Goal: Task Accomplishment & Management: Manage account settings

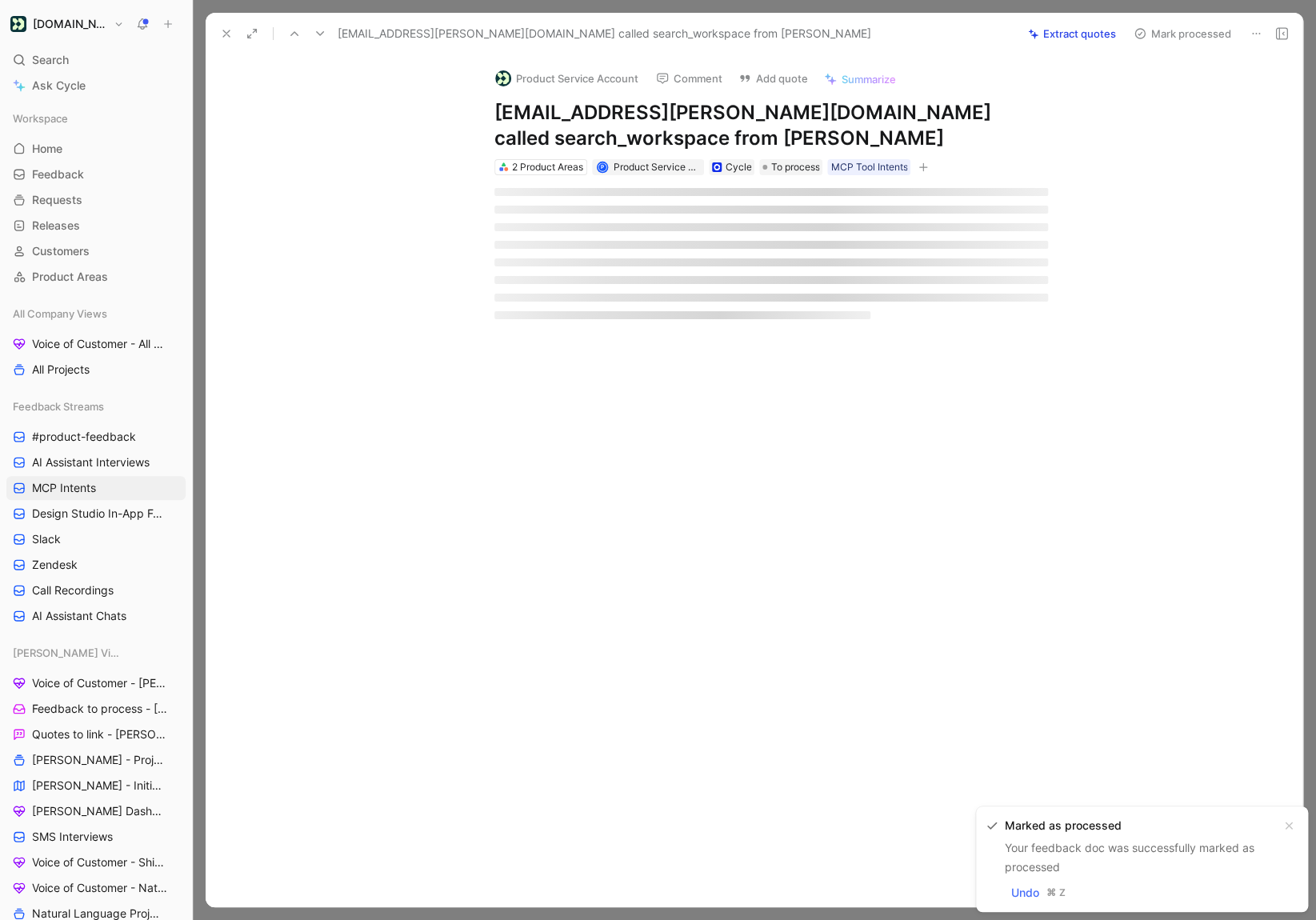
click at [314, 33] on icon at bounding box center [320, 33] width 13 height 13
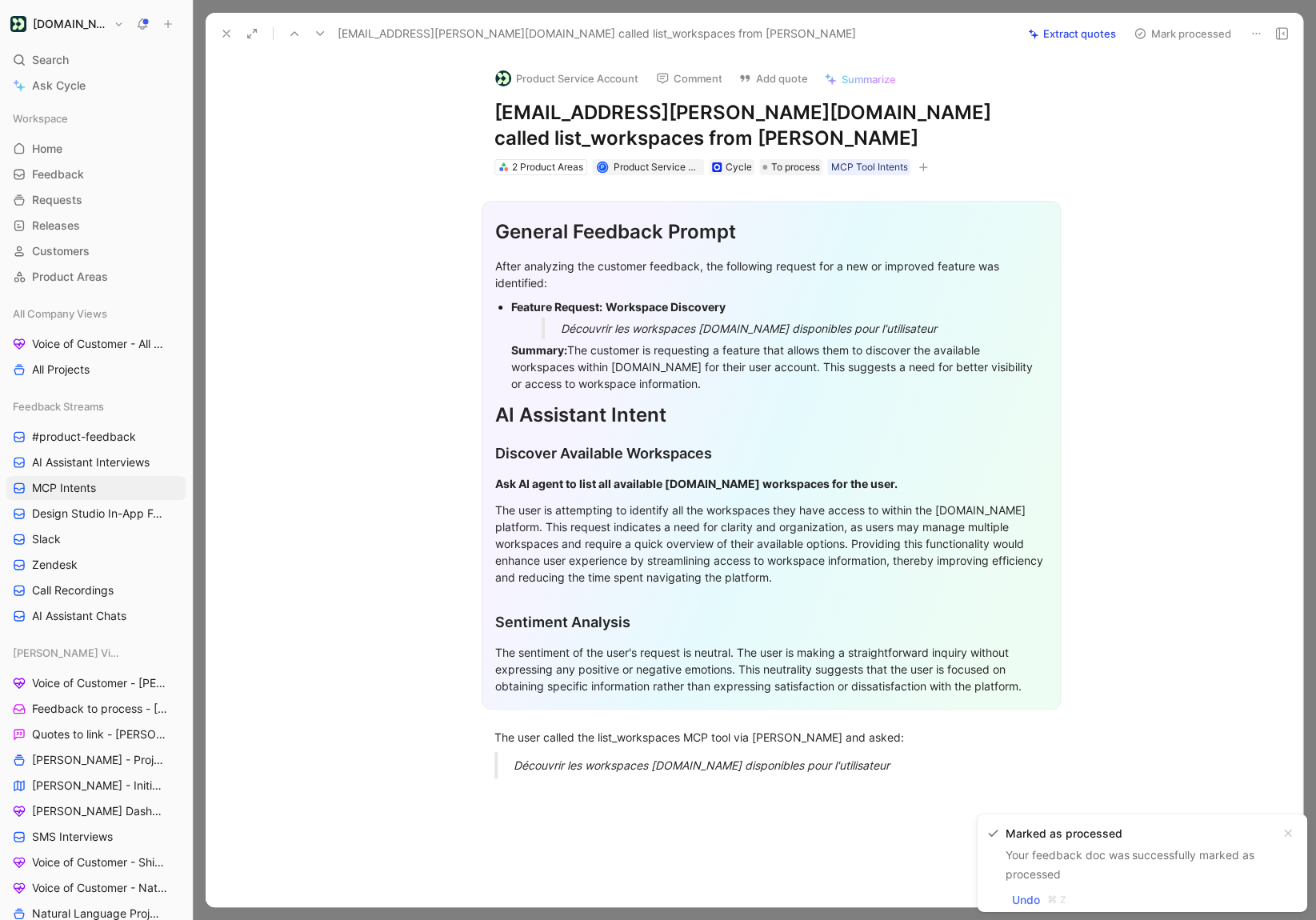
drag, startPoint x: 720, startPoint y: 383, endPoint x: 477, endPoint y: 311, distance: 253.4
click at [477, 311] on section "General Feedback Prompt After analyzing the customer feedback, the following re…" at bounding box center [771, 456] width 1064 height 534
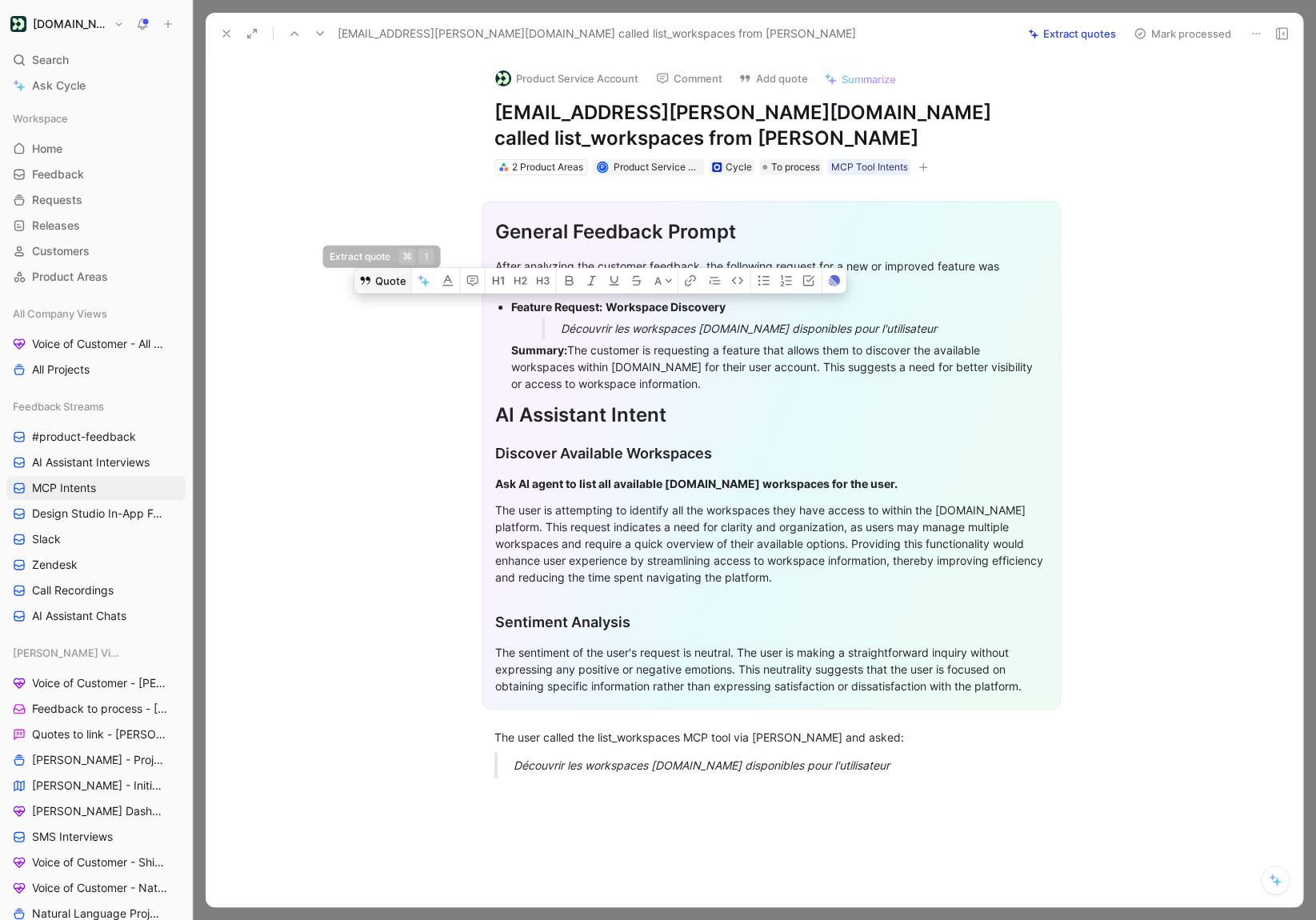
click at [381, 284] on button "Quote" at bounding box center [383, 280] width 57 height 26
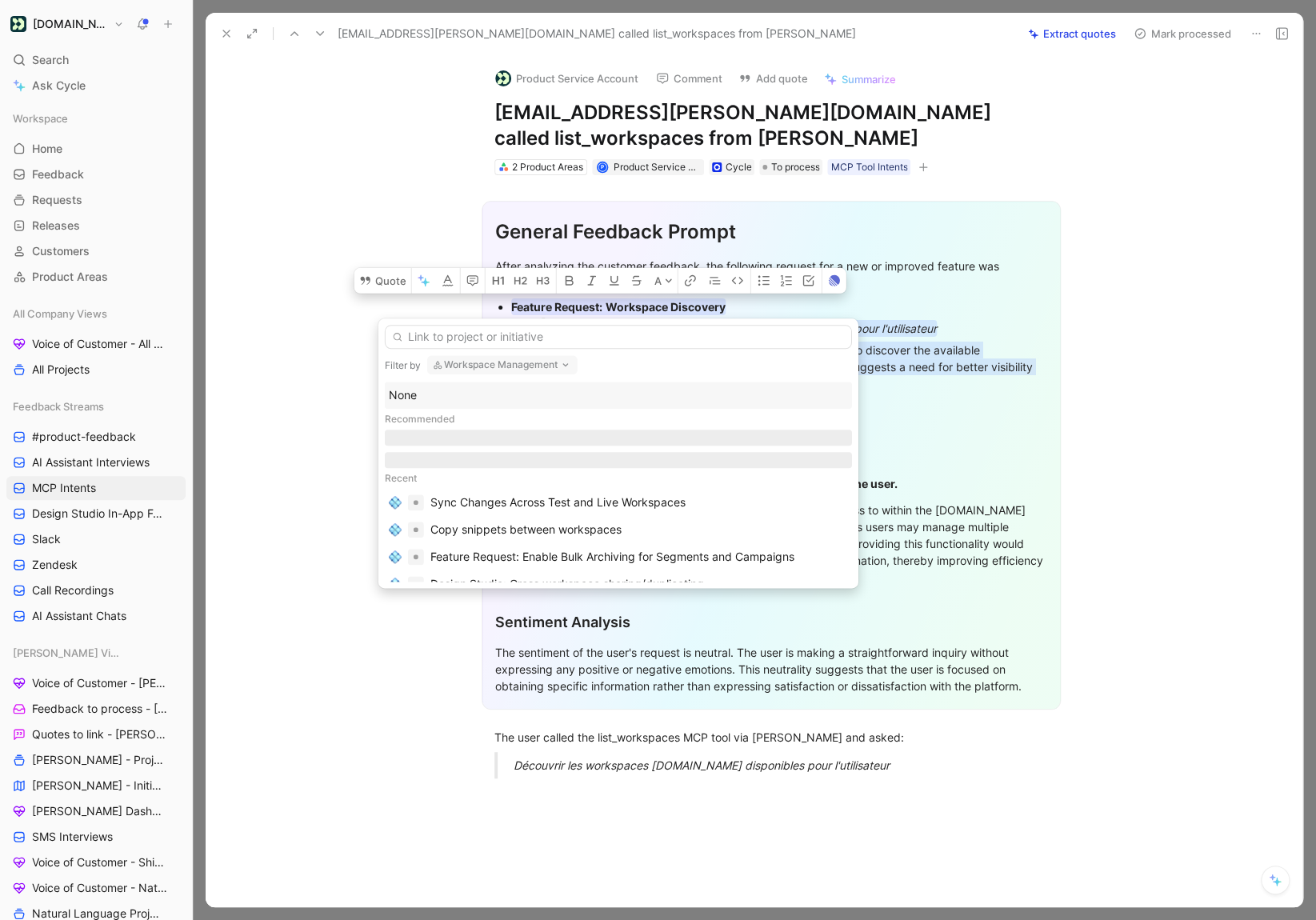
click at [469, 371] on button "Workspace Management" at bounding box center [502, 364] width 151 height 19
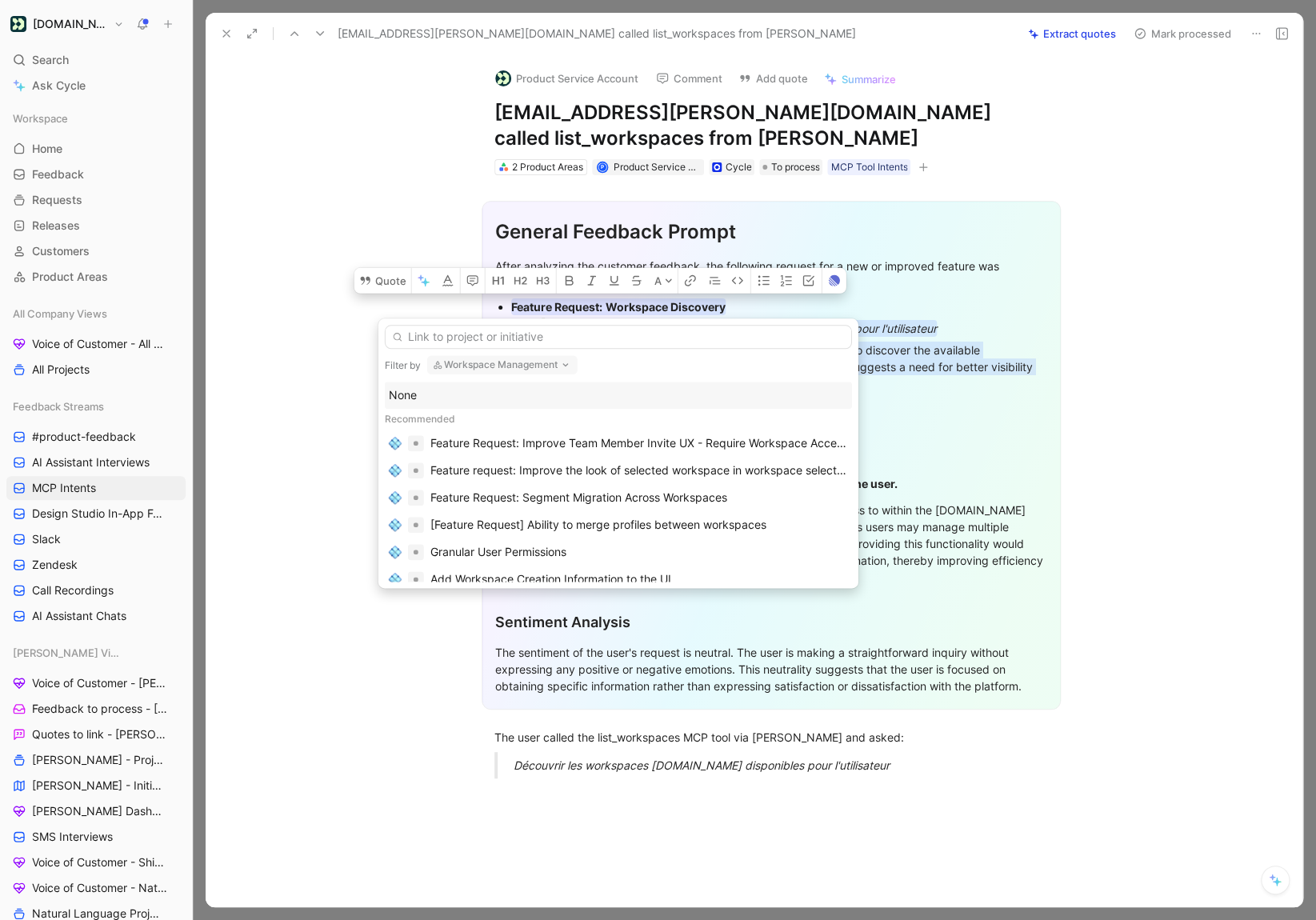
click at [411, 391] on div "None" at bounding box center [618, 395] width 460 height 19
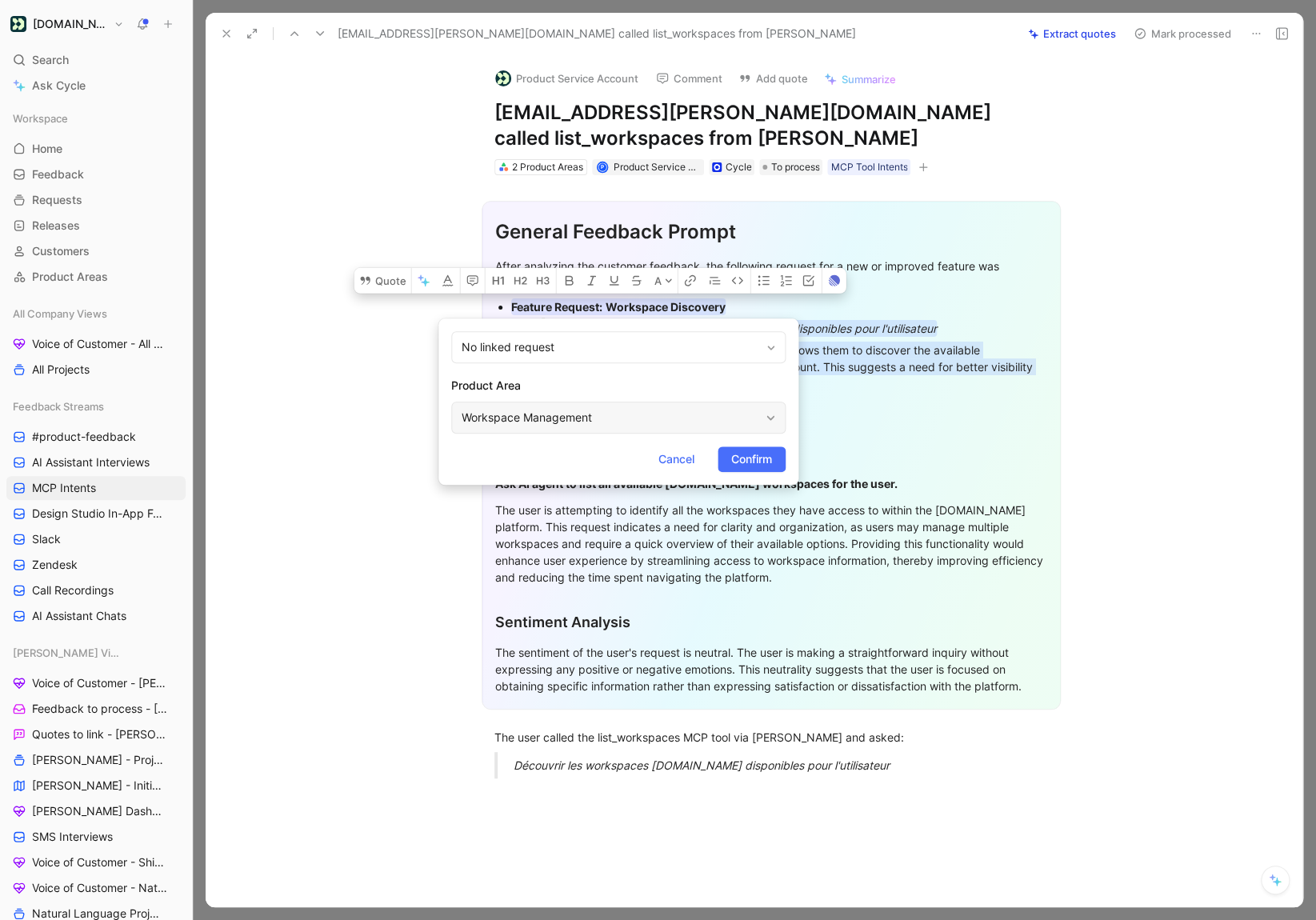
click at [501, 412] on div "Workspace Management" at bounding box center [610, 417] width 298 height 19
type input "mcp"
click at [623, 487] on span "Connection Server" at bounding box center [612, 485] width 97 height 14
click at [749, 464] on span "Confirm" at bounding box center [752, 459] width 41 height 19
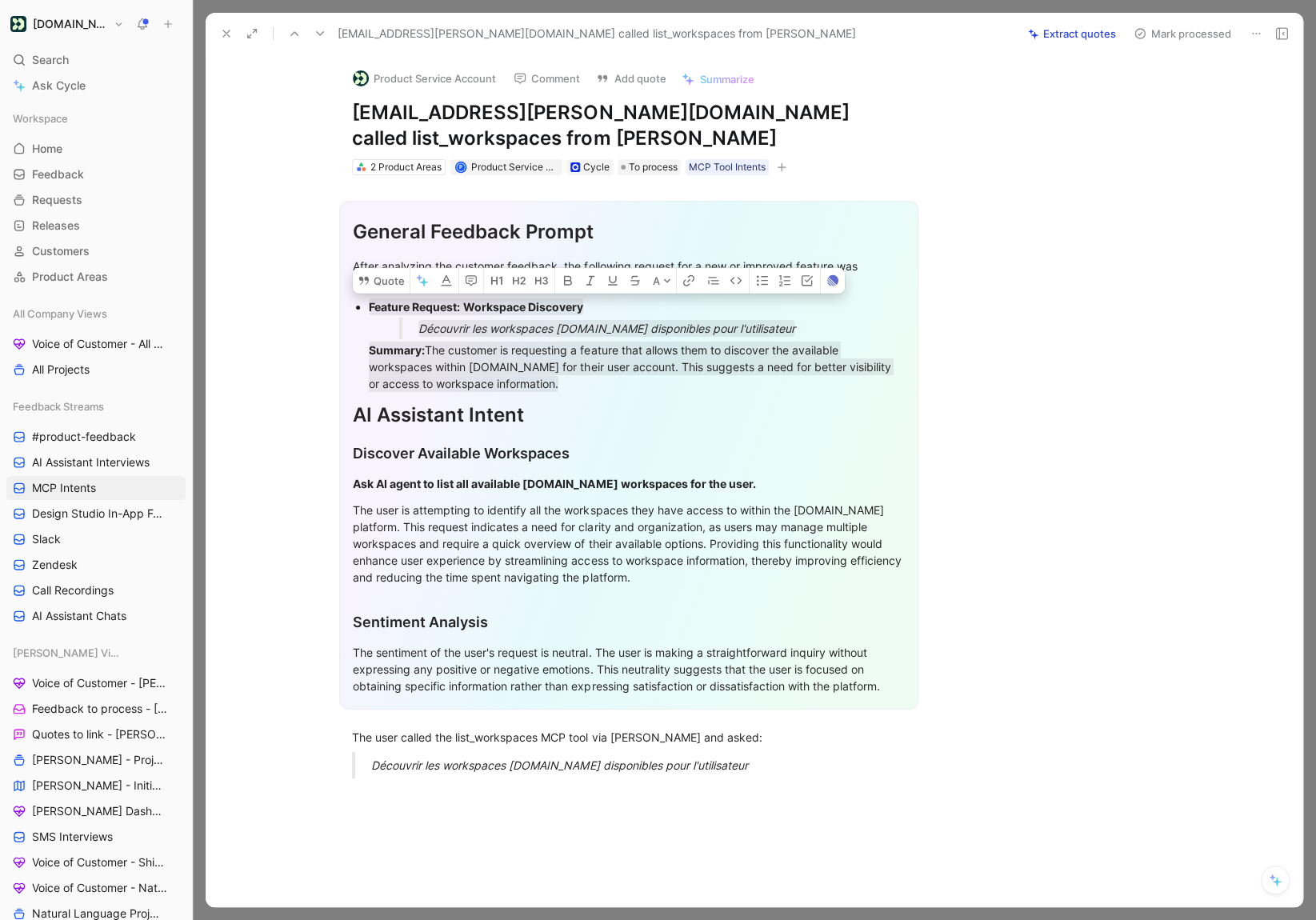
click at [1251, 23] on button at bounding box center [1256, 33] width 22 height 22
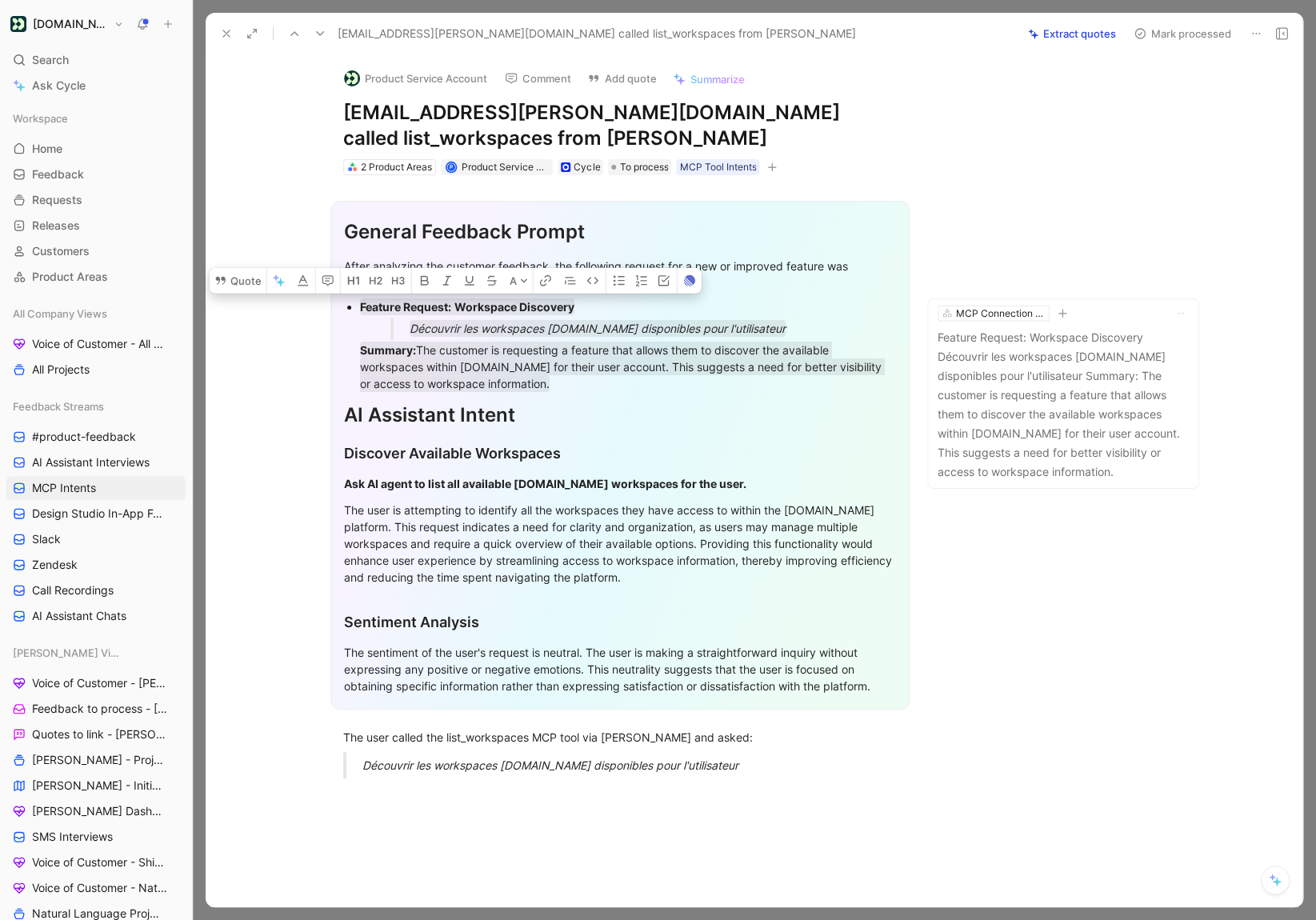
click at [226, 41] on button at bounding box center [226, 33] width 22 height 22
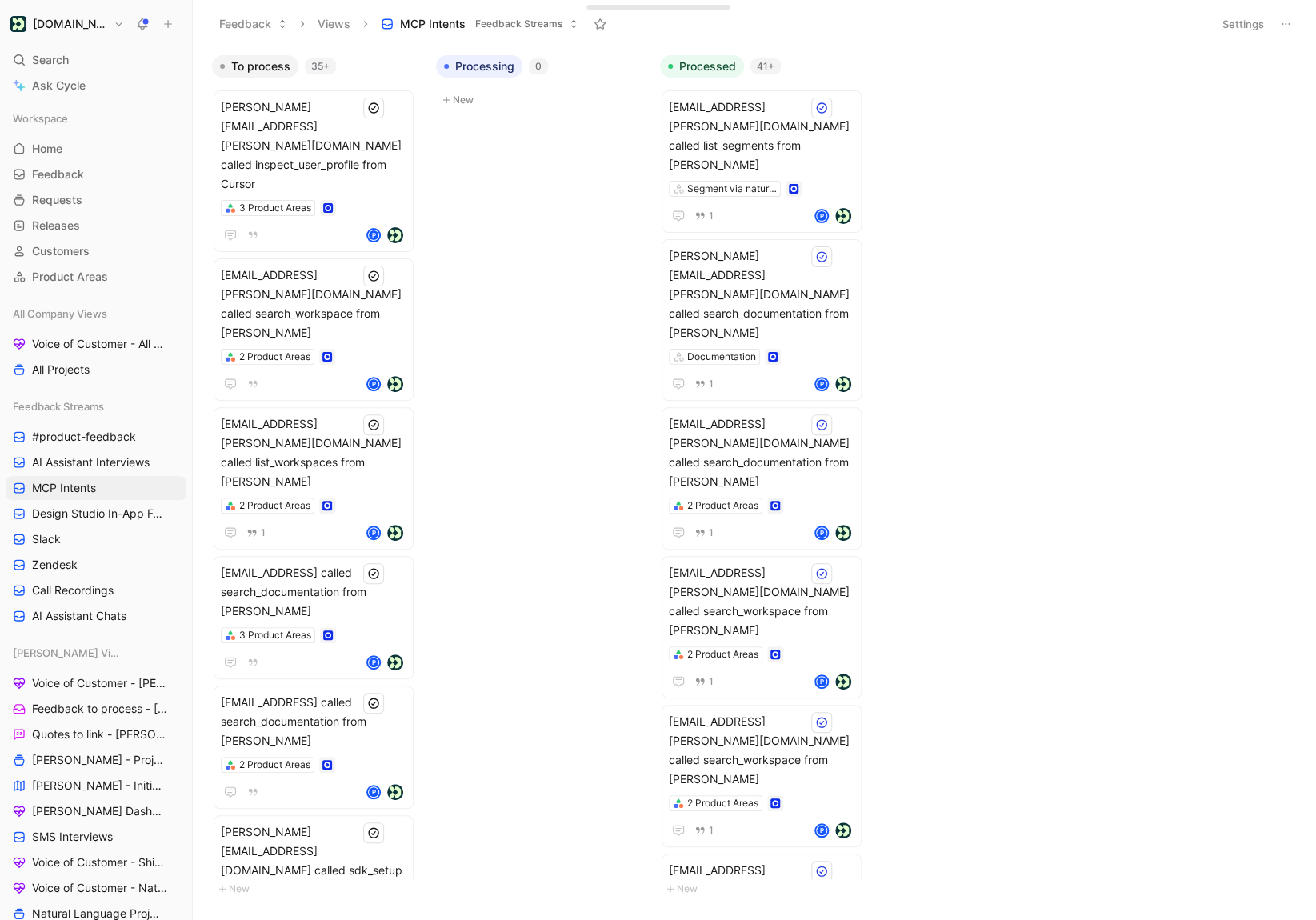
click at [1255, 26] on button "Settings" at bounding box center [1243, 24] width 56 height 22
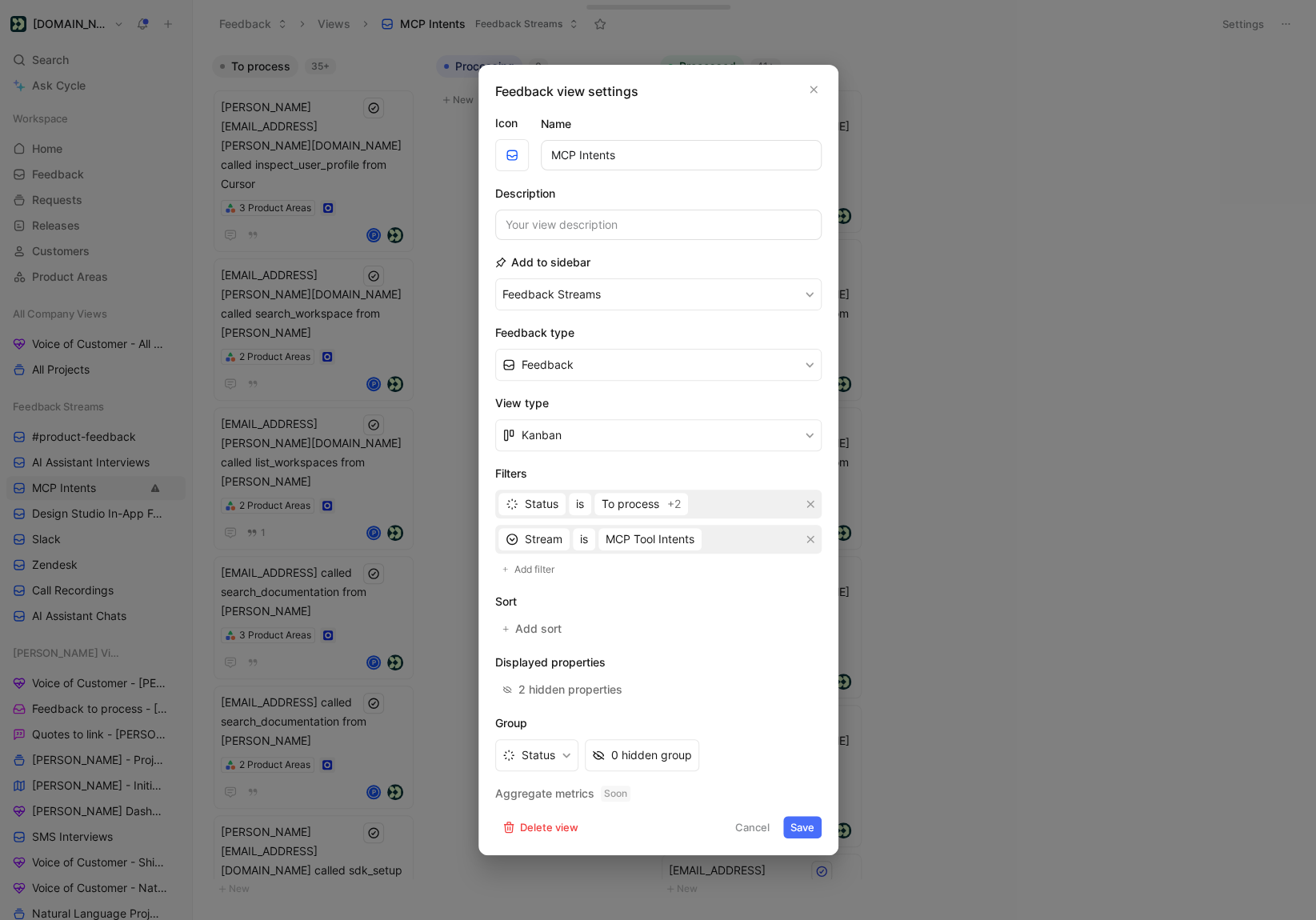
click at [527, 641] on form "Icon Name MCP Intents Description Add to sidebar Feedback Streams Feedback type…" at bounding box center [659, 475] width 327 height 725
click at [527, 635] on span "Add sort" at bounding box center [539, 628] width 48 height 19
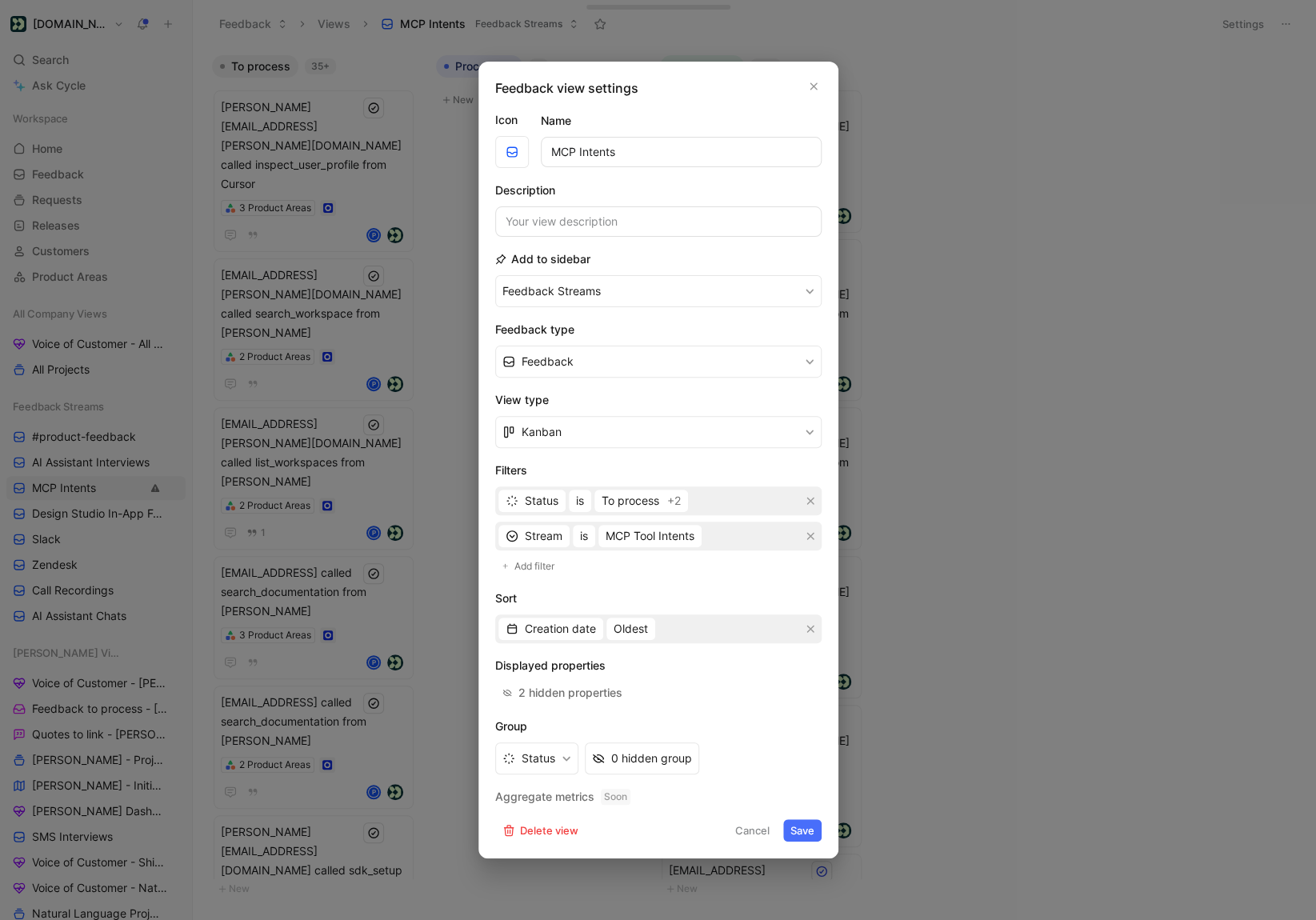
click at [803, 825] on button "Save" at bounding box center [803, 830] width 39 height 22
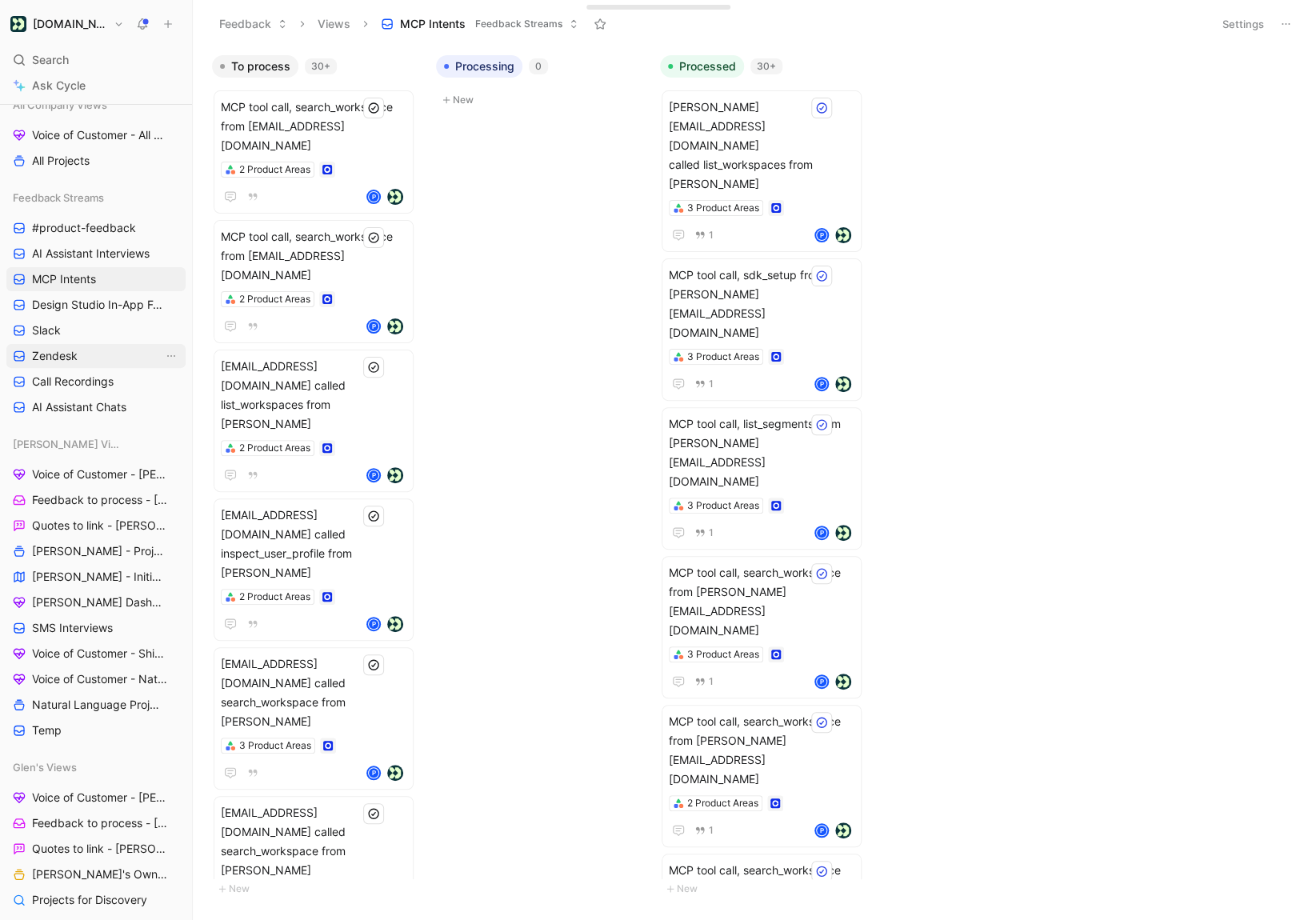
scroll to position [225, 0]
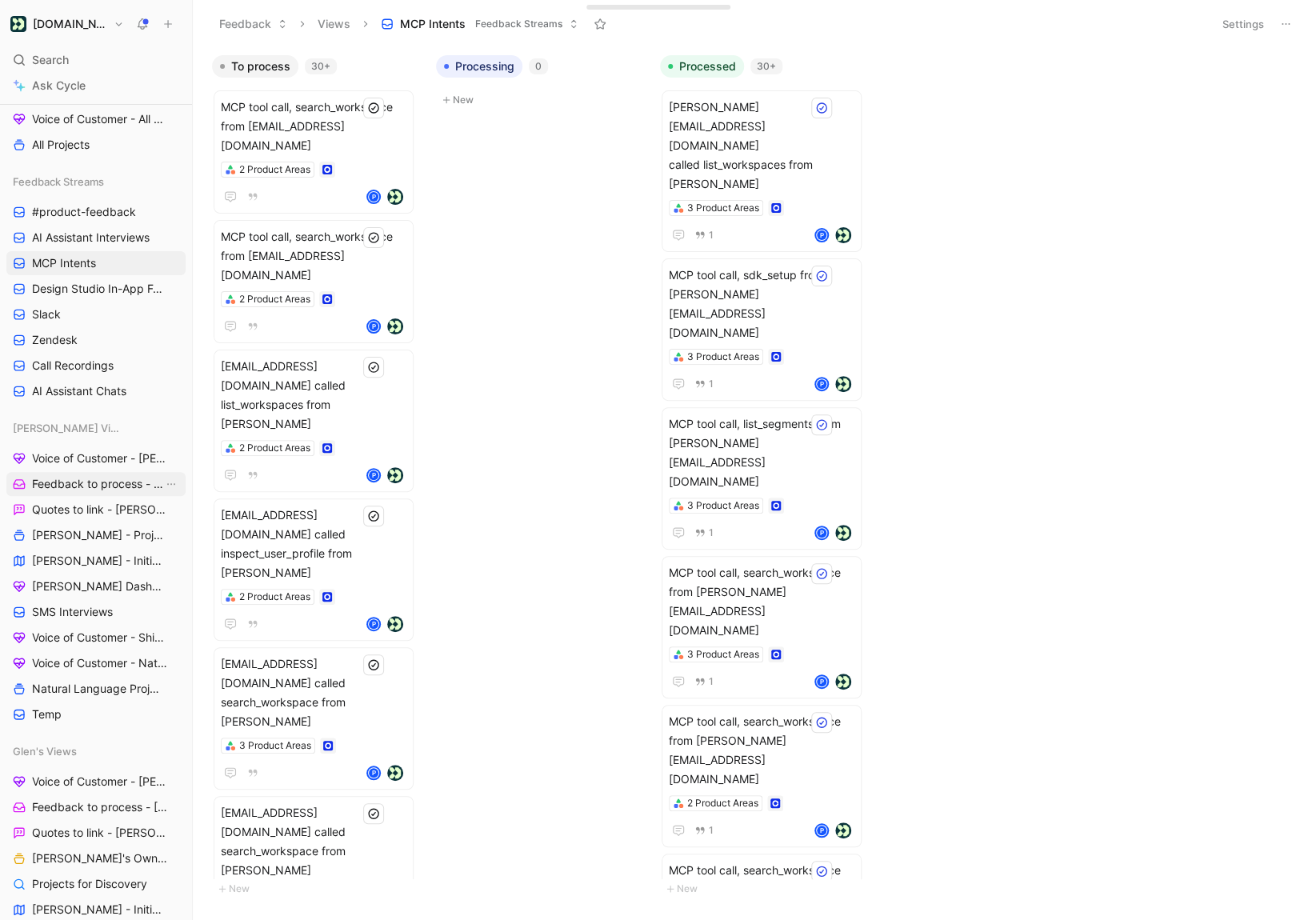
click at [87, 492] on link "Feedback to process - [PERSON_NAME]" at bounding box center [96, 484] width 179 height 24
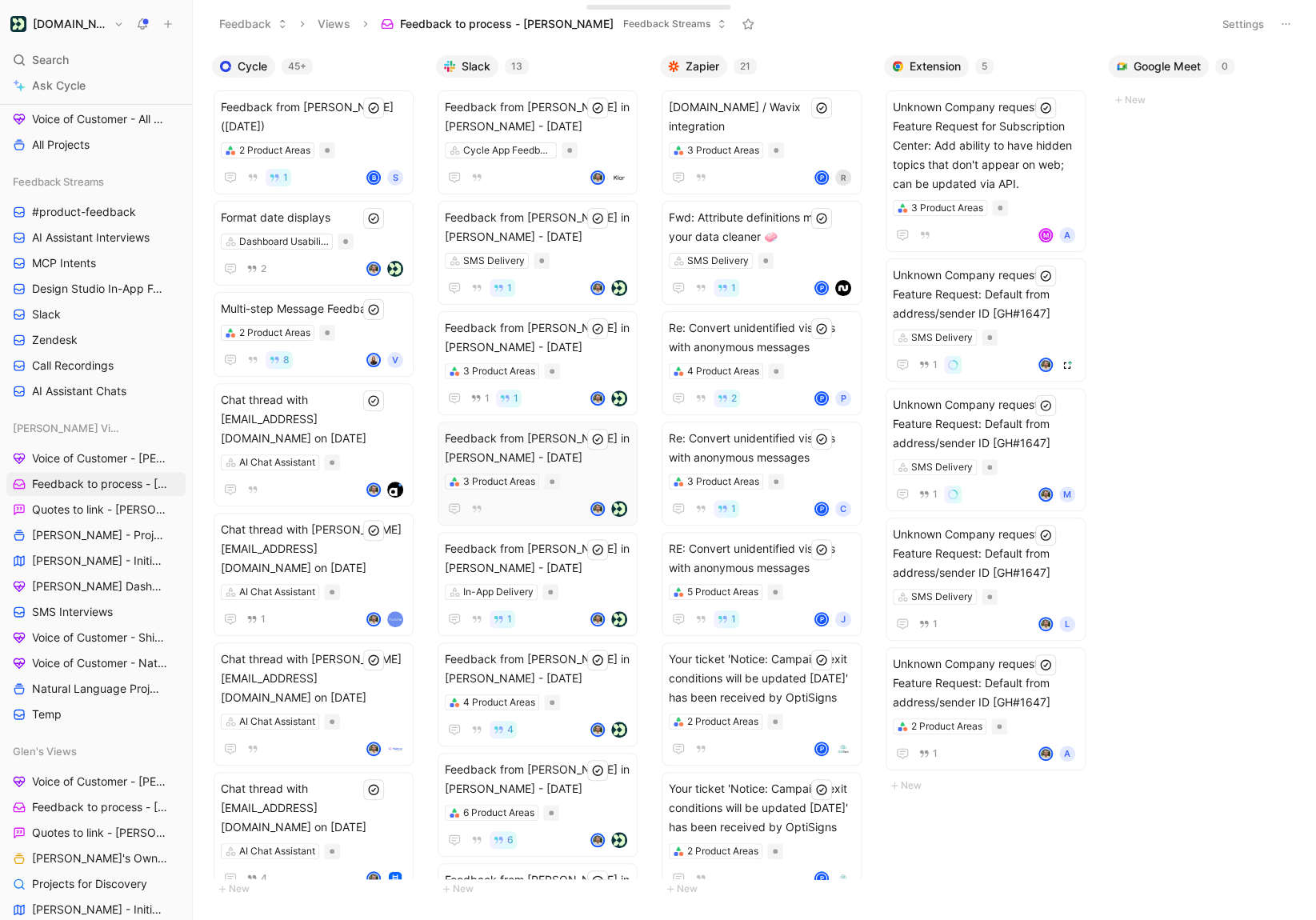
scroll to position [0, 919]
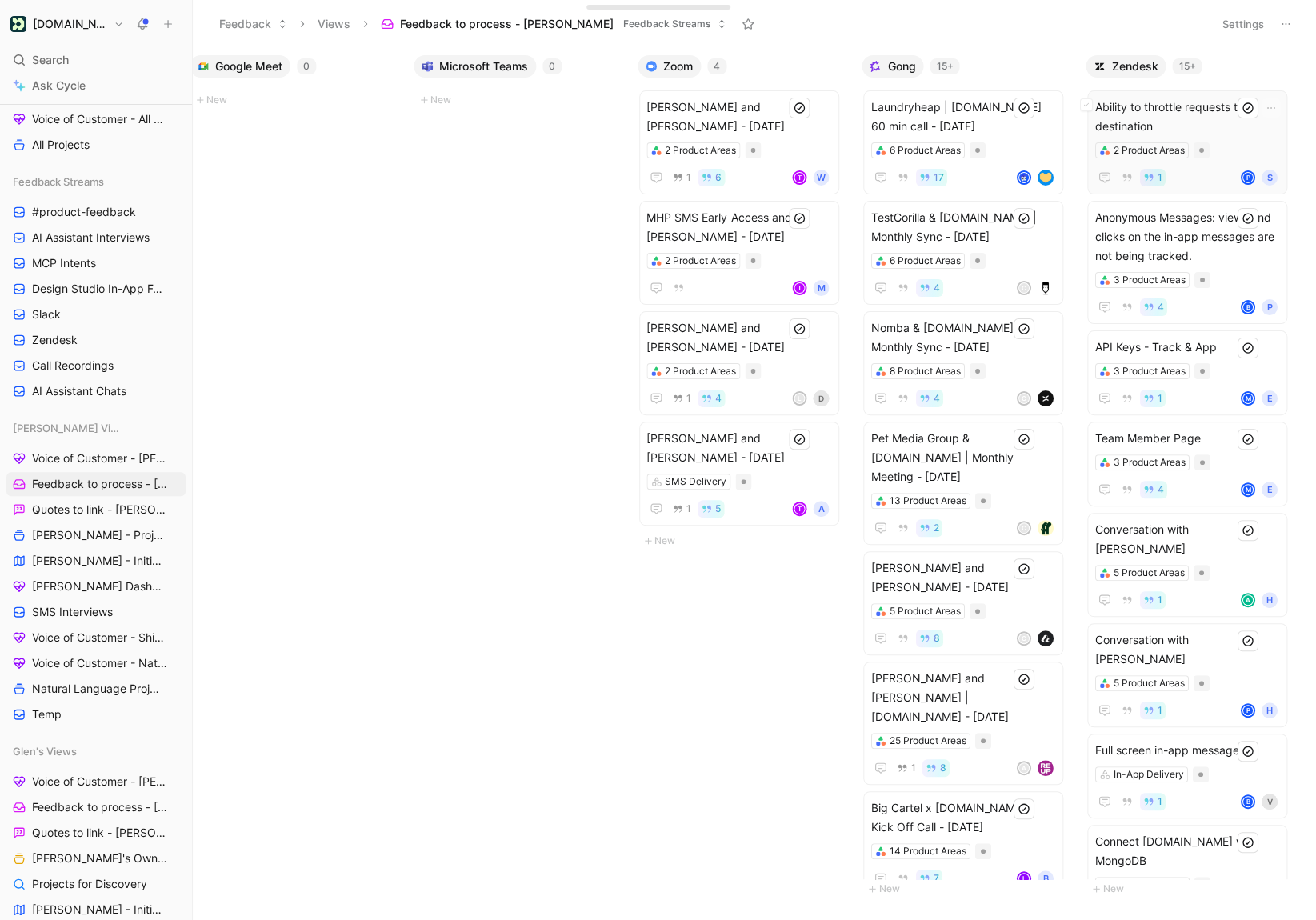
click at [1186, 123] on span "Ability to throttle requests to destination" at bounding box center [1187, 117] width 185 height 39
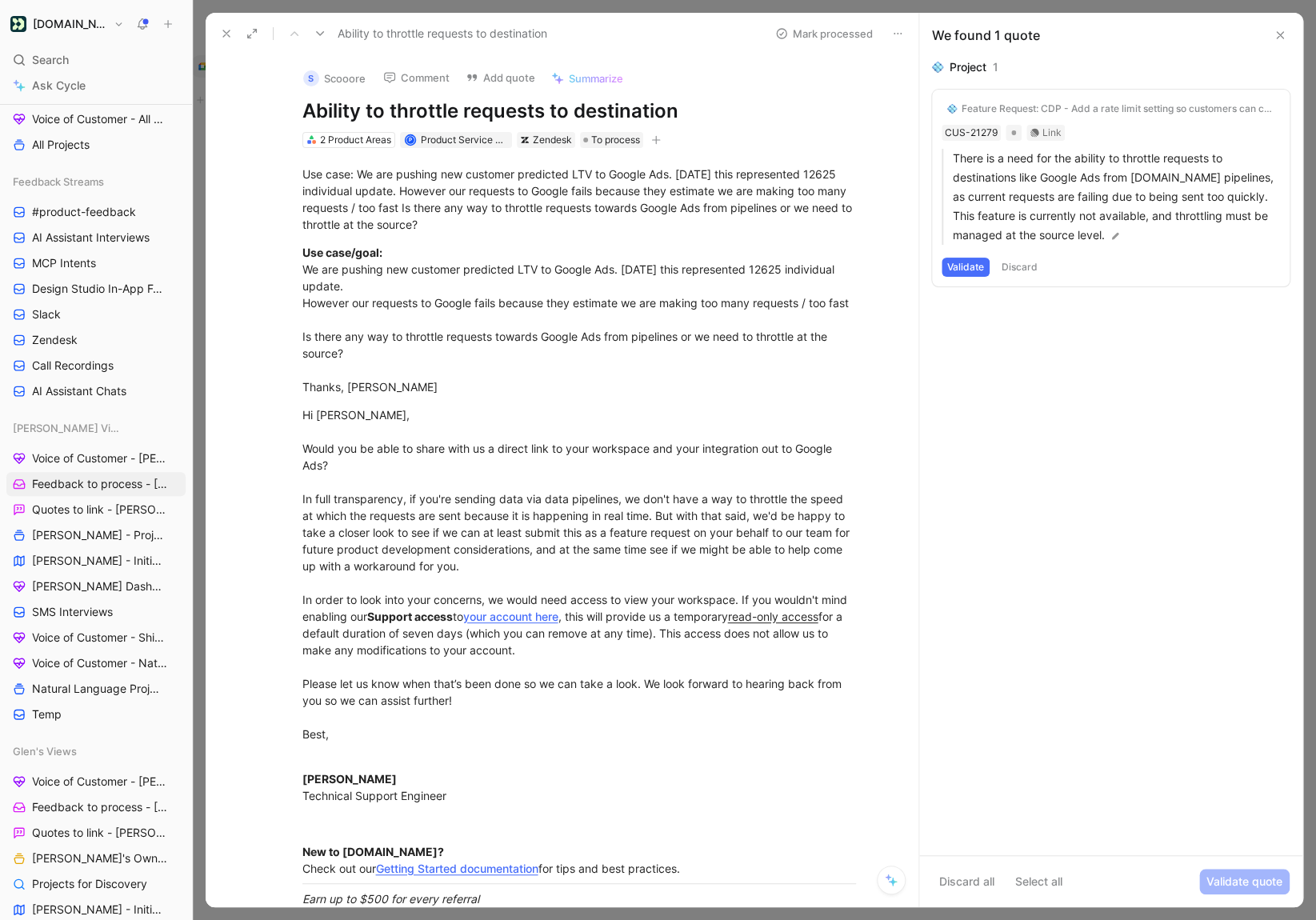
click at [963, 269] on button "Validate" at bounding box center [966, 266] width 48 height 19
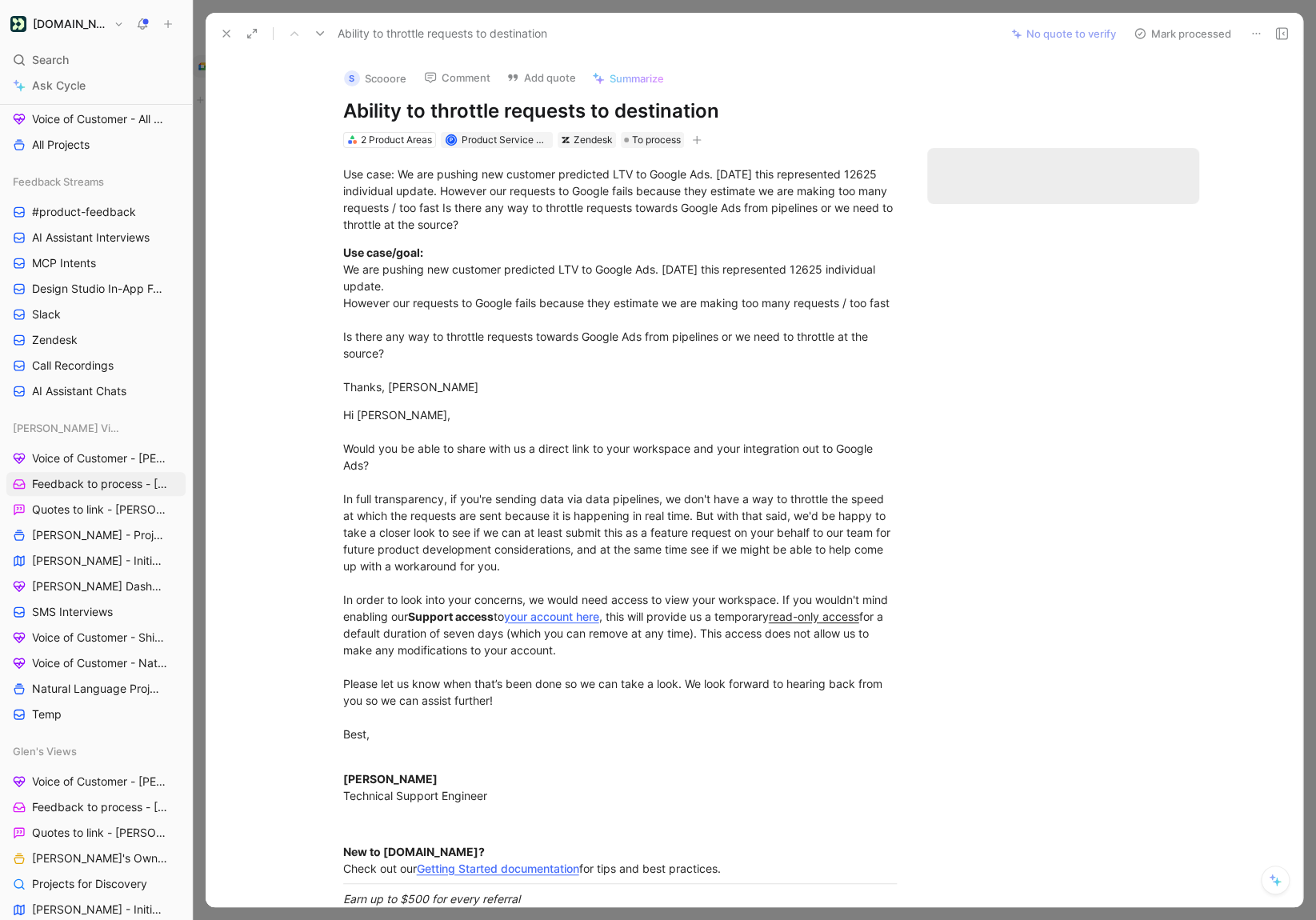
click at [1146, 31] on icon at bounding box center [1140, 33] width 13 height 13
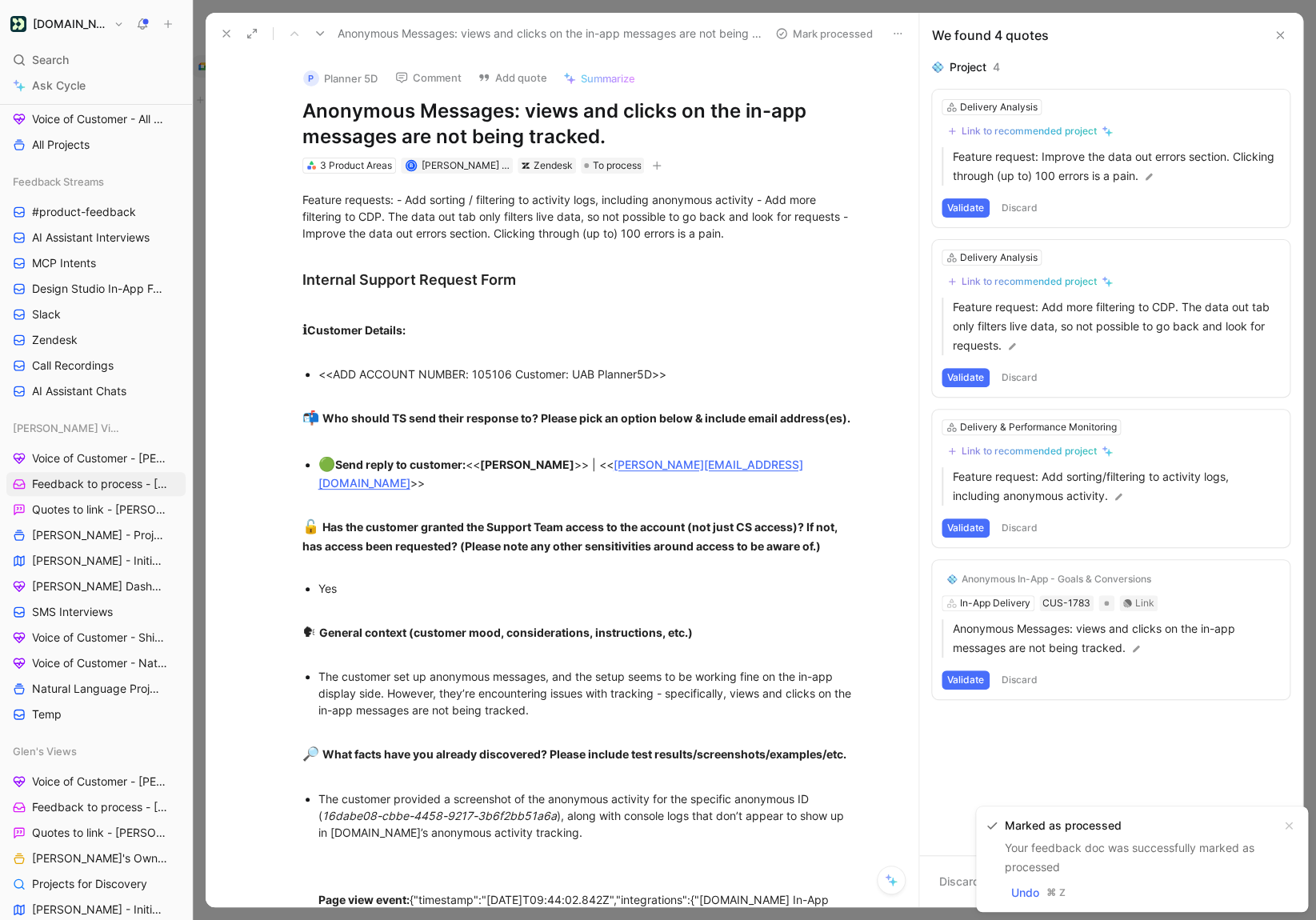
click at [898, 28] on icon at bounding box center [897, 33] width 13 height 13
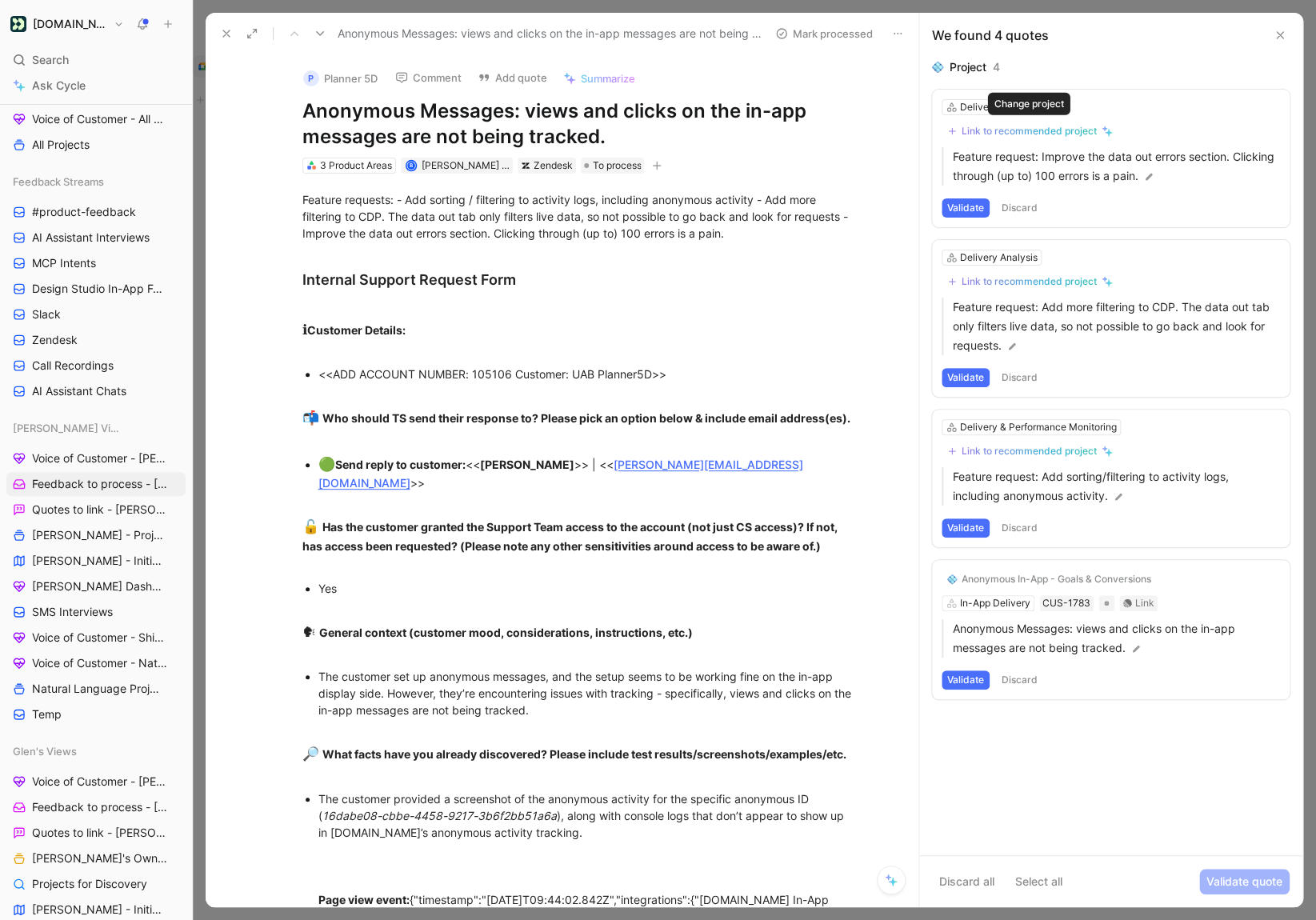
click at [986, 135] on div "Link to recommended project" at bounding box center [1030, 131] width 136 height 13
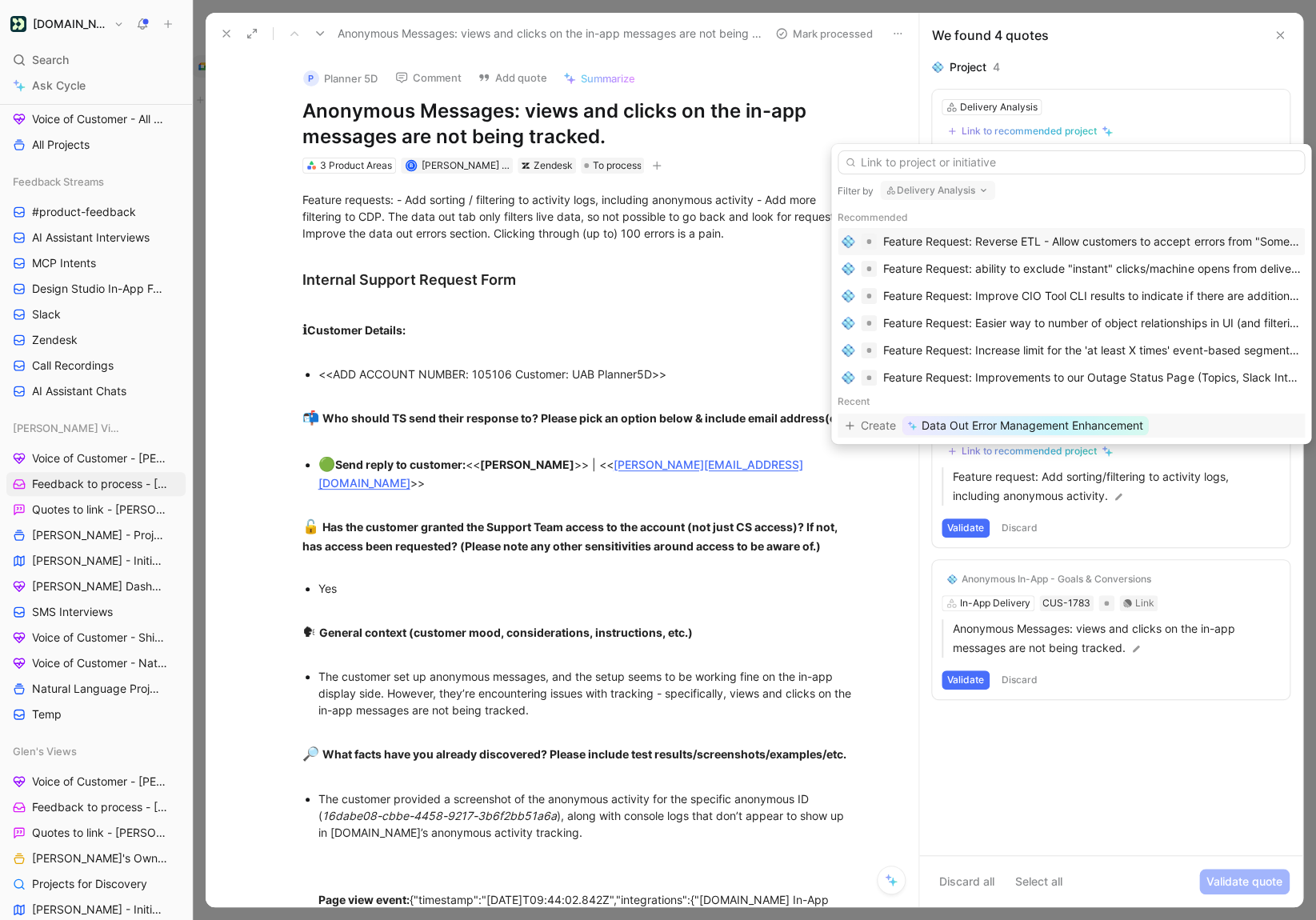
click at [964, 423] on span "Data Out Error Management Enhancement" at bounding box center [1033, 425] width 221 height 19
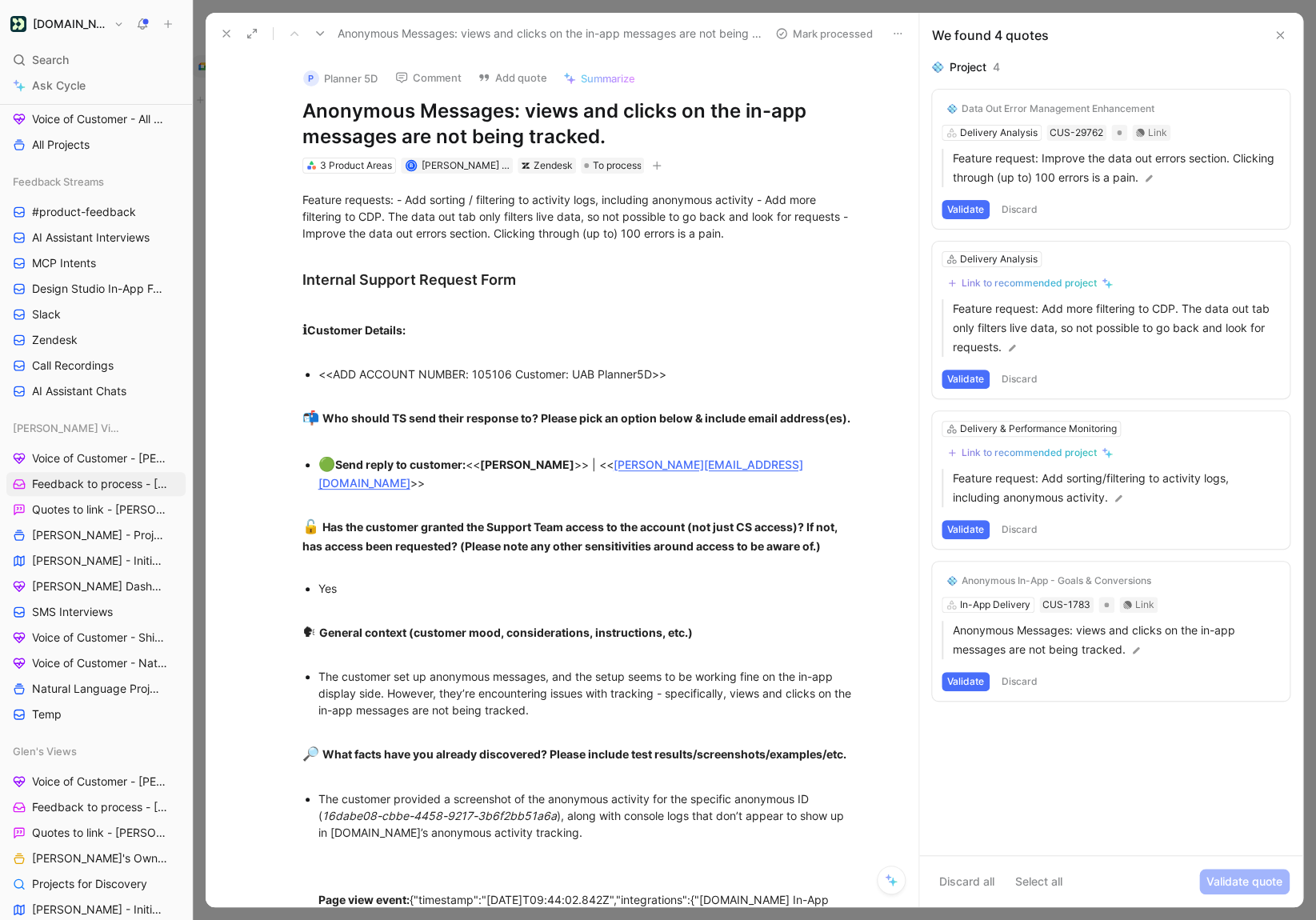
click at [972, 208] on button "Validate" at bounding box center [966, 209] width 48 height 19
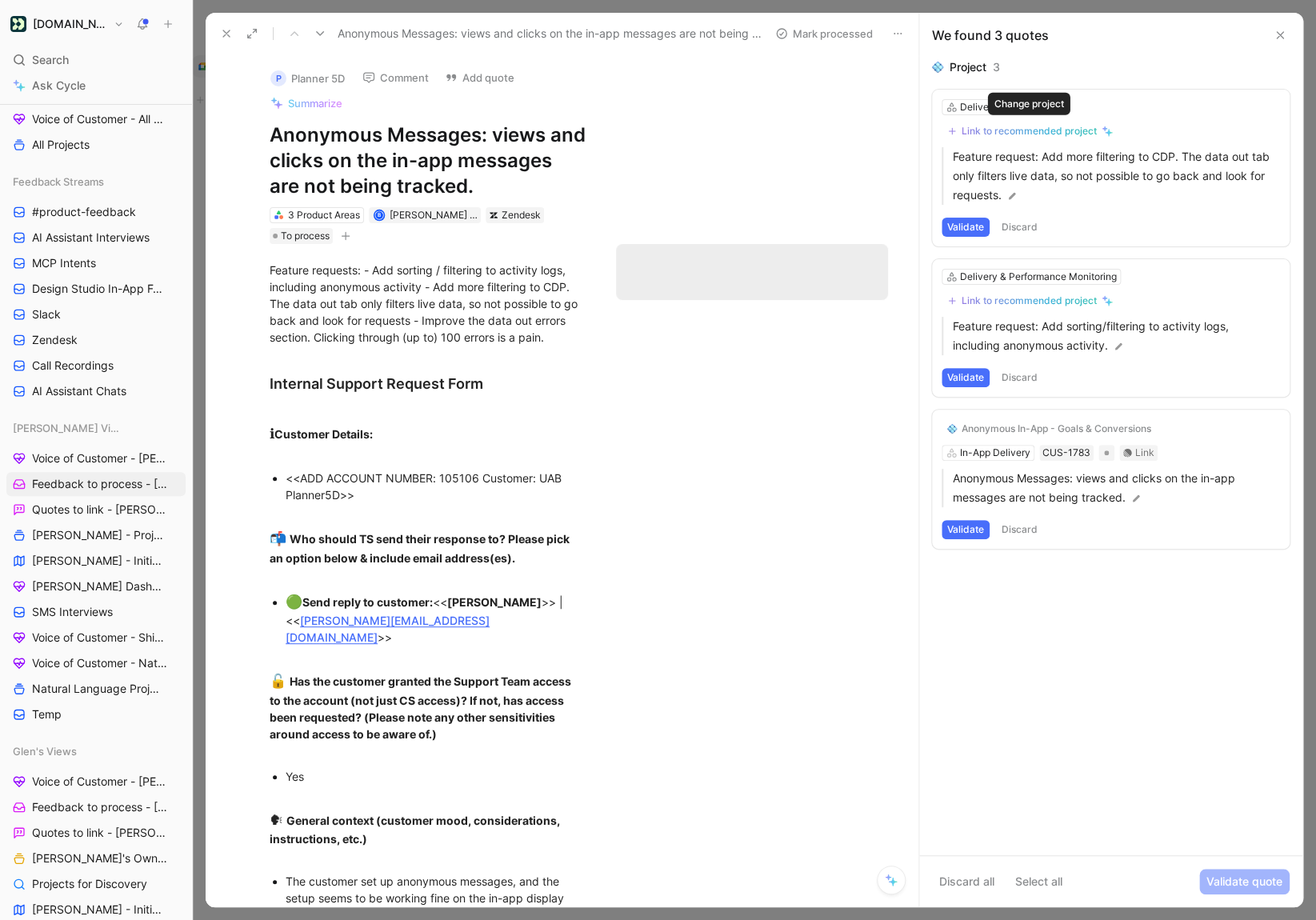
click at [991, 131] on div "Link to recommended project" at bounding box center [1030, 131] width 136 height 13
click at [967, 877] on button "Discard all" at bounding box center [967, 882] width 70 height 26
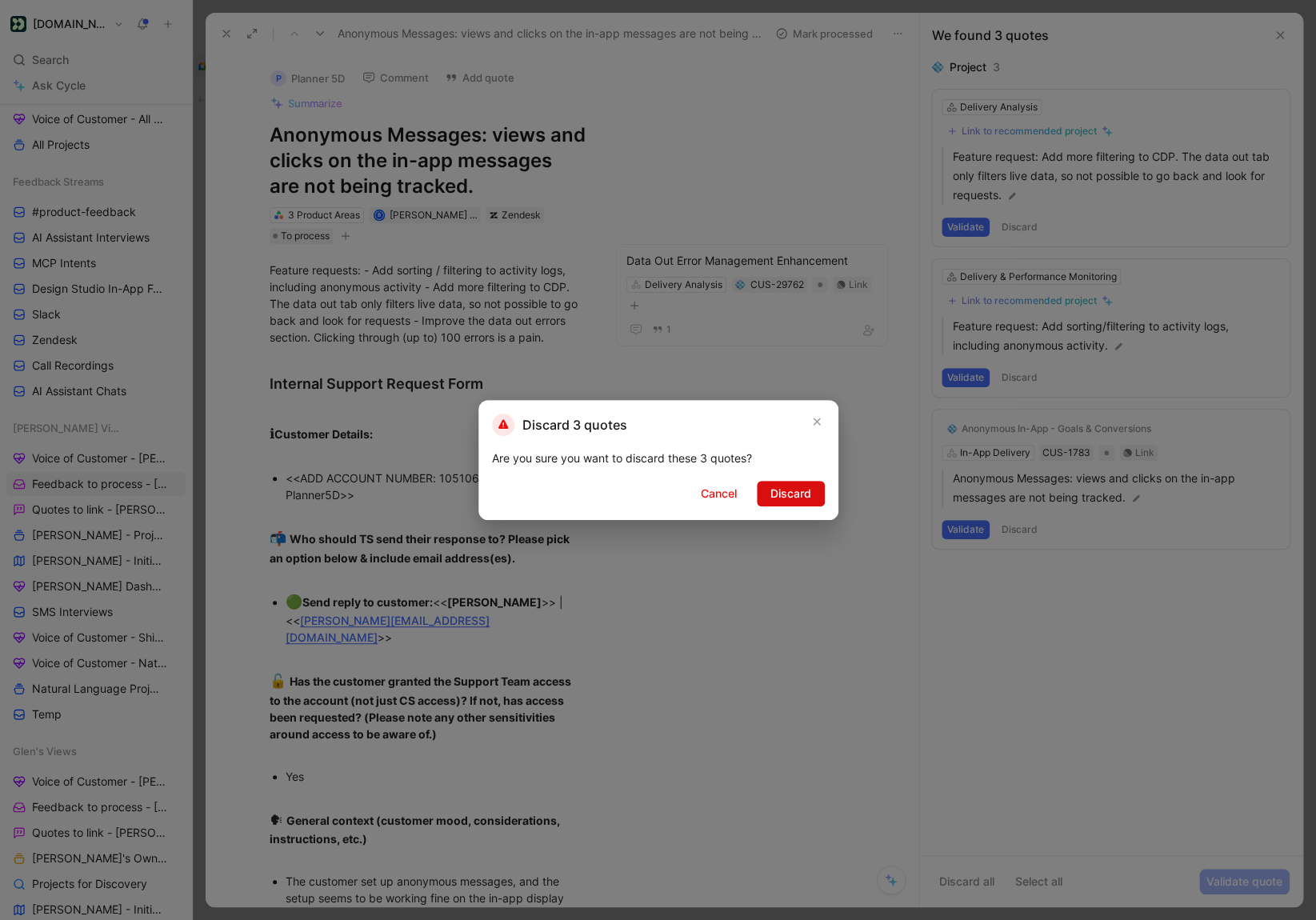
click at [777, 496] on span "Discard" at bounding box center [791, 493] width 41 height 19
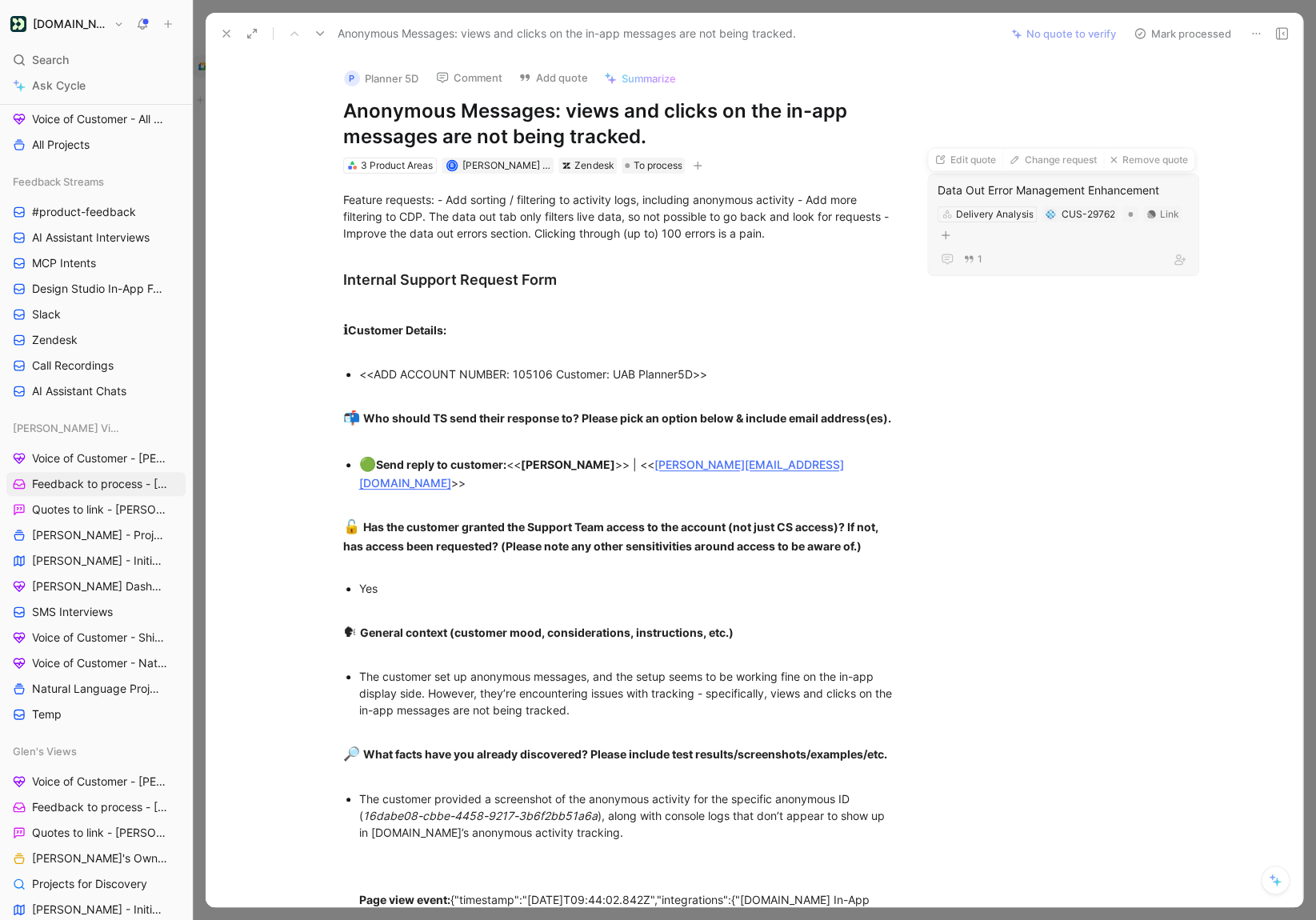
click at [1167, 188] on div "Data Out Error Management Enhancement" at bounding box center [1064, 189] width 251 height 19
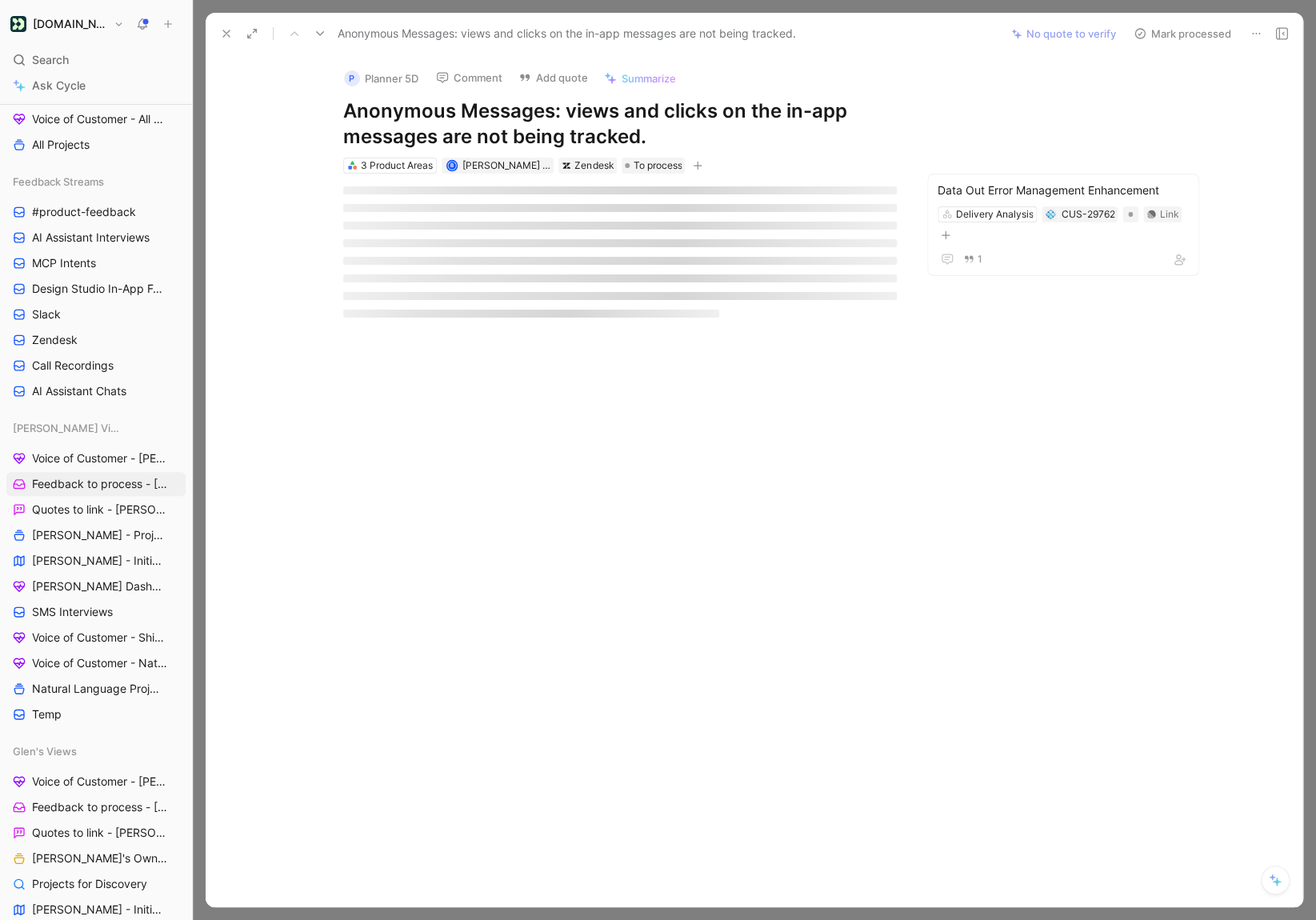
click at [1200, 122] on div "P Planner 5D Comment Add quote Summarize Anonymous Messages: views and clicks o…" at bounding box center [754, 480] width 1098 height 852
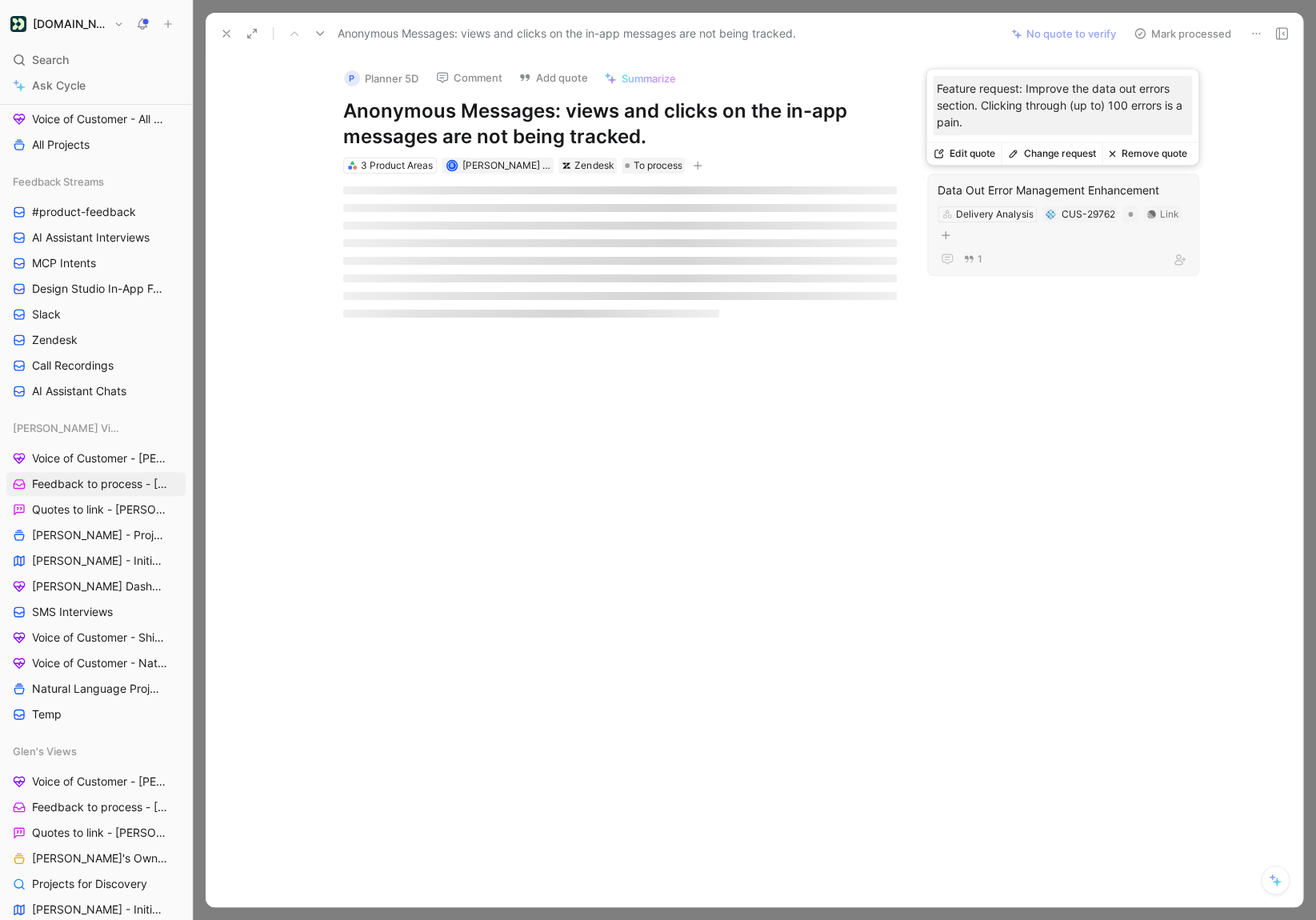
click at [1132, 160] on button "Remove quote" at bounding box center [1148, 153] width 92 height 22
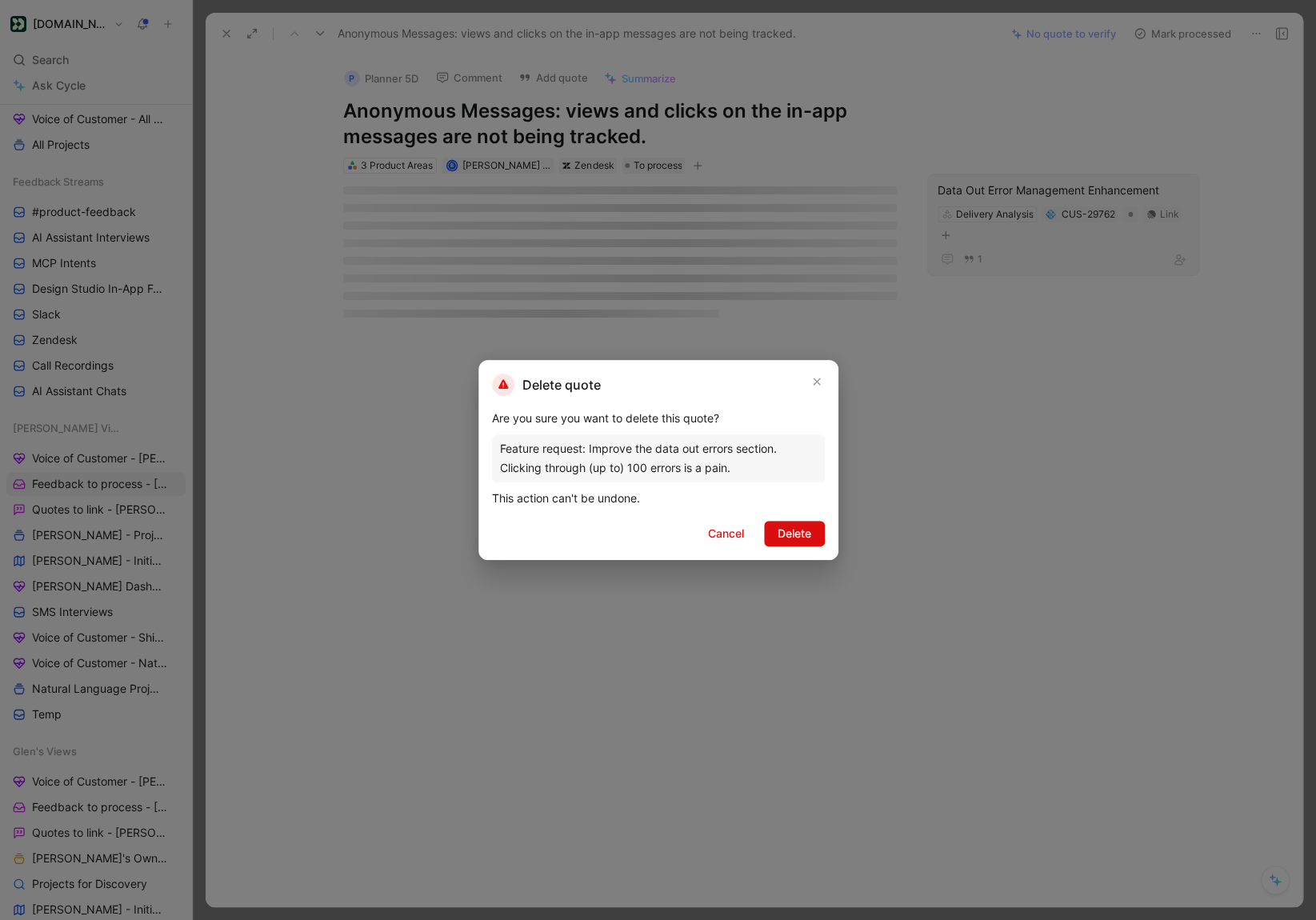
click at [798, 527] on span "Delete" at bounding box center [795, 533] width 34 height 19
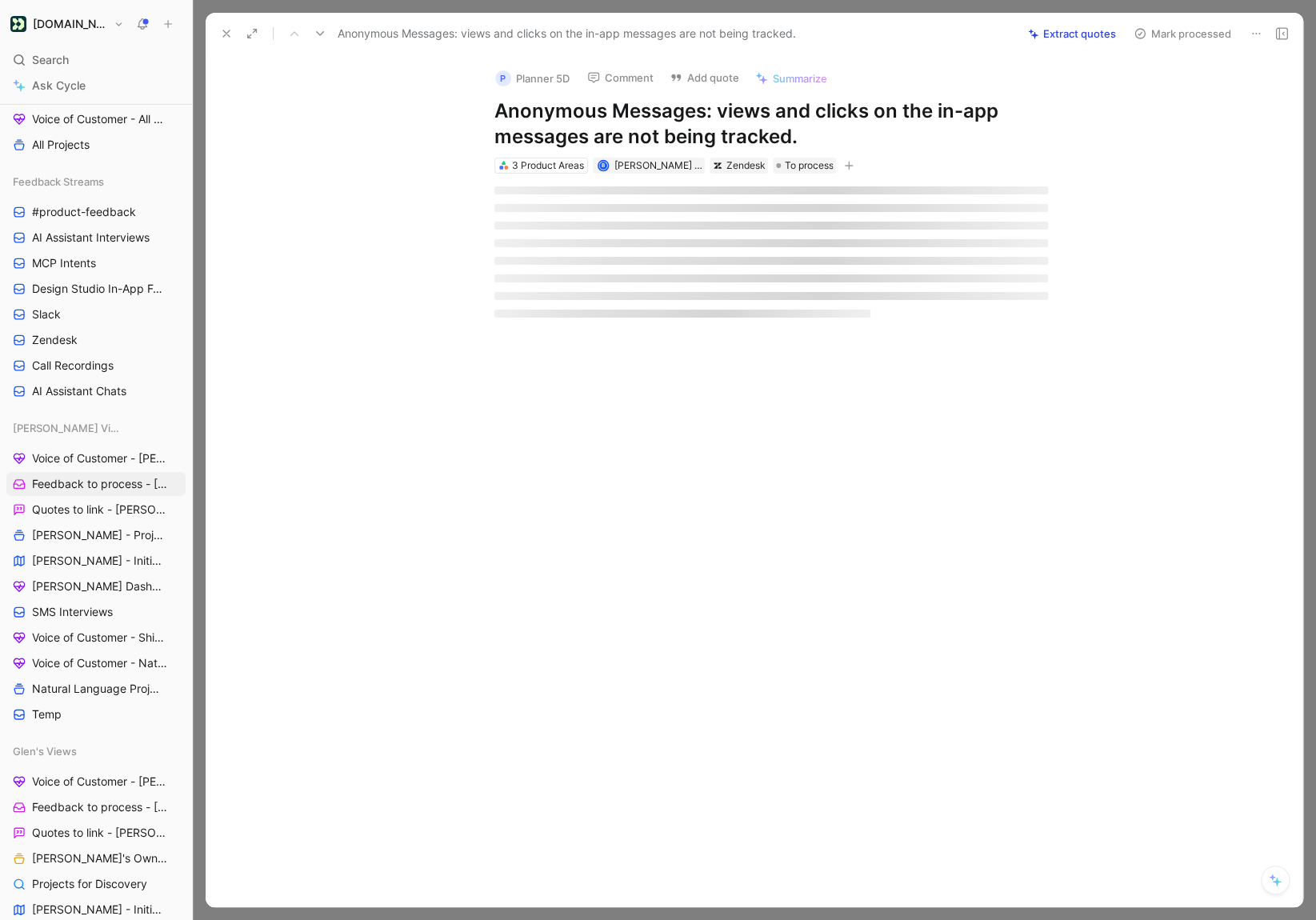
click at [1062, 28] on button "Extract quotes" at bounding box center [1072, 33] width 103 height 22
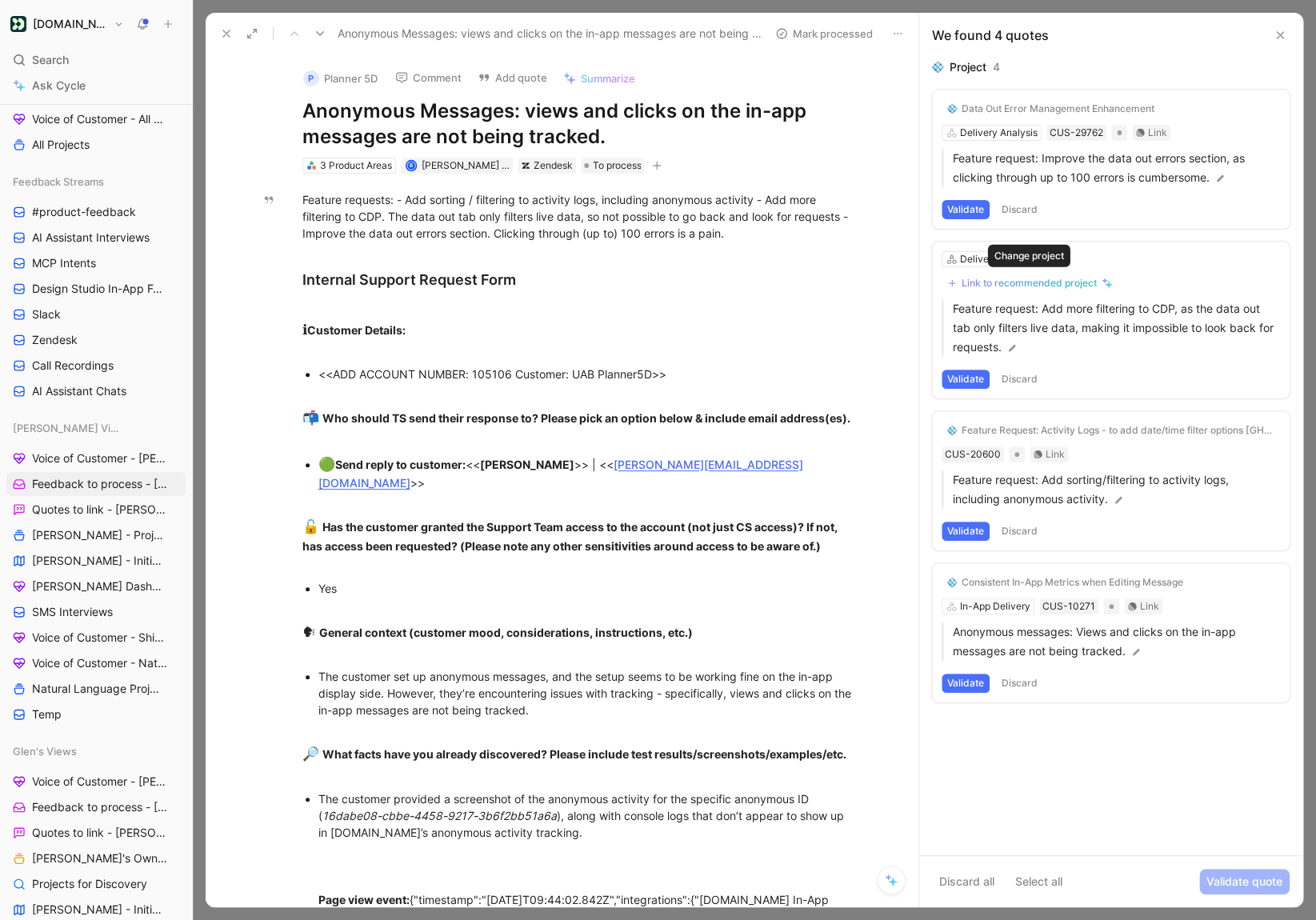
click at [987, 283] on div "Link to recommended project" at bounding box center [1030, 283] width 136 height 13
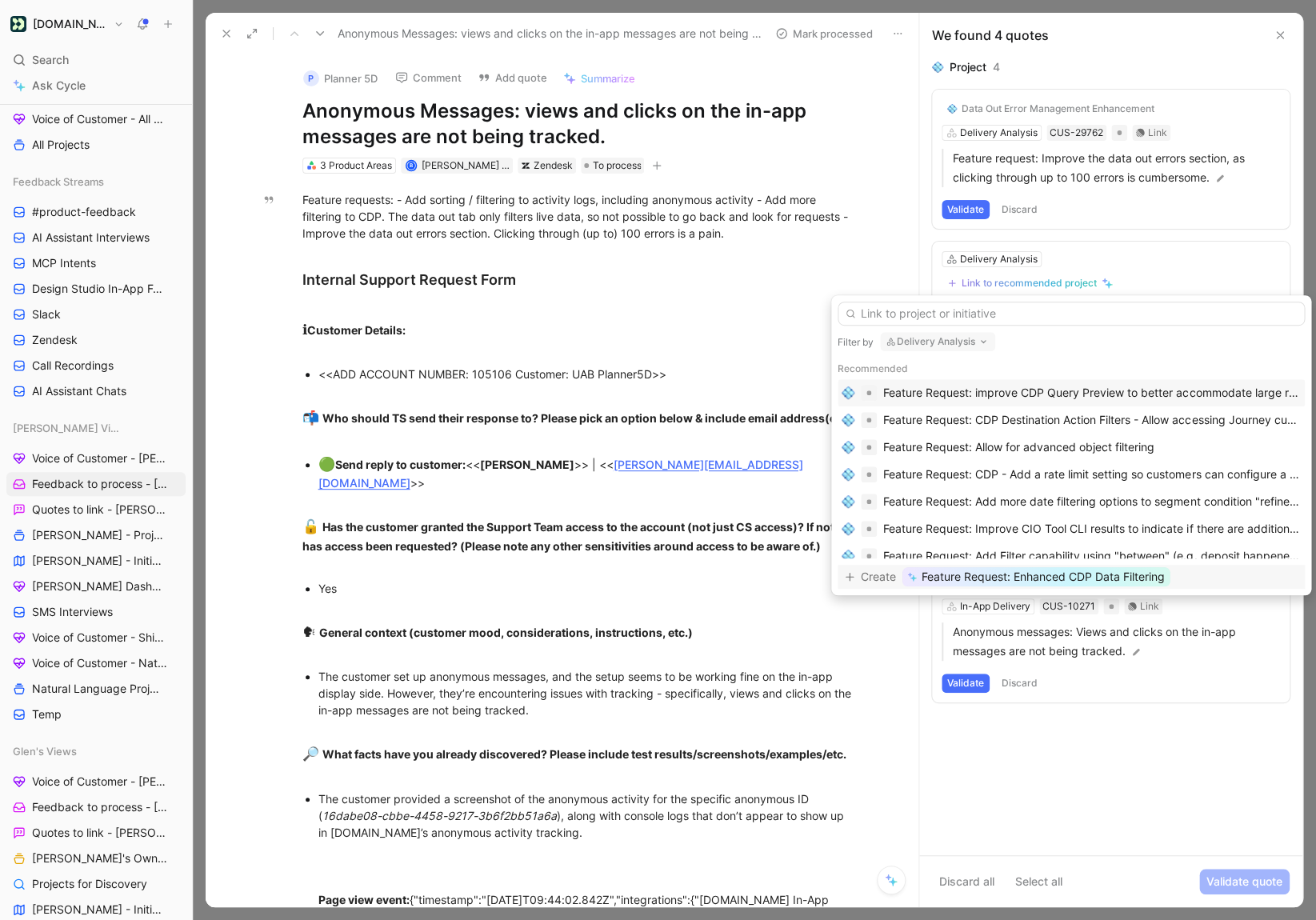
click at [940, 575] on span "Feature Request: Enhanced CDP Data Filtering" at bounding box center [1044, 576] width 243 height 19
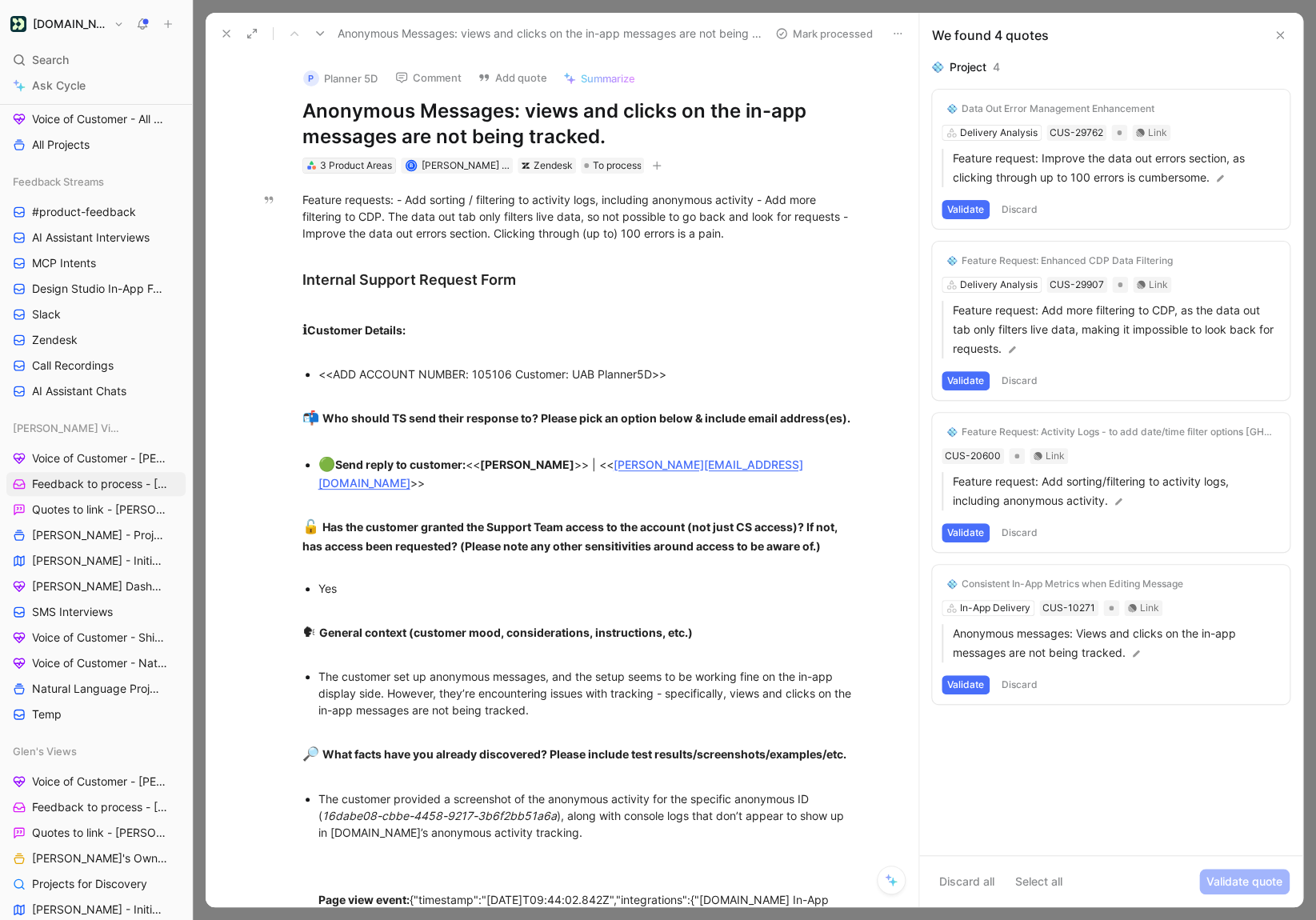
click at [340, 169] on div "3 Product Areas" at bounding box center [356, 165] width 72 height 16
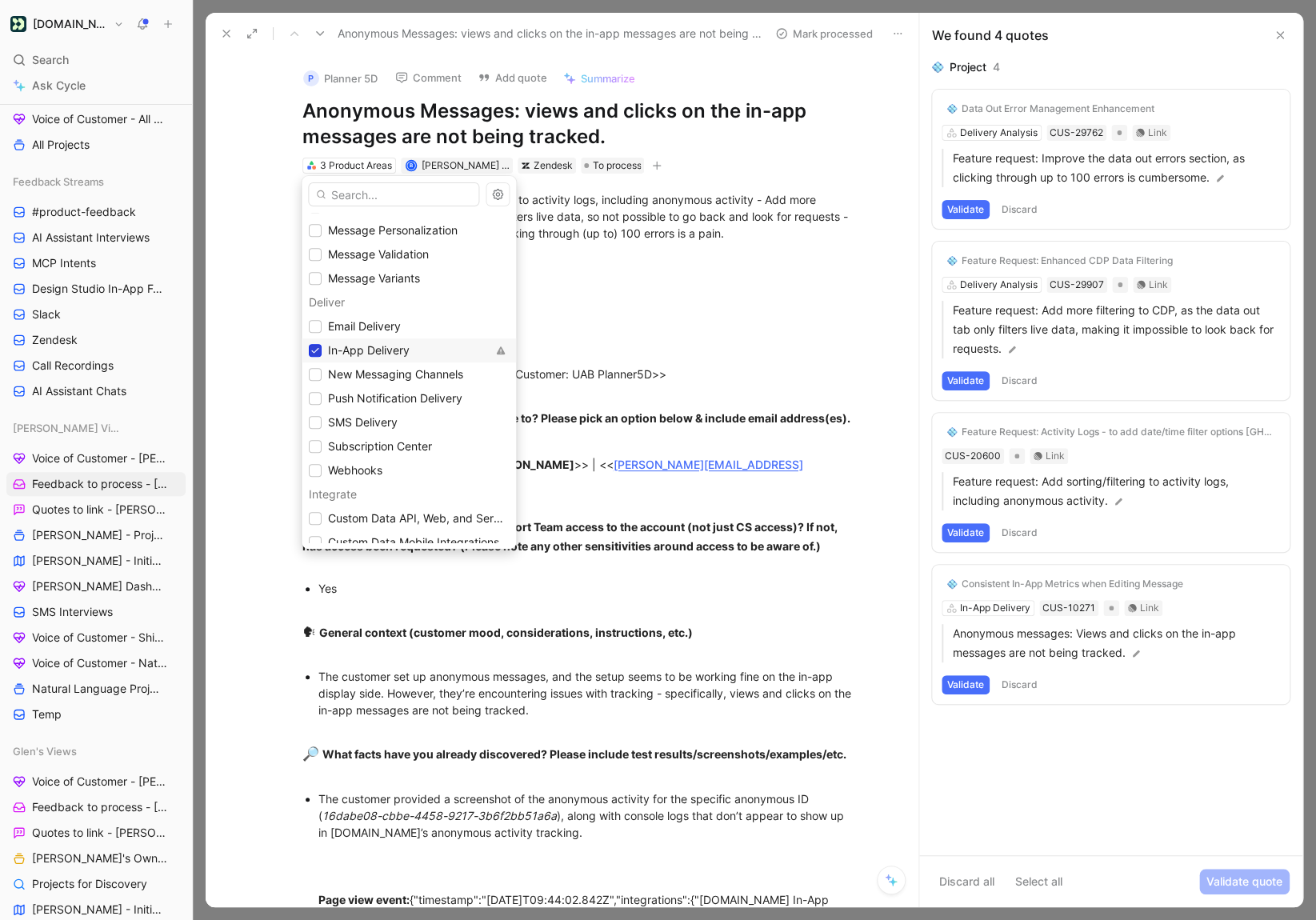
scroll to position [520, 0]
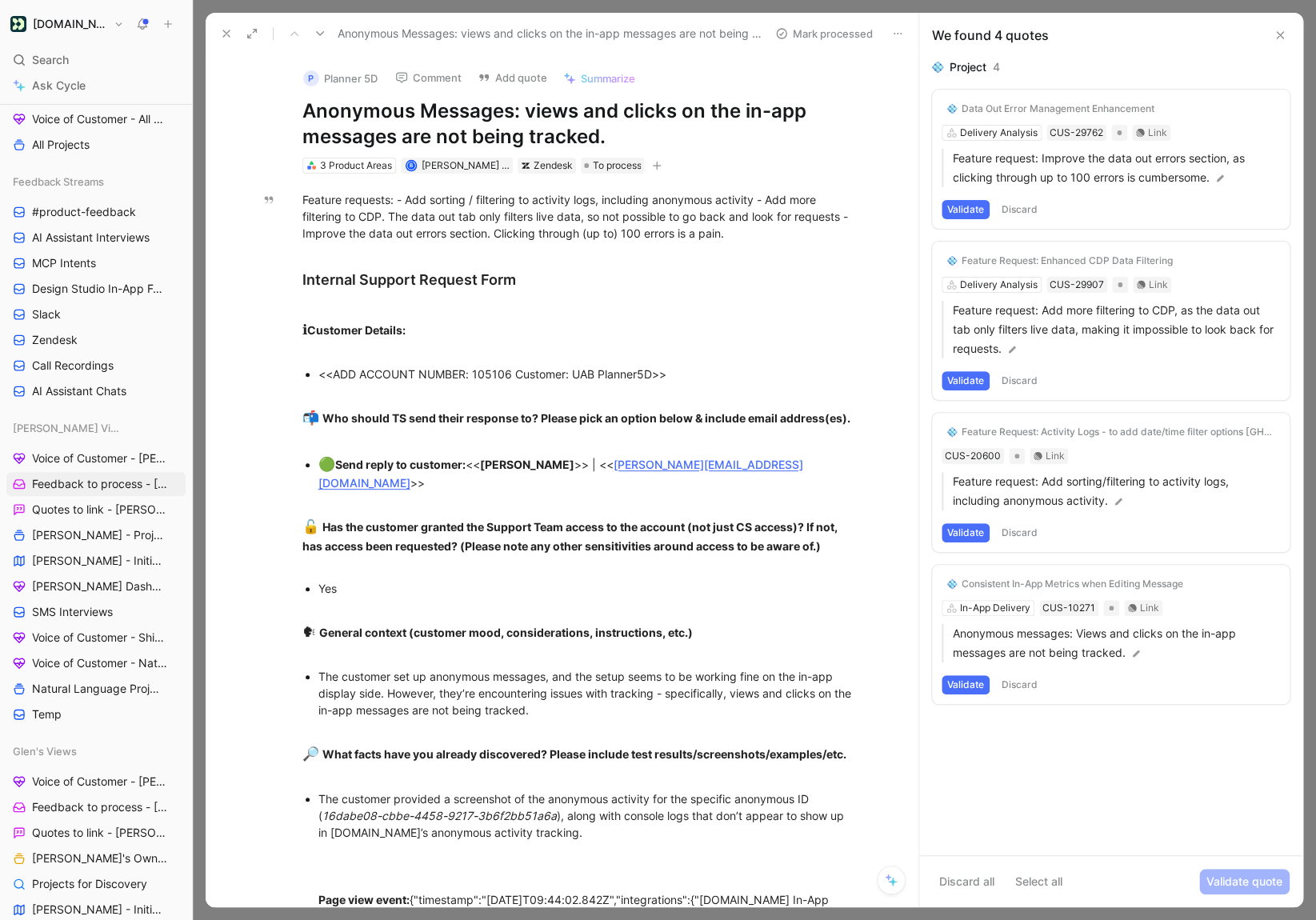
click at [969, 689] on button "Validate" at bounding box center [966, 684] width 48 height 19
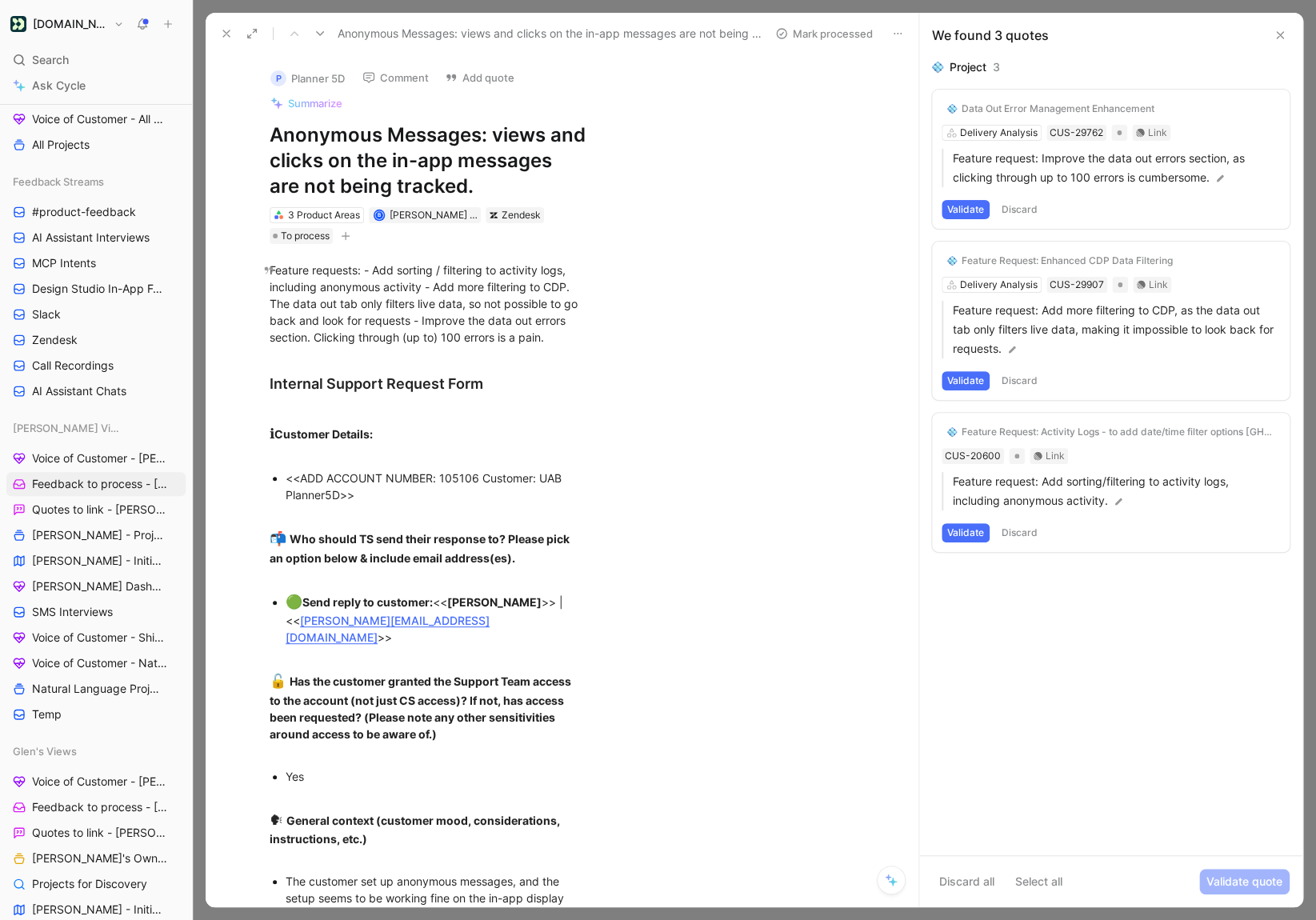
click at [969, 531] on button "Validate" at bounding box center [966, 532] width 48 height 19
click at [973, 384] on button "Validate" at bounding box center [966, 380] width 48 height 19
click at [963, 215] on button "Validate" at bounding box center [966, 209] width 48 height 19
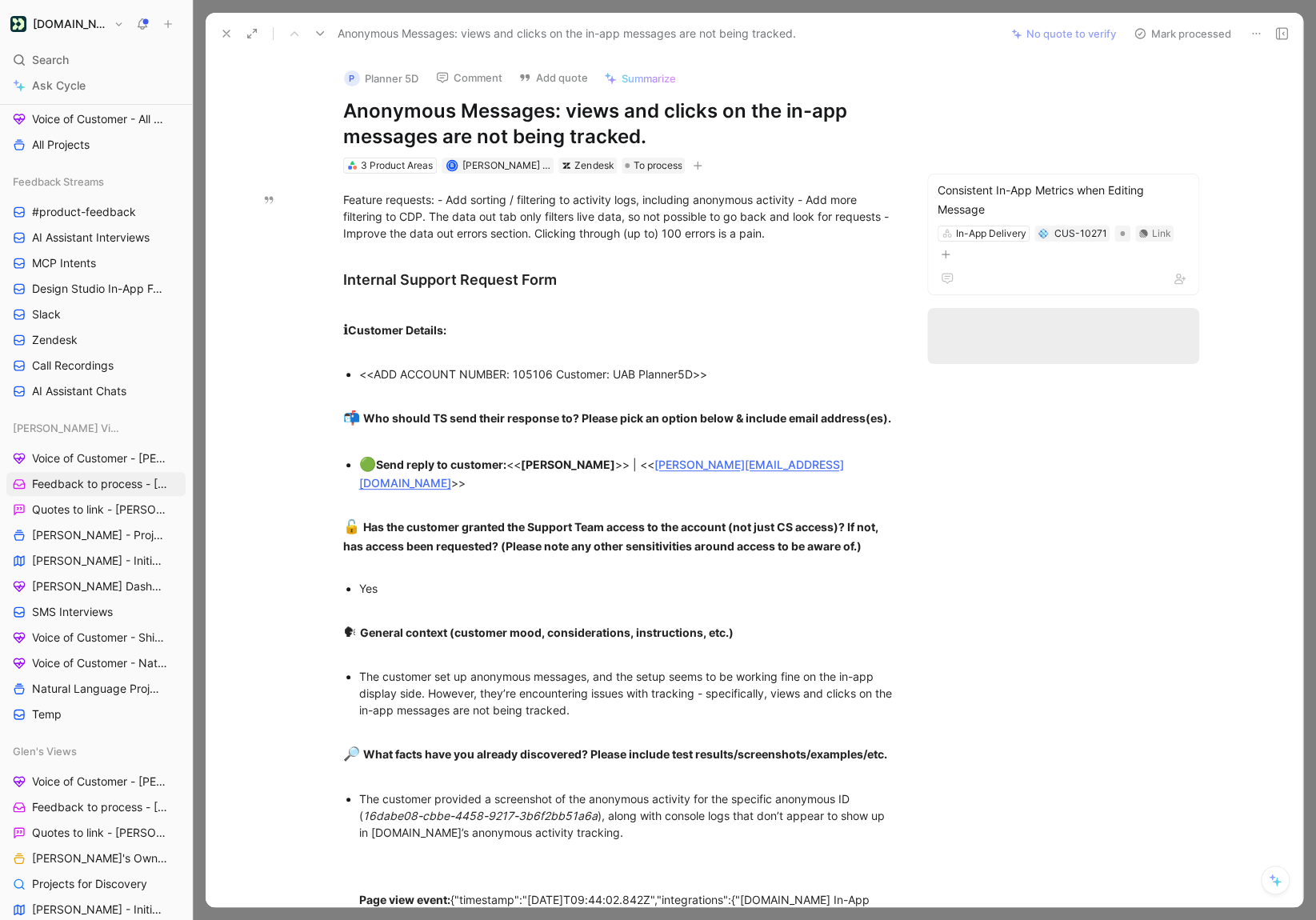
click at [1170, 28] on button "Mark processed" at bounding box center [1182, 33] width 112 height 22
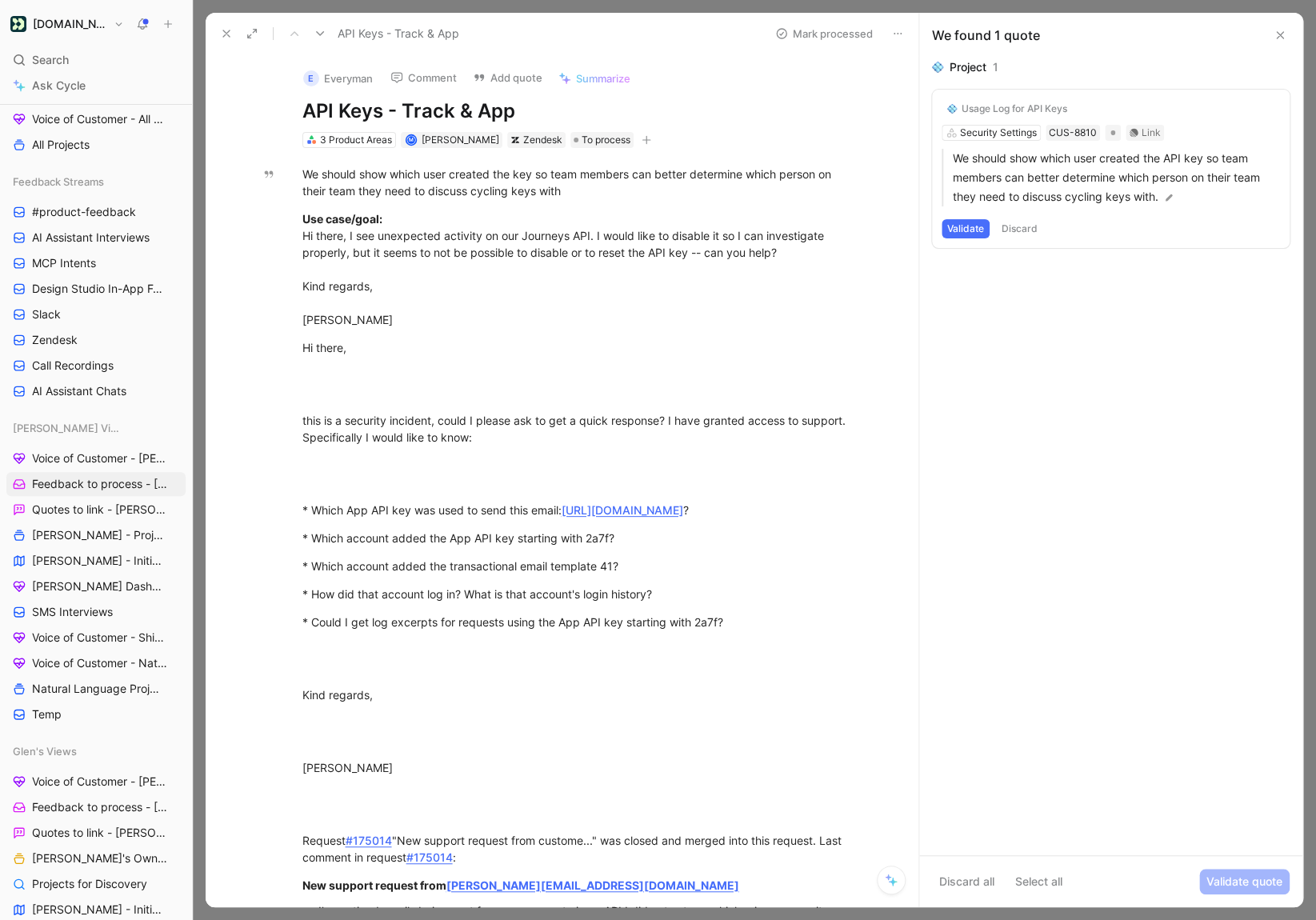
click at [967, 229] on button "Validate" at bounding box center [966, 228] width 48 height 19
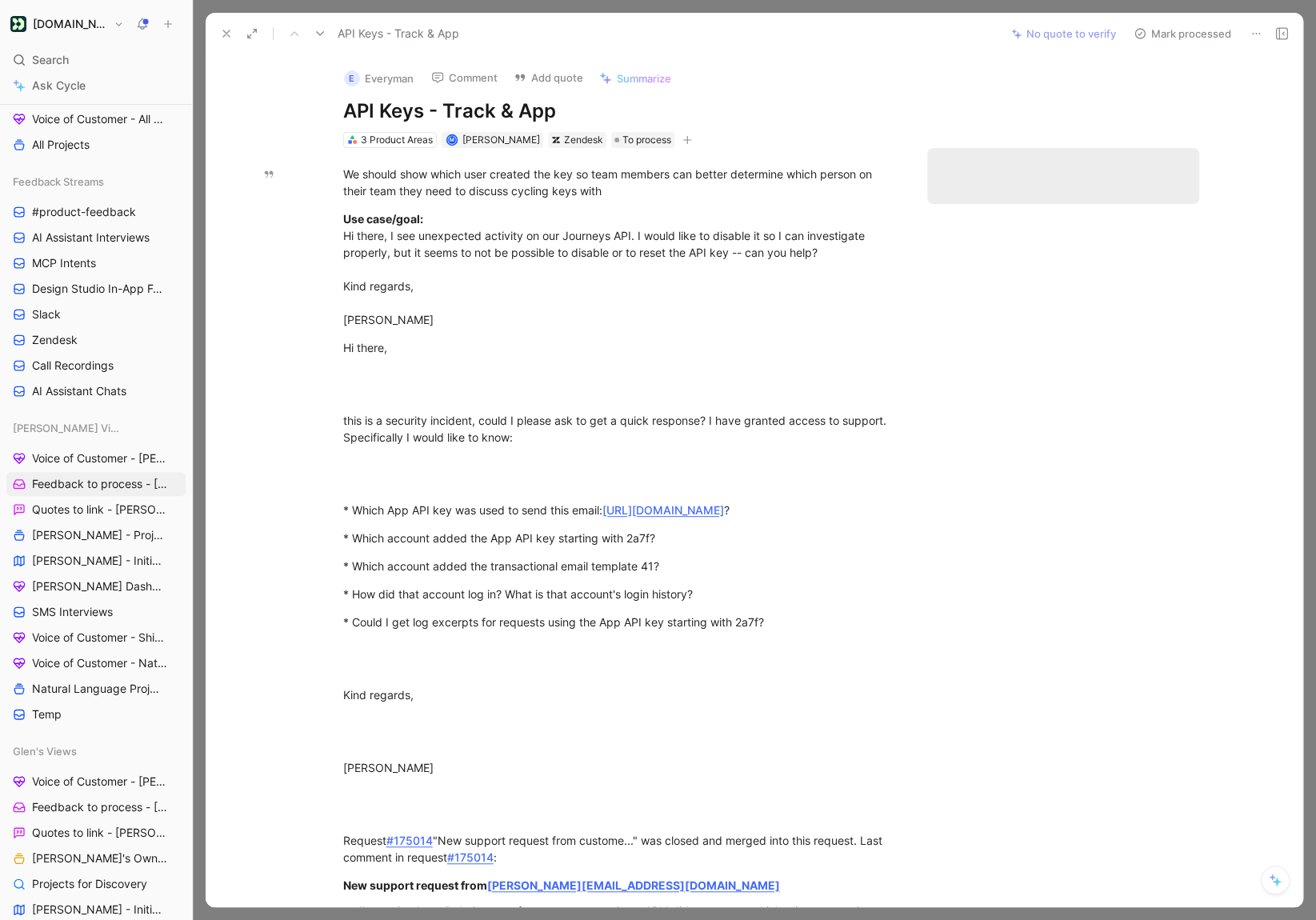
click at [1178, 29] on button "Mark processed" at bounding box center [1182, 33] width 112 height 22
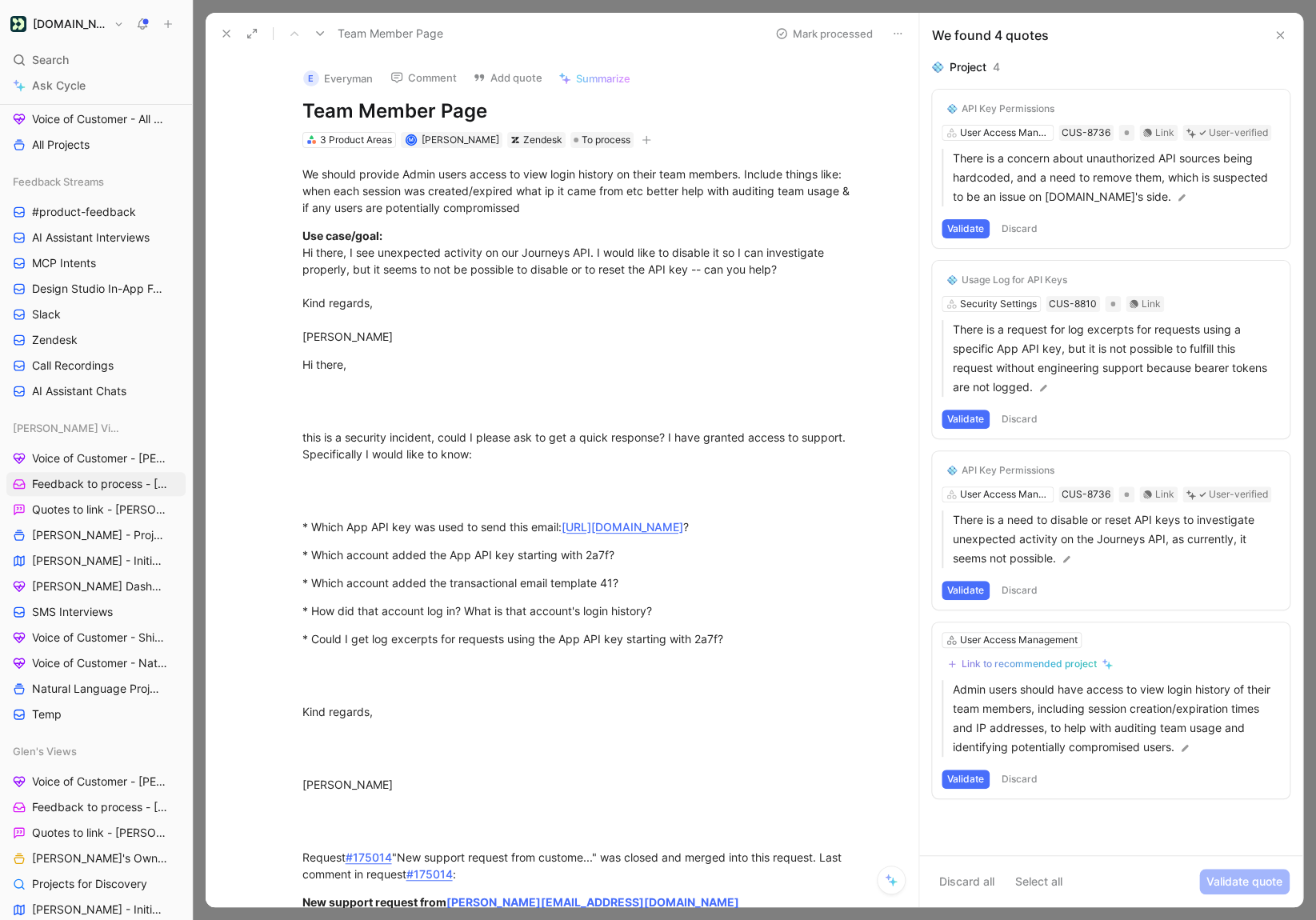
click at [959, 227] on button "Validate" at bounding box center [966, 228] width 48 height 19
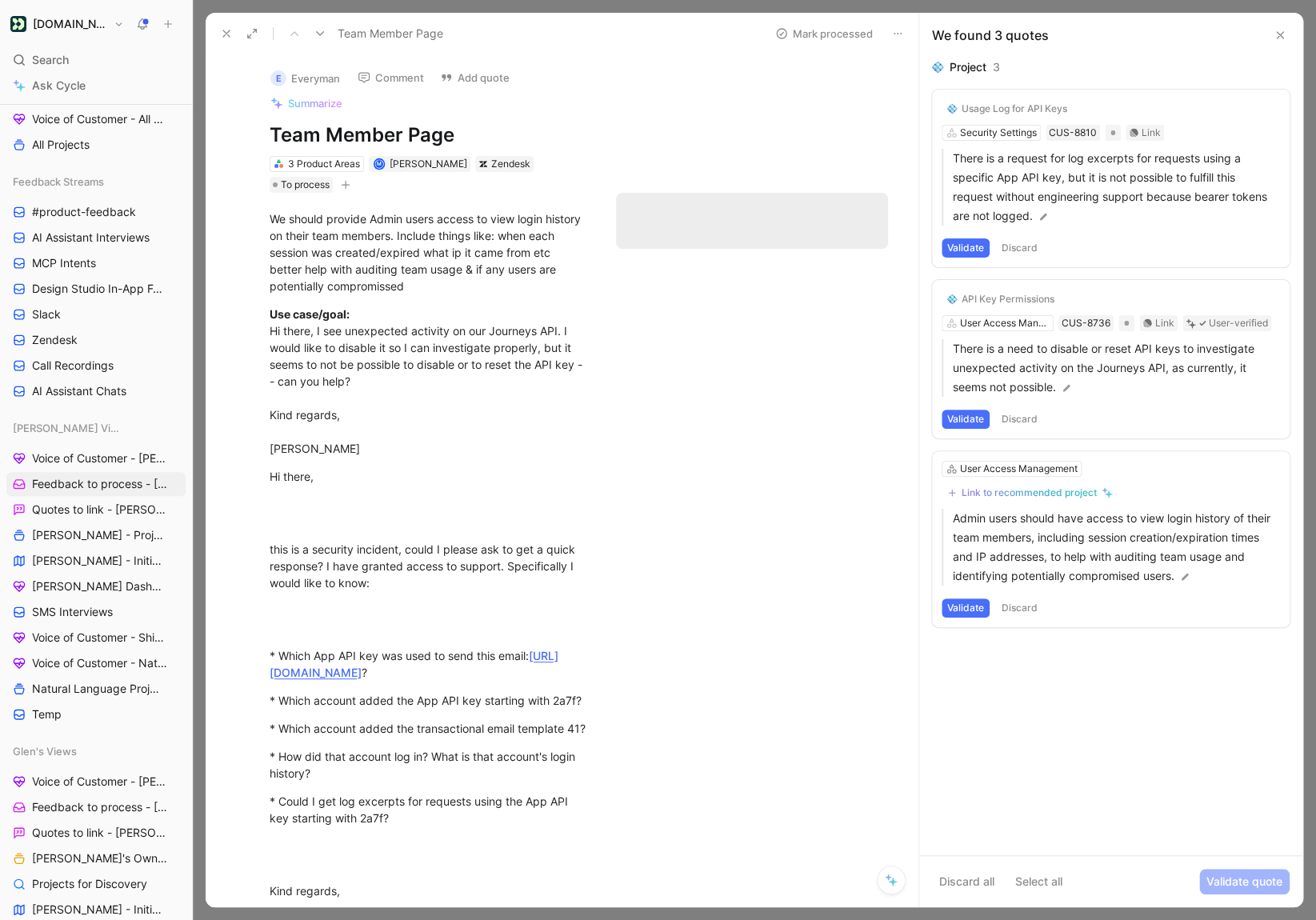
click at [967, 241] on button "Validate" at bounding box center [966, 247] width 48 height 19
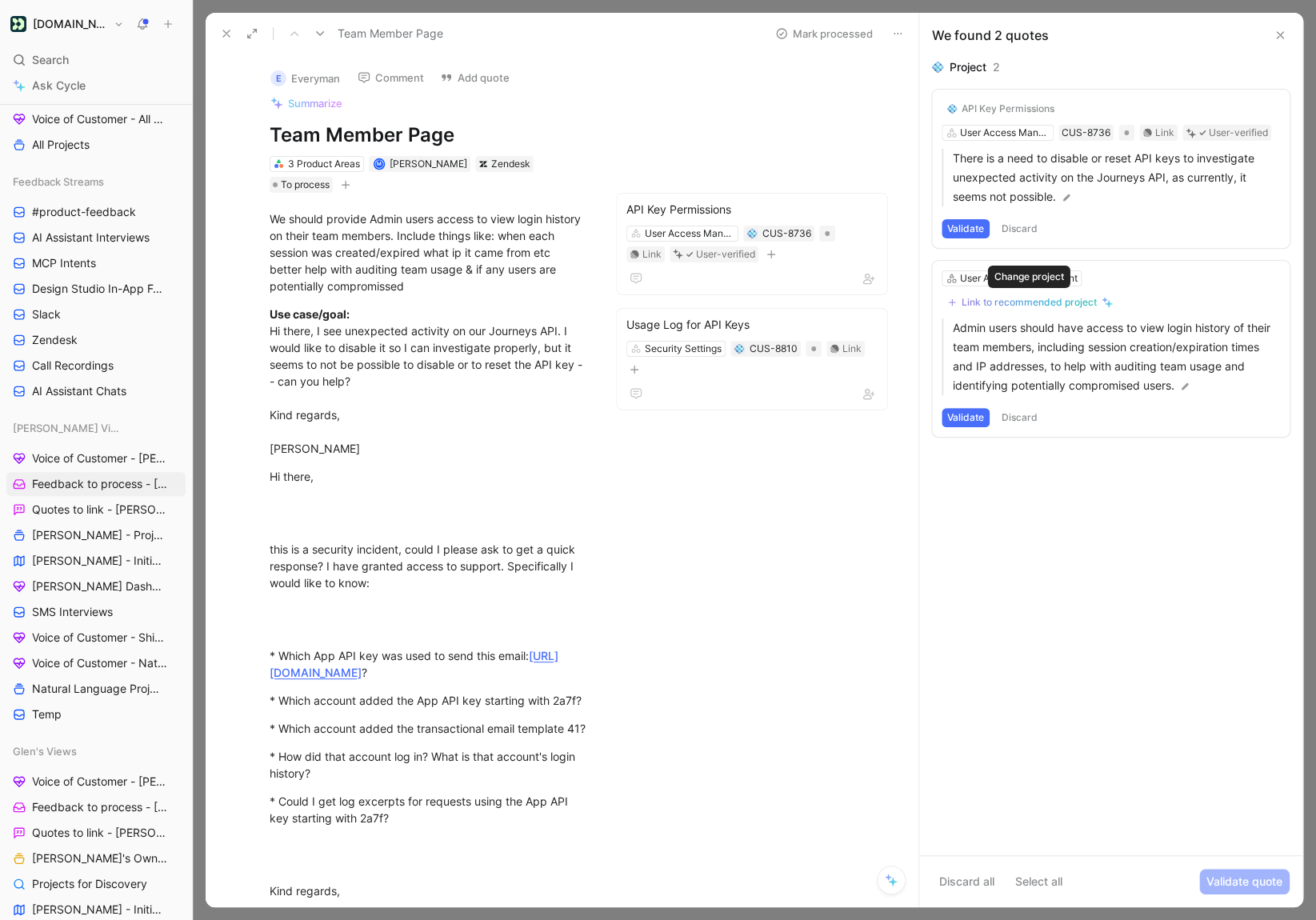
click at [992, 307] on div "Link to recommended project" at bounding box center [1030, 302] width 136 height 13
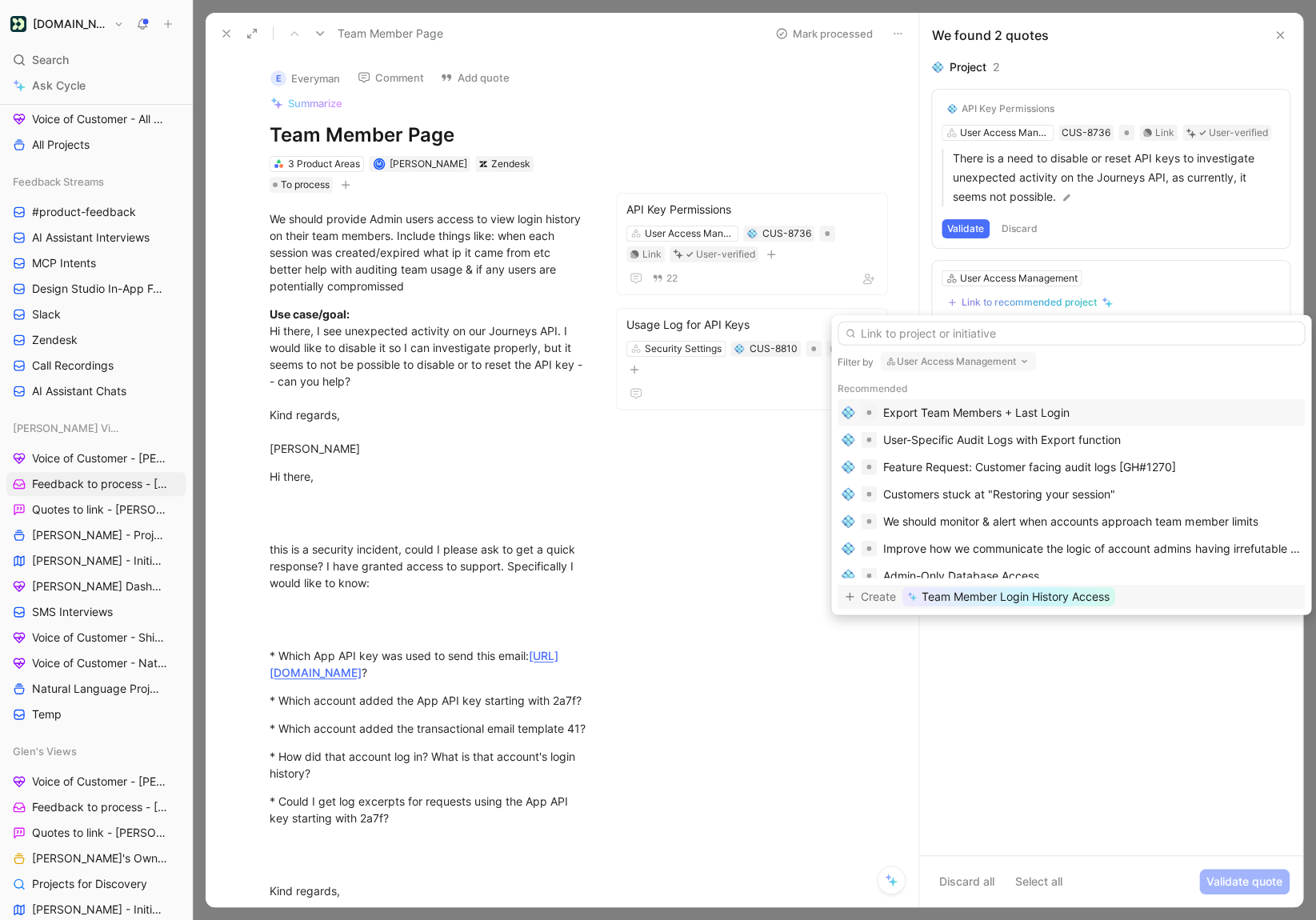
click at [935, 596] on span "Team Member Login History Access" at bounding box center [1016, 596] width 188 height 19
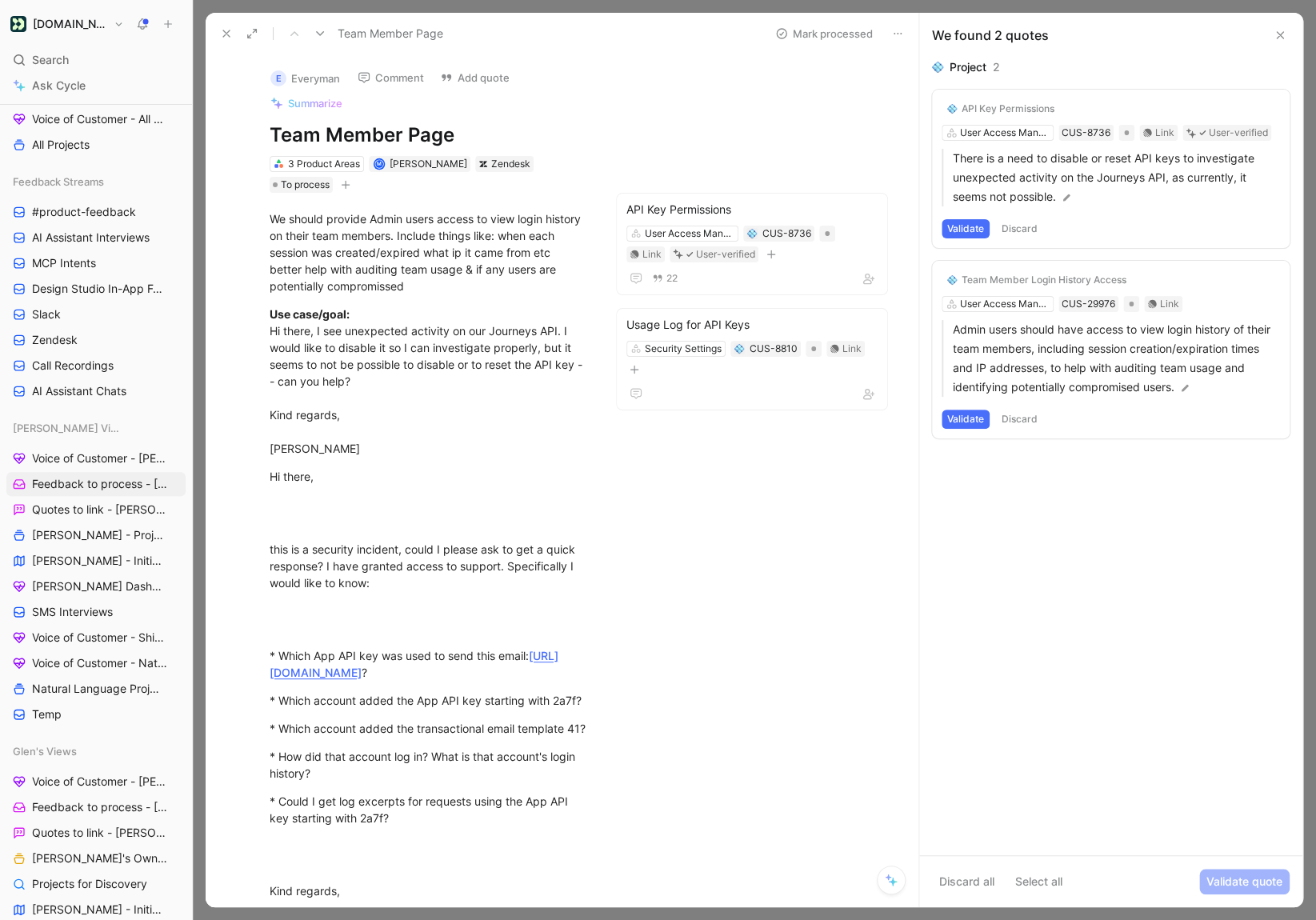
click at [989, 283] on div "Team Member Login History Access" at bounding box center [1044, 280] width 164 height 13
click at [976, 421] on button "Validate" at bounding box center [966, 419] width 48 height 19
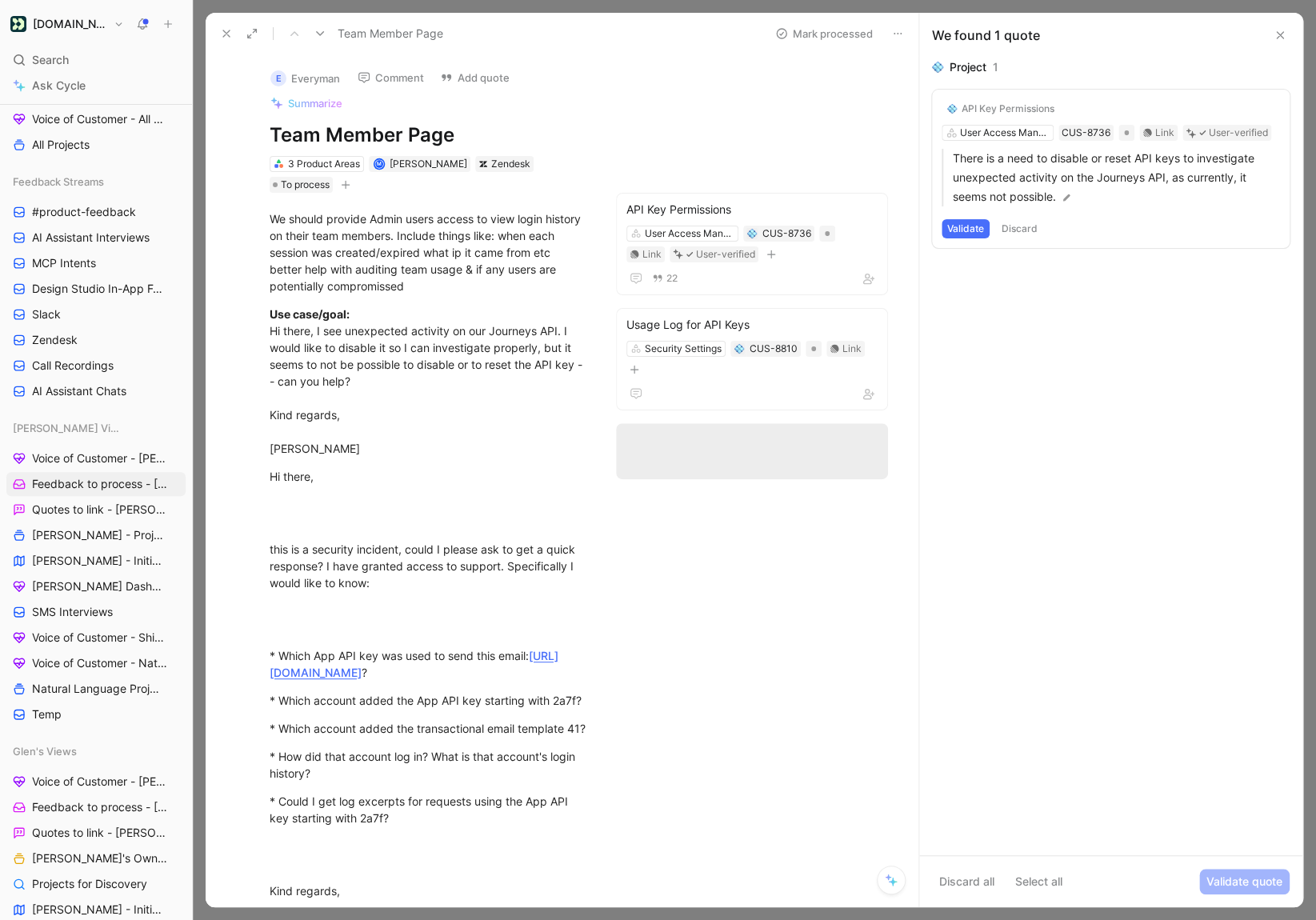
click at [970, 234] on button "Validate" at bounding box center [966, 228] width 48 height 19
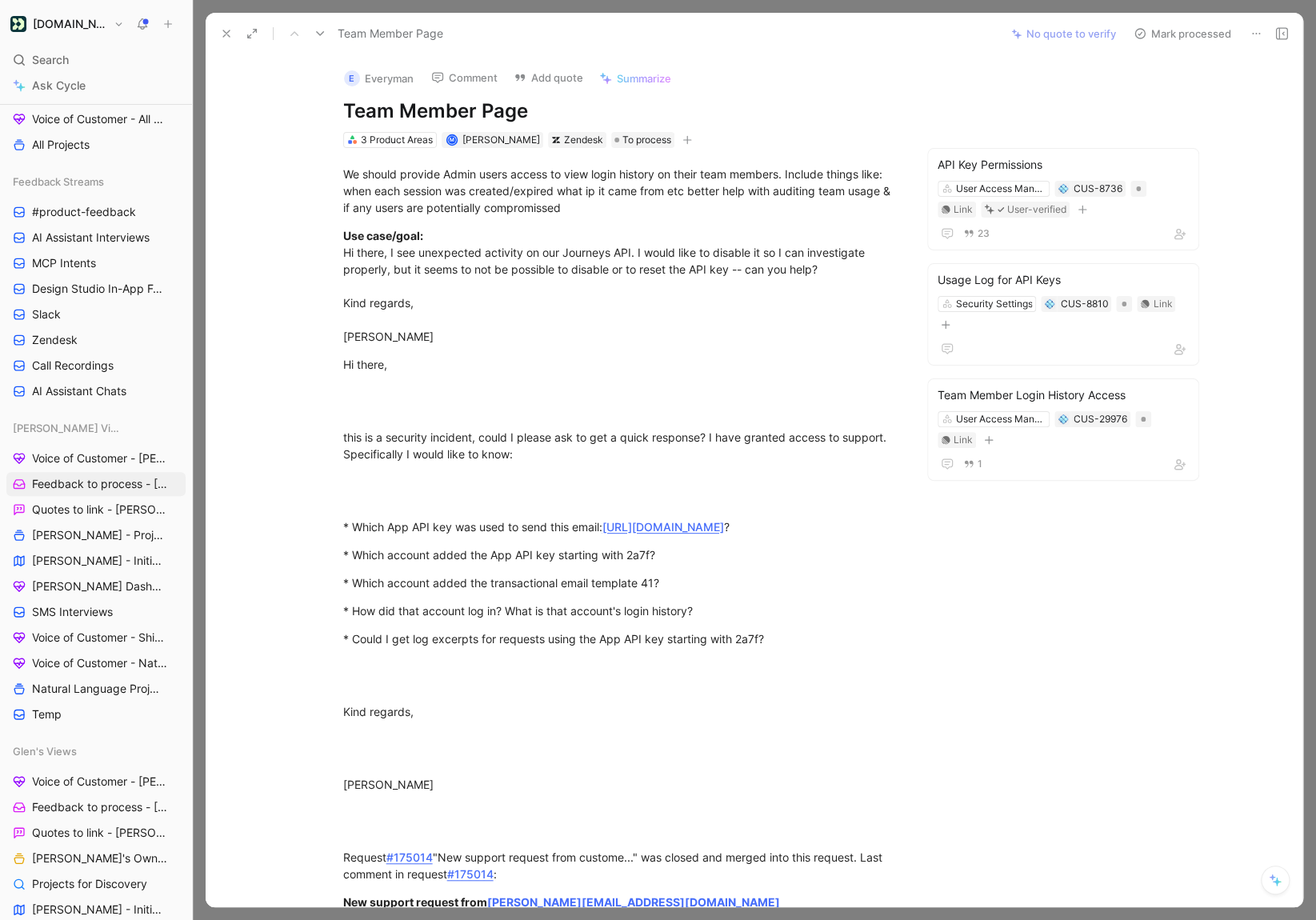
drag, startPoint x: 1166, startPoint y: 24, endPoint x: 1152, endPoint y: 35, distance: 17.8
click at [1166, 24] on button "Mark processed" at bounding box center [1182, 33] width 112 height 22
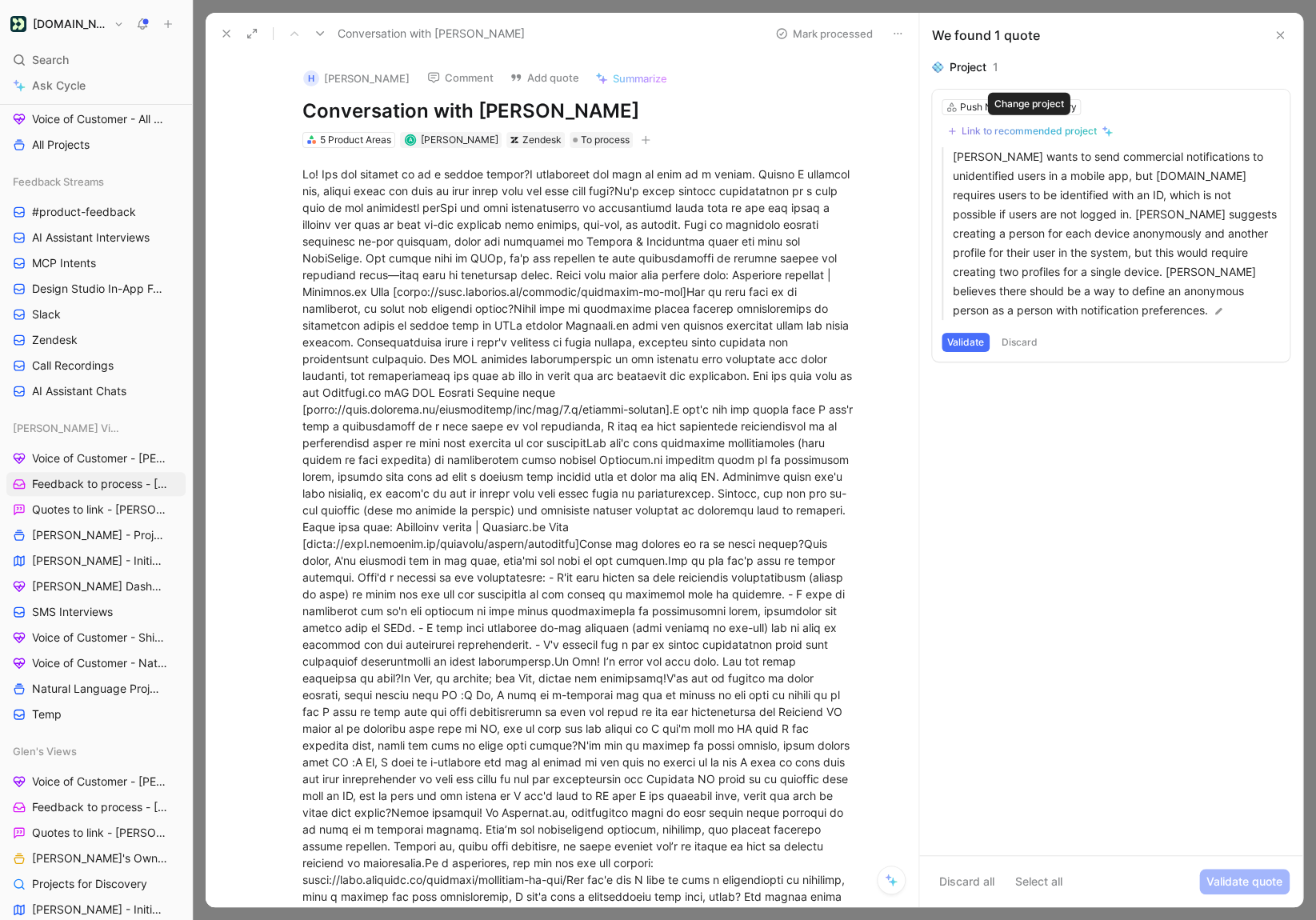
click at [1004, 134] on div "Link to recommended project" at bounding box center [1030, 131] width 136 height 13
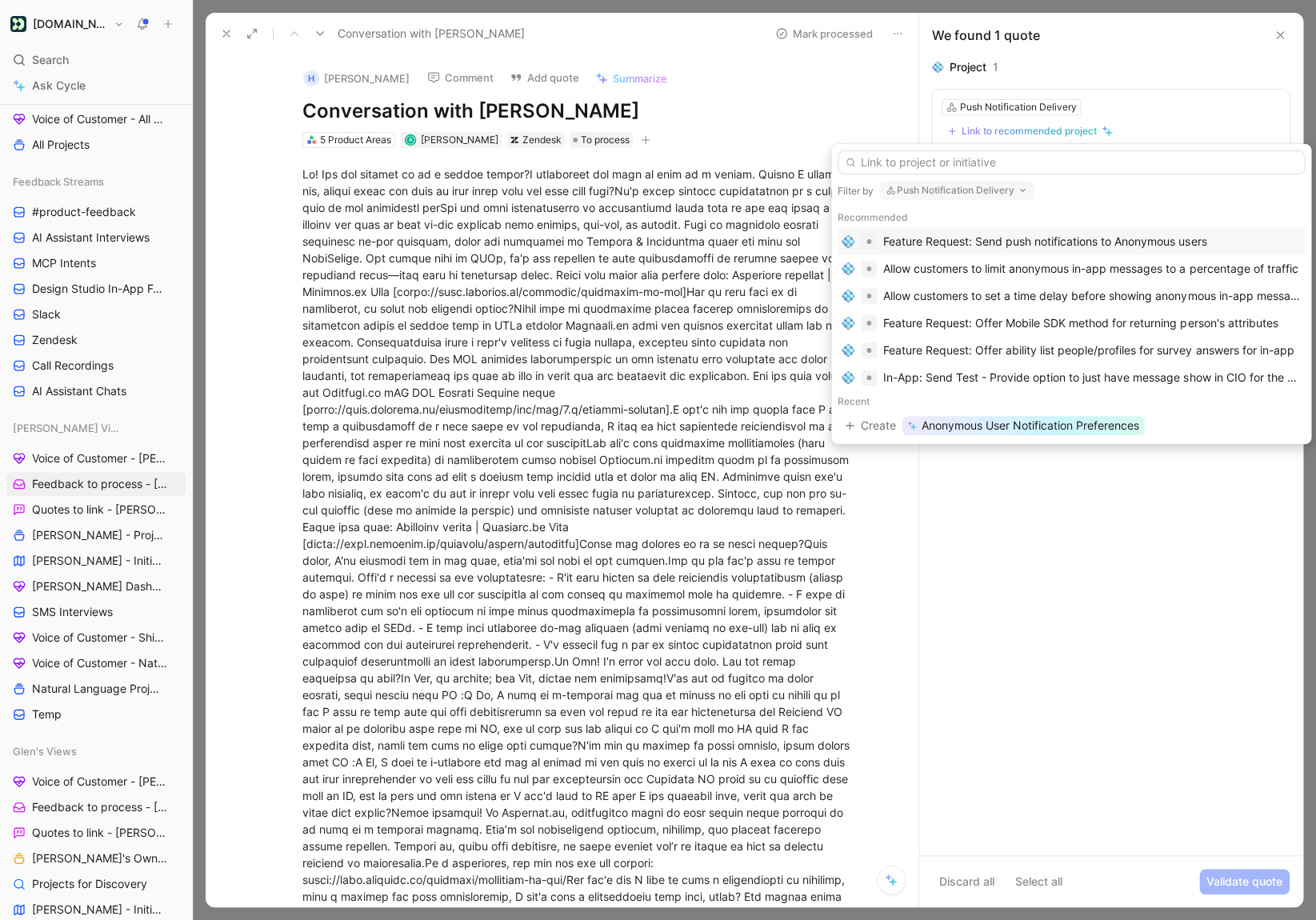
click at [1020, 245] on div "Feature Request: Send push notifications to Anonymous users" at bounding box center [1045, 241] width 323 height 19
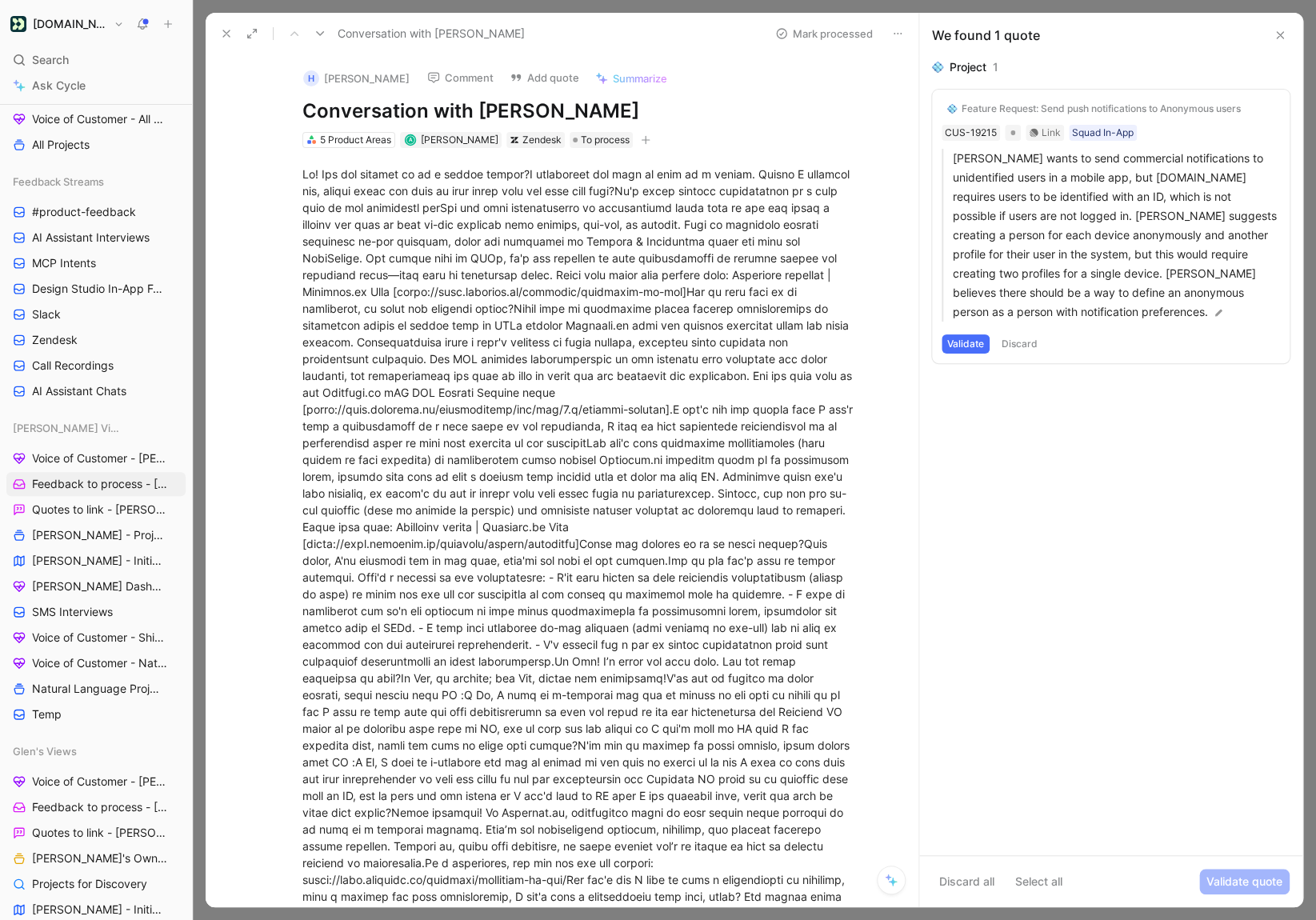
click at [963, 344] on button "Validate" at bounding box center [966, 344] width 48 height 19
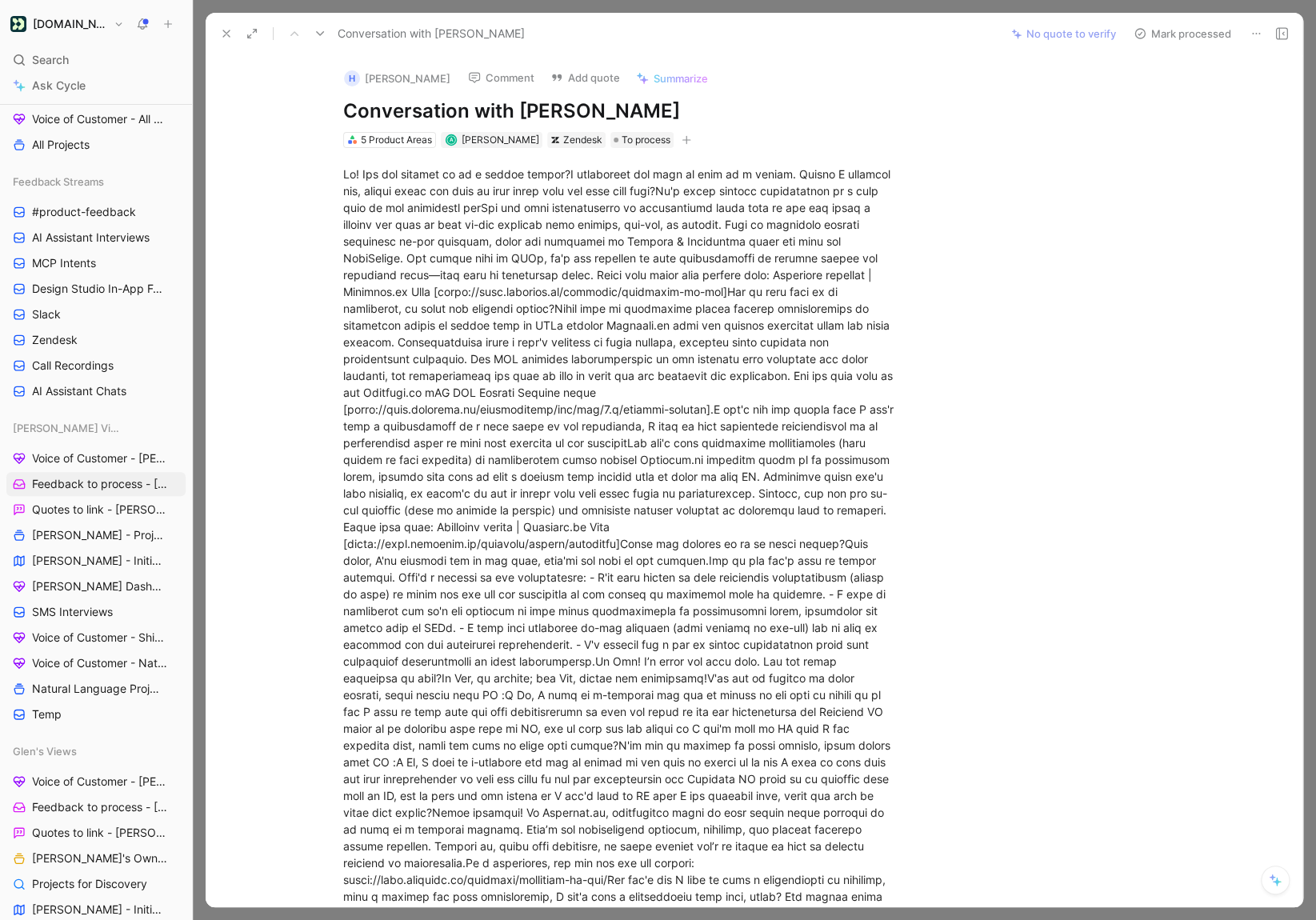
click at [1167, 33] on button "Mark processed" at bounding box center [1182, 33] width 112 height 22
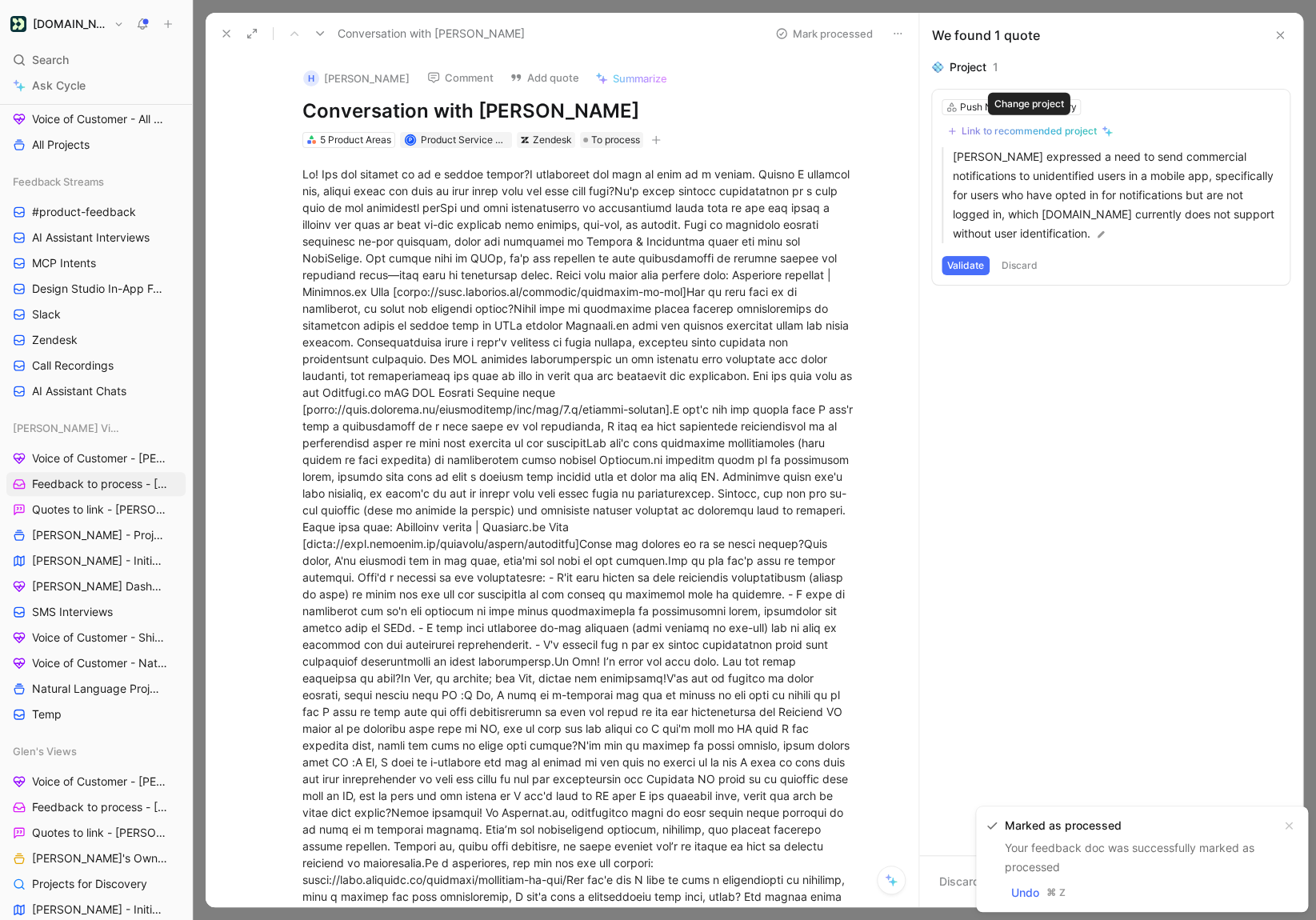
click at [990, 129] on div "Link to recommended project" at bounding box center [1030, 131] width 136 height 13
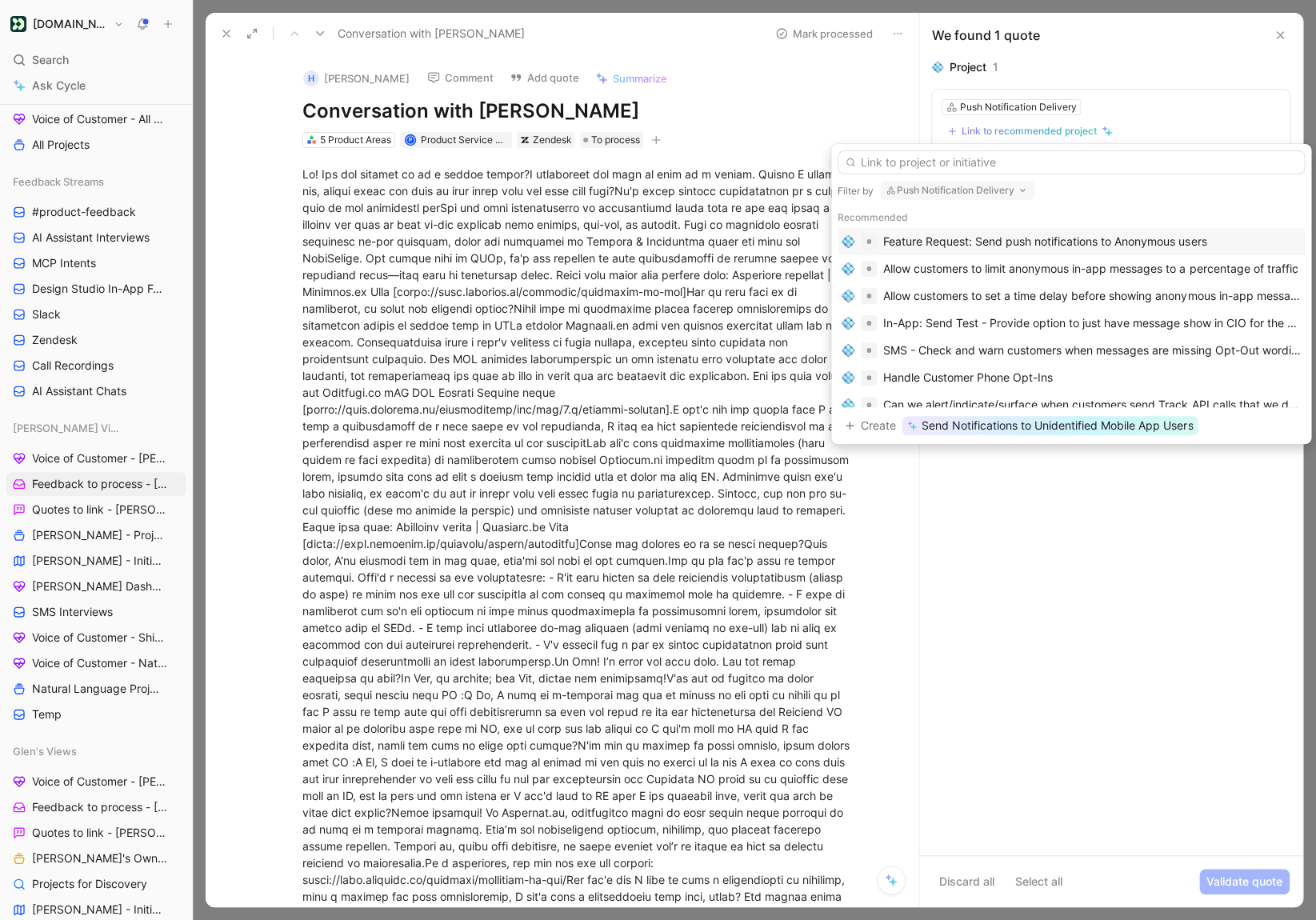
click at [1061, 245] on div "Feature Request: Send push notifications to Anonymous users" at bounding box center [1045, 241] width 323 height 19
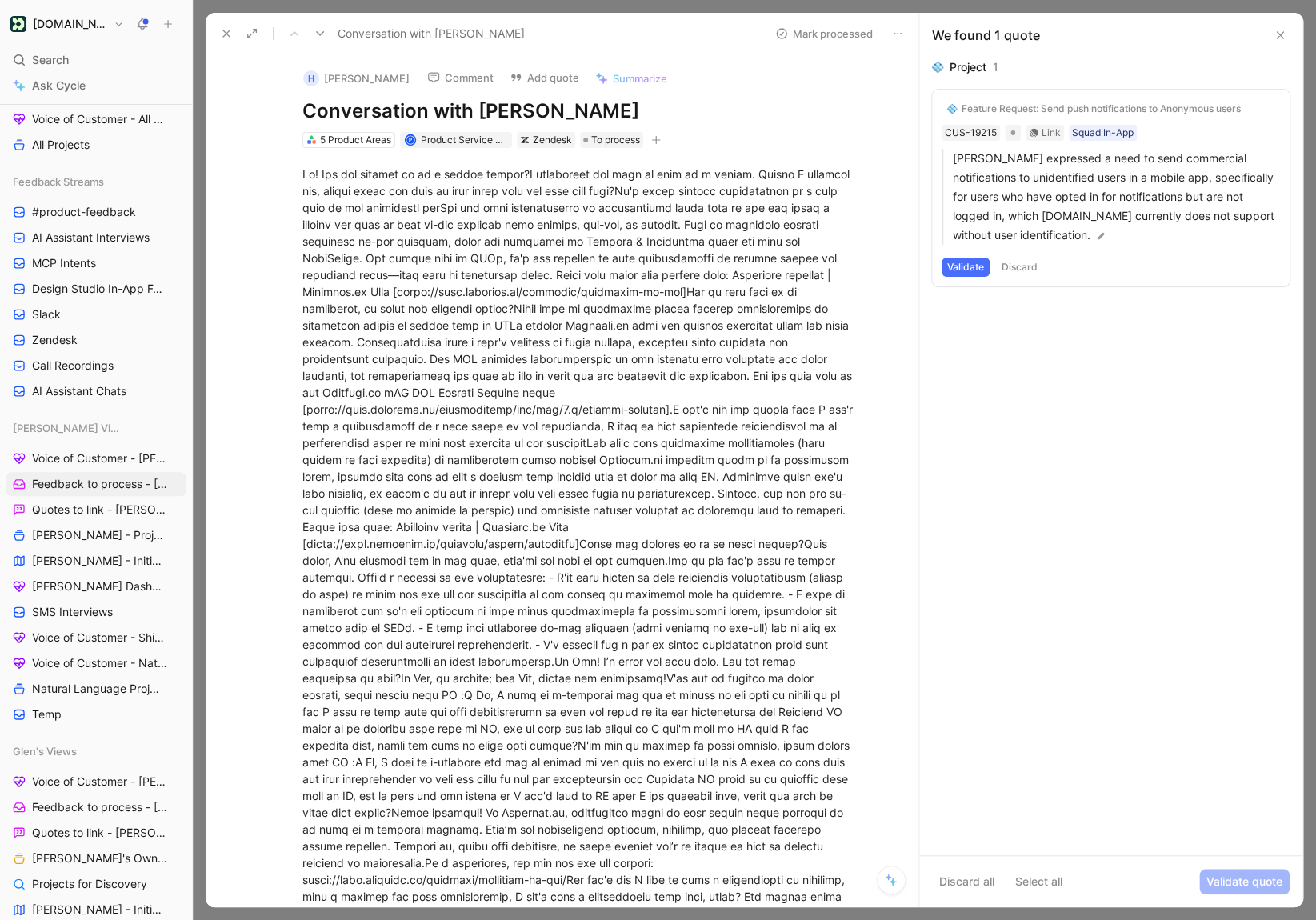
click at [963, 264] on button "Validate" at bounding box center [966, 266] width 48 height 19
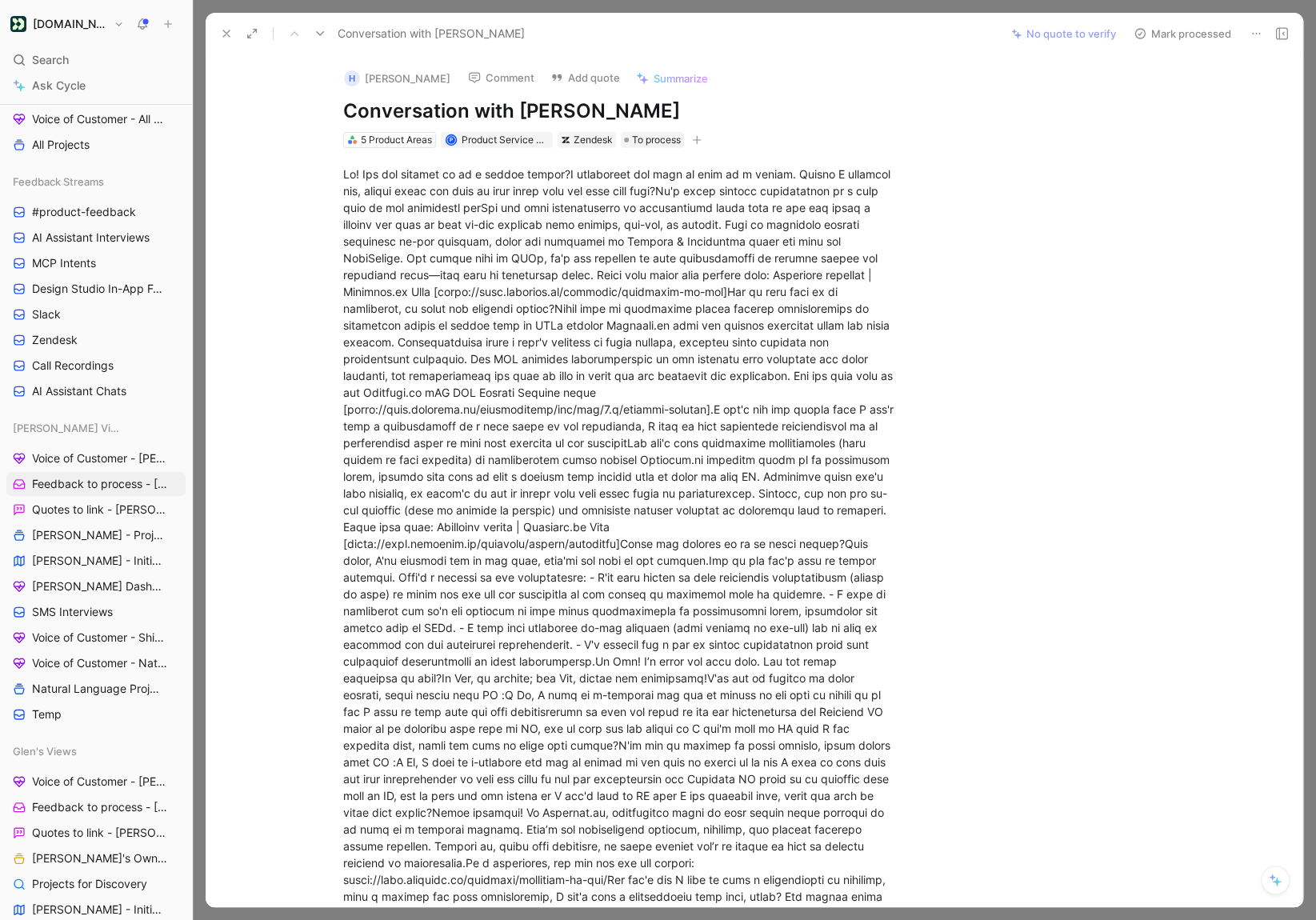
click at [1162, 30] on button "Mark processed" at bounding box center [1182, 33] width 112 height 22
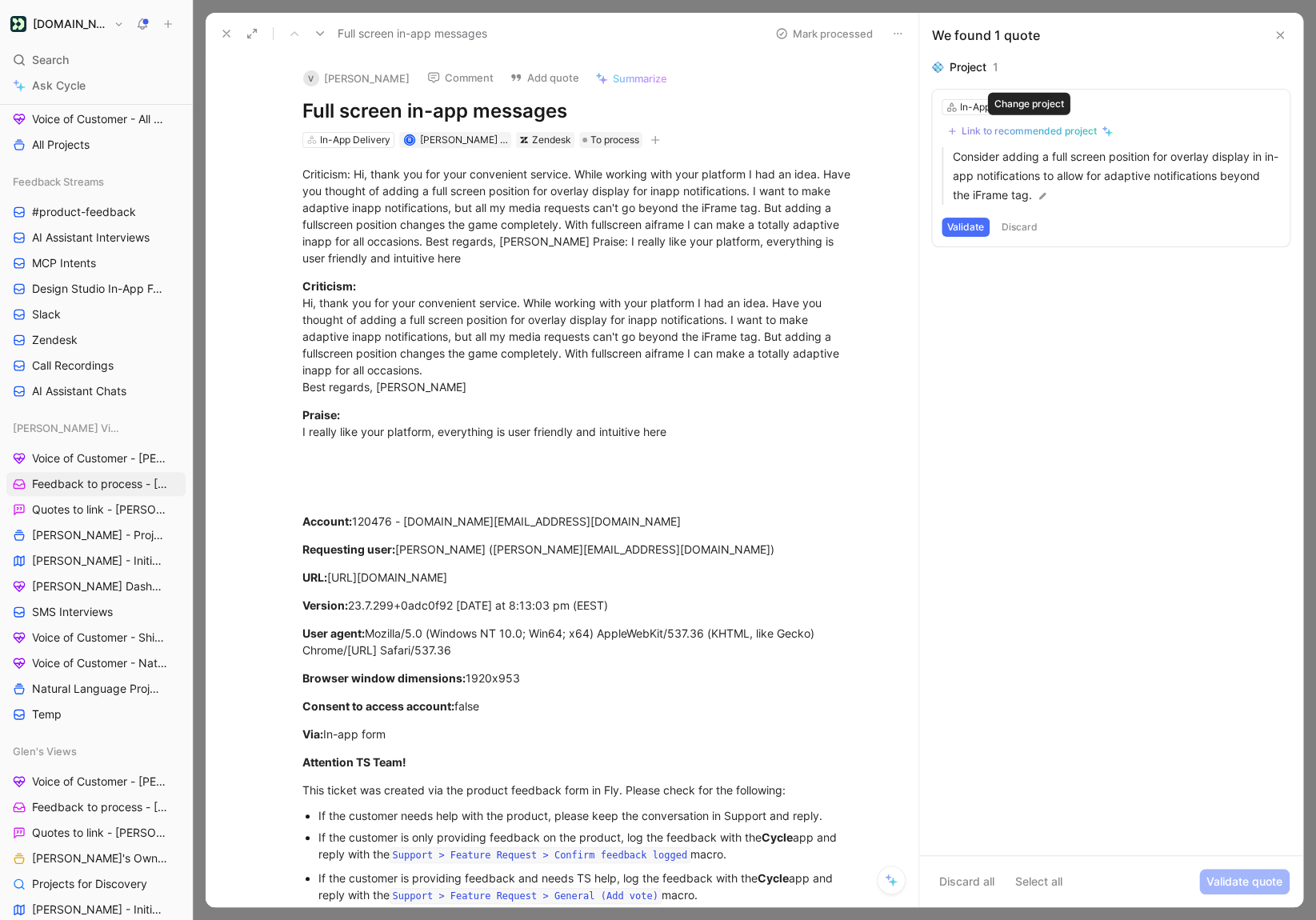
click at [1008, 130] on div "Link to recommended project" at bounding box center [1030, 131] width 136 height 13
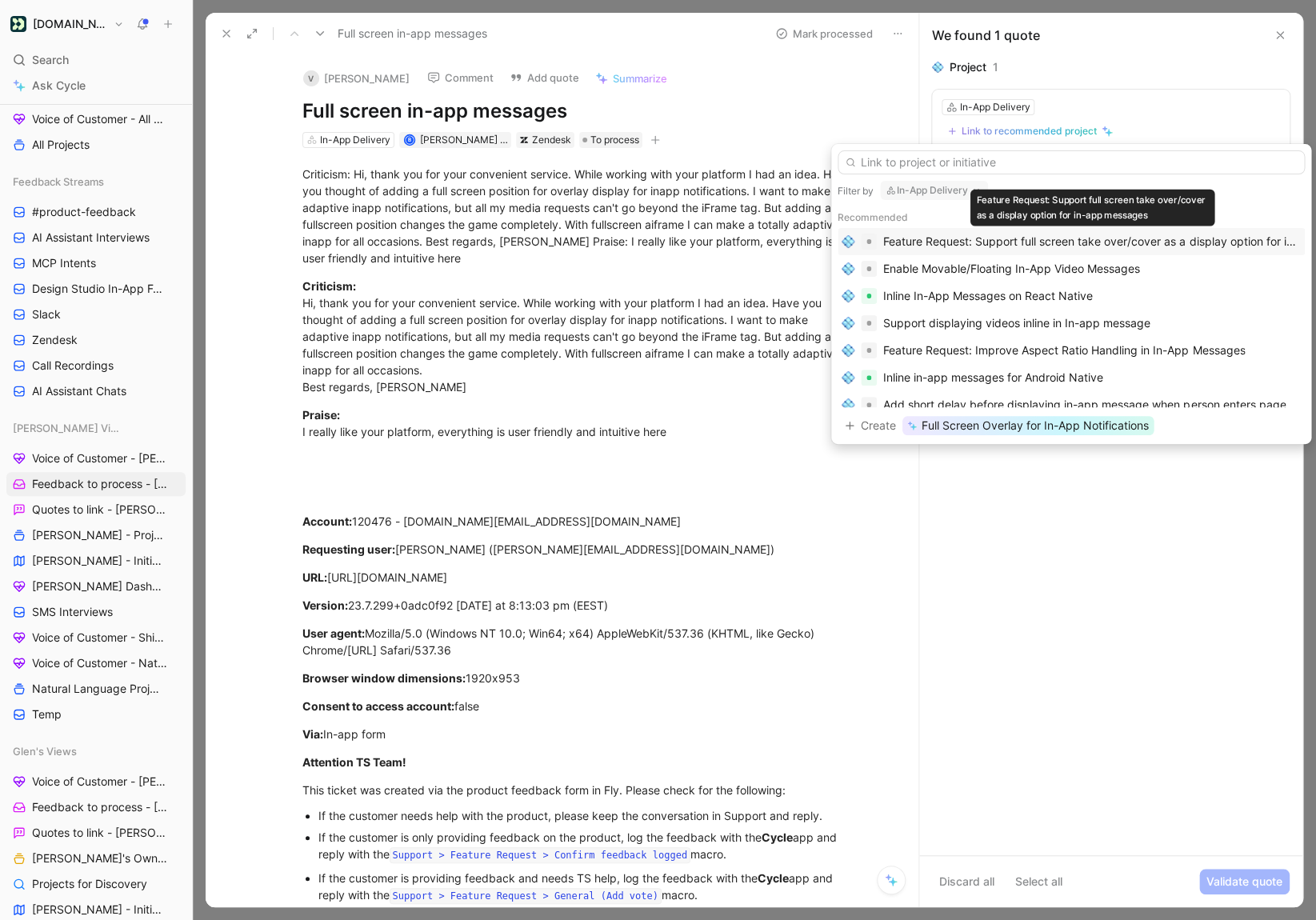
click at [1134, 242] on div "Feature Request: Support full screen take over/cover as a display option for in…" at bounding box center [1092, 241] width 418 height 19
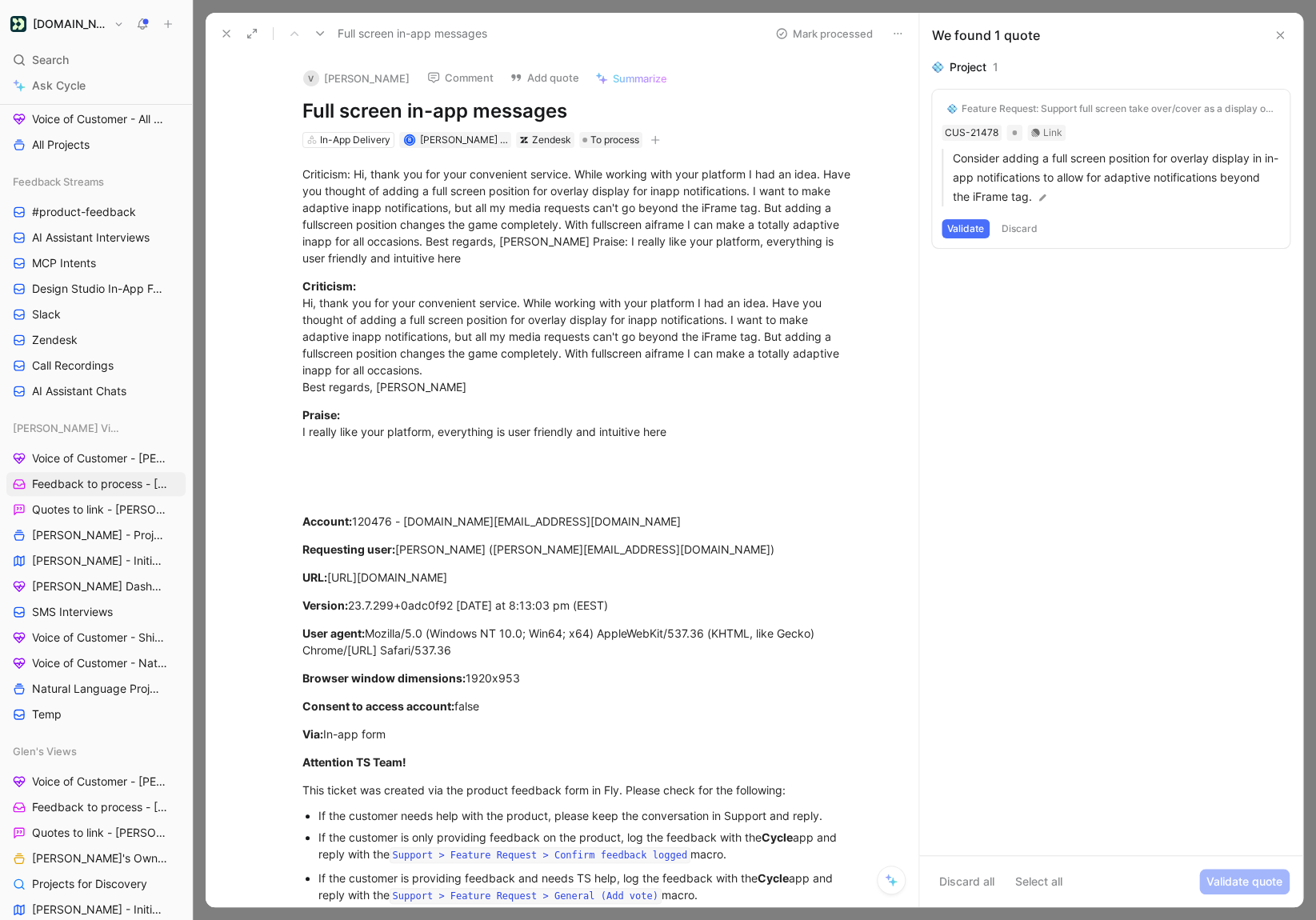
click at [964, 226] on button "Validate" at bounding box center [966, 228] width 48 height 19
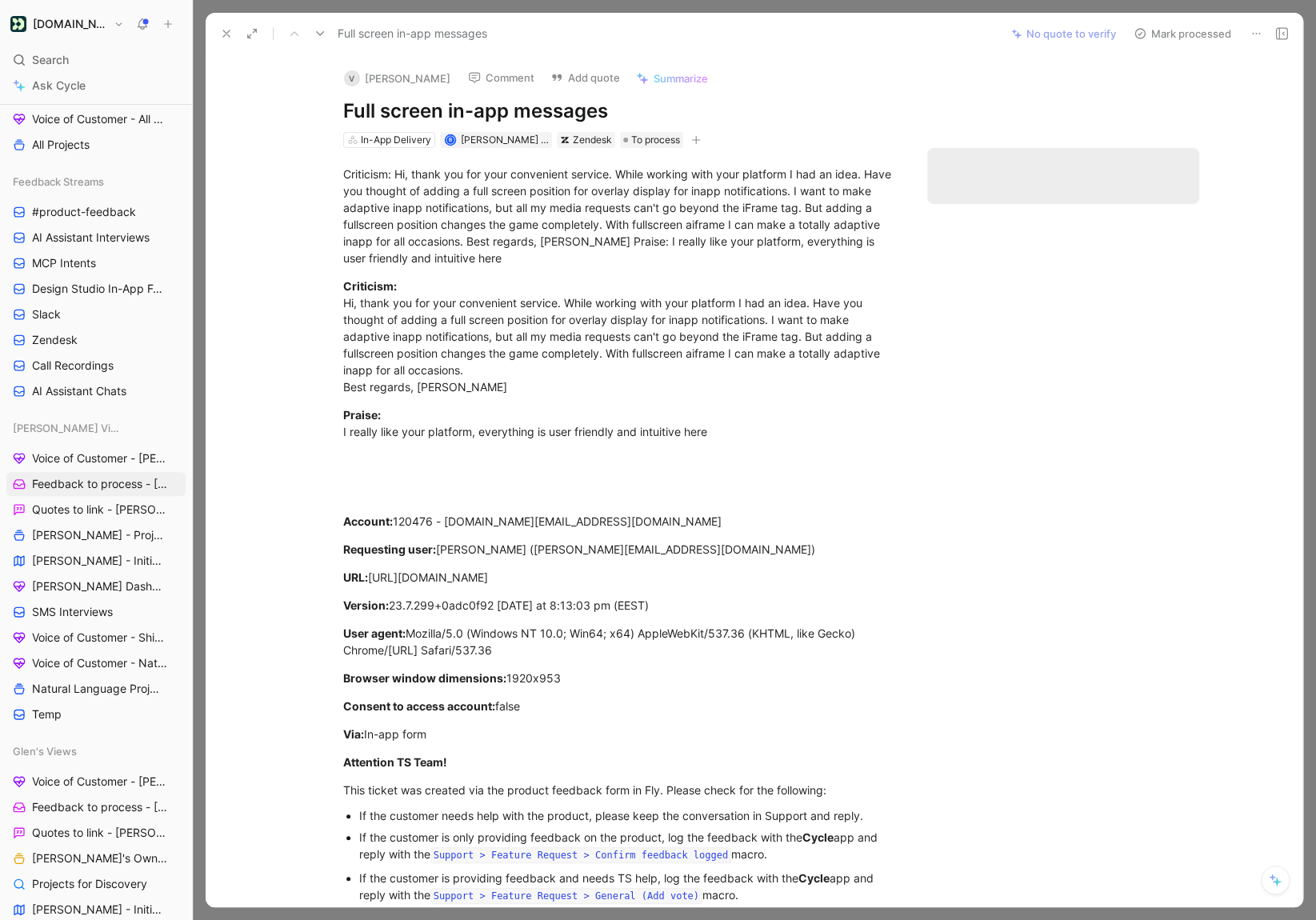
click at [1153, 43] on button "Mark processed" at bounding box center [1182, 33] width 112 height 22
click at [1153, 39] on button "Mark processed" at bounding box center [1182, 33] width 112 height 22
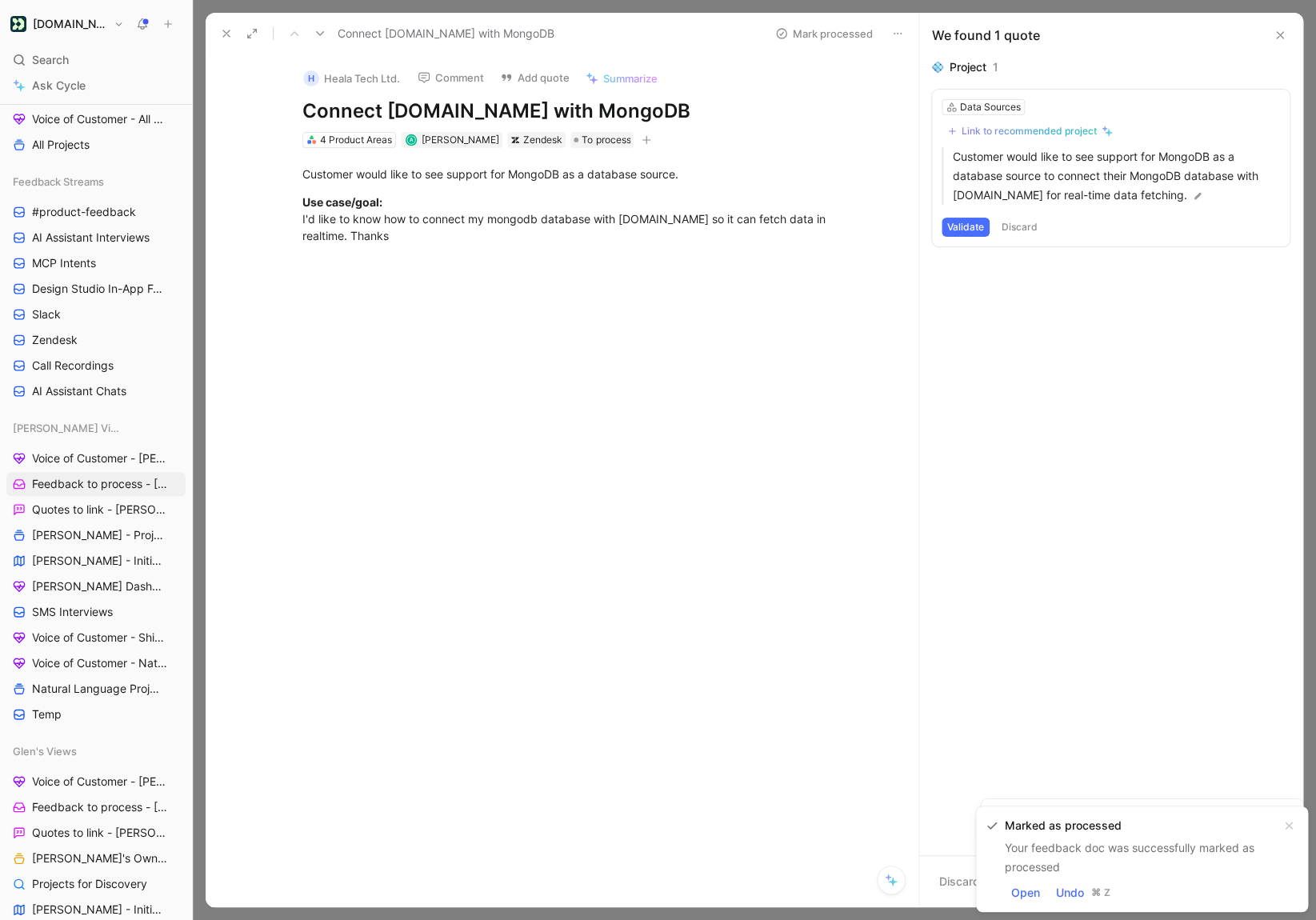
click at [903, 34] on button at bounding box center [897, 33] width 22 height 22
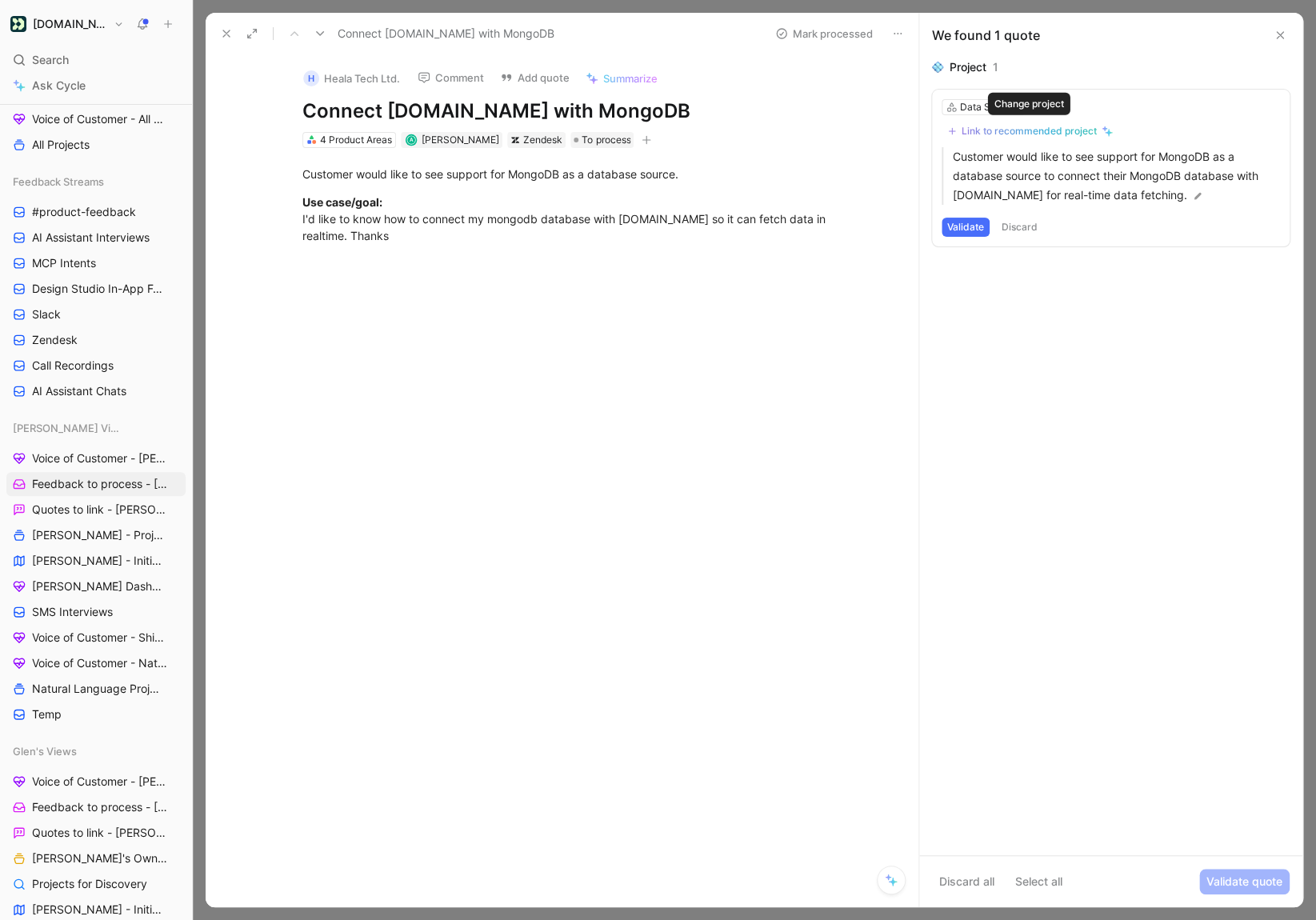
click at [981, 136] on div "Link to recommended project" at bounding box center [1030, 131] width 136 height 13
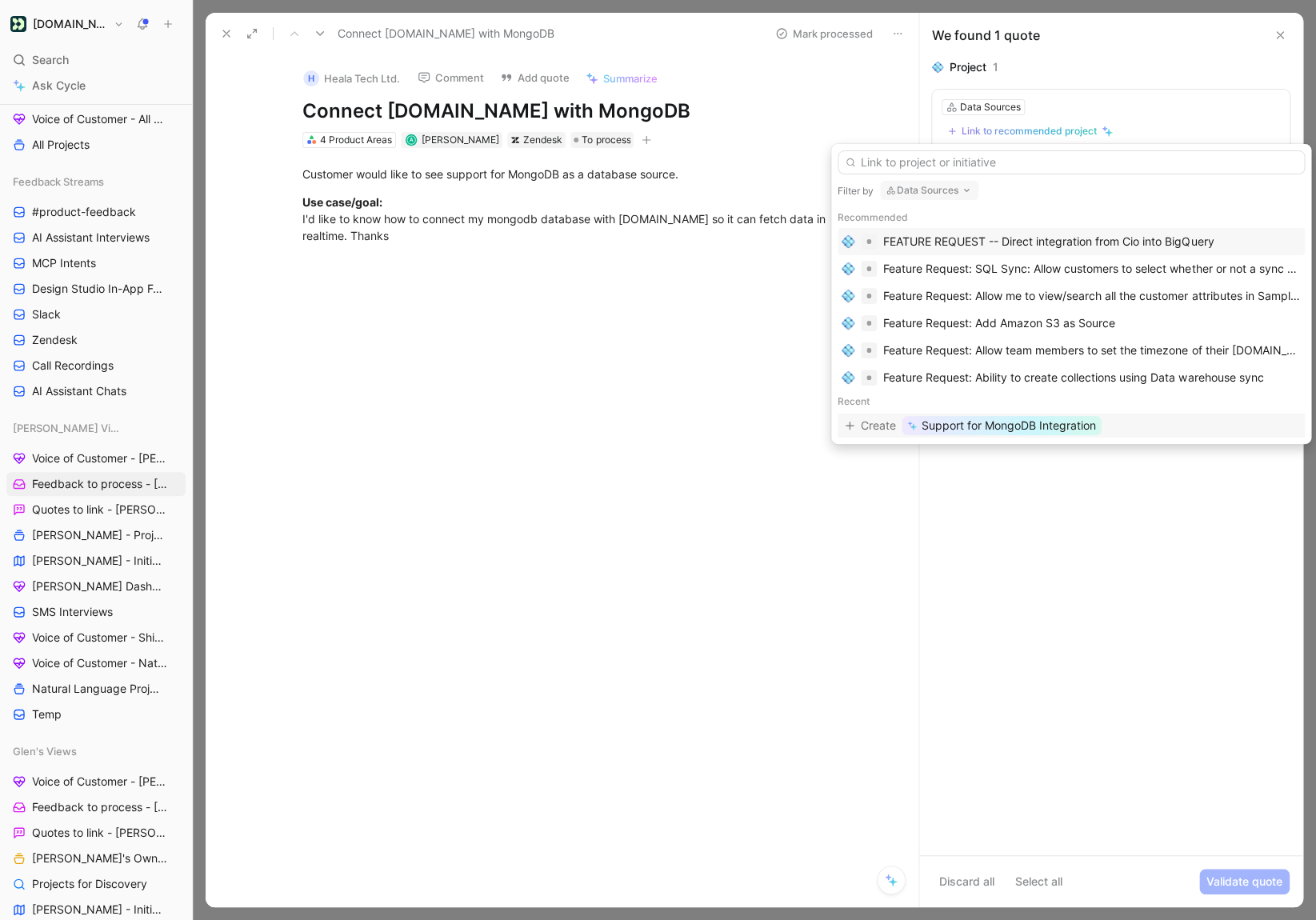
click at [1028, 432] on span "Support for MongoDB Integration" at bounding box center [1009, 425] width 174 height 19
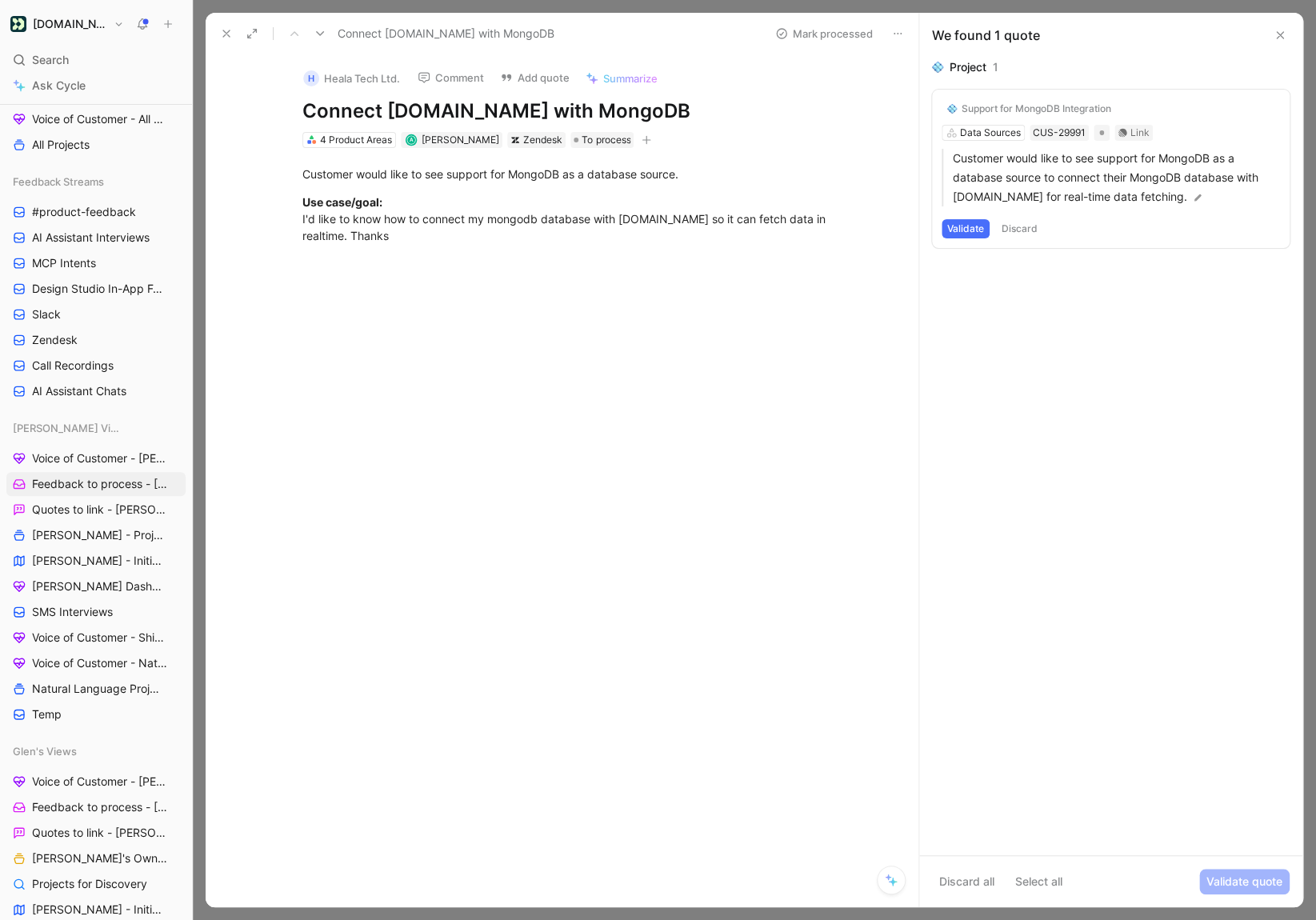
click at [959, 229] on button "Validate" at bounding box center [966, 228] width 48 height 19
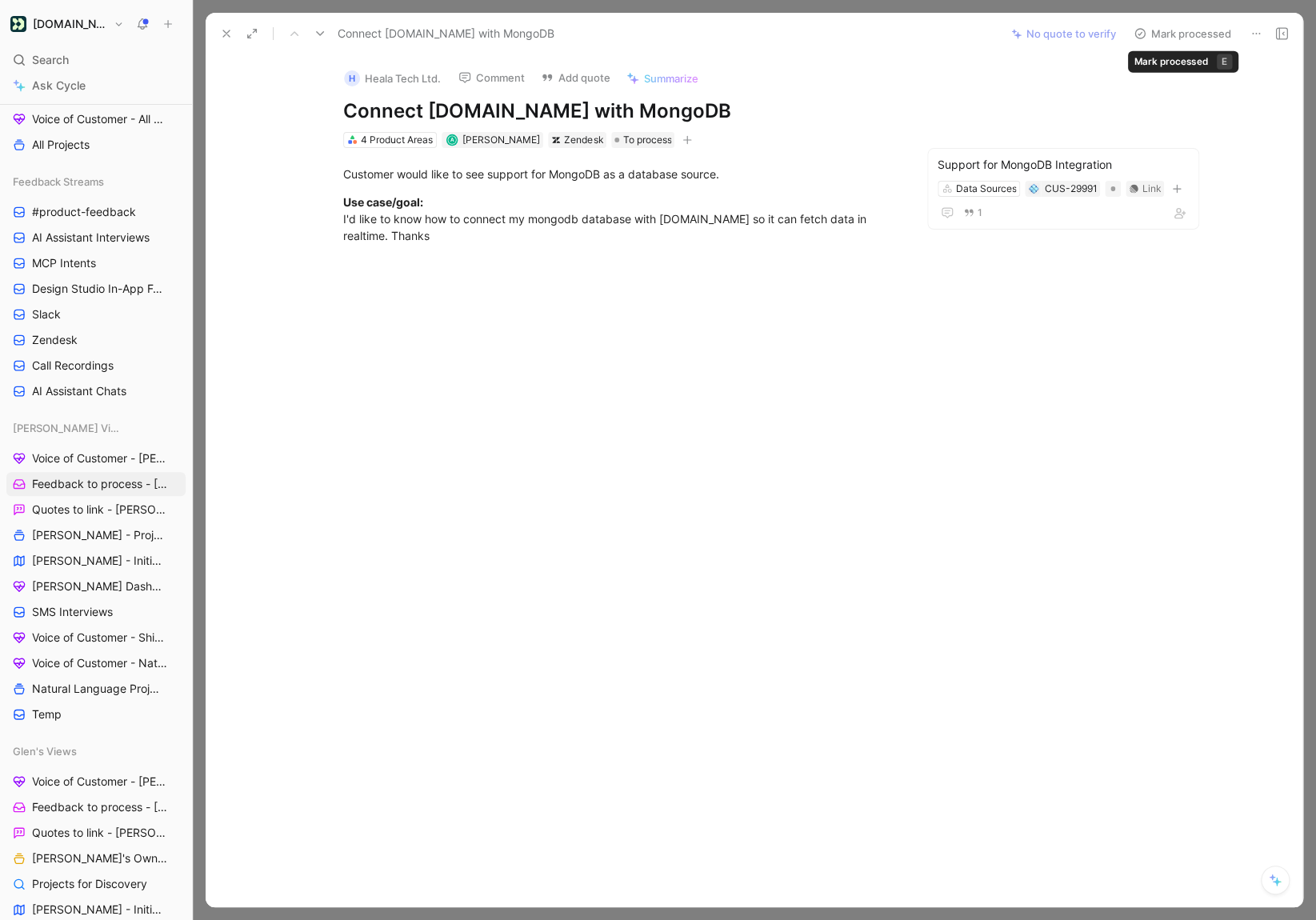
click at [1157, 29] on button "Mark processed" at bounding box center [1182, 33] width 112 height 22
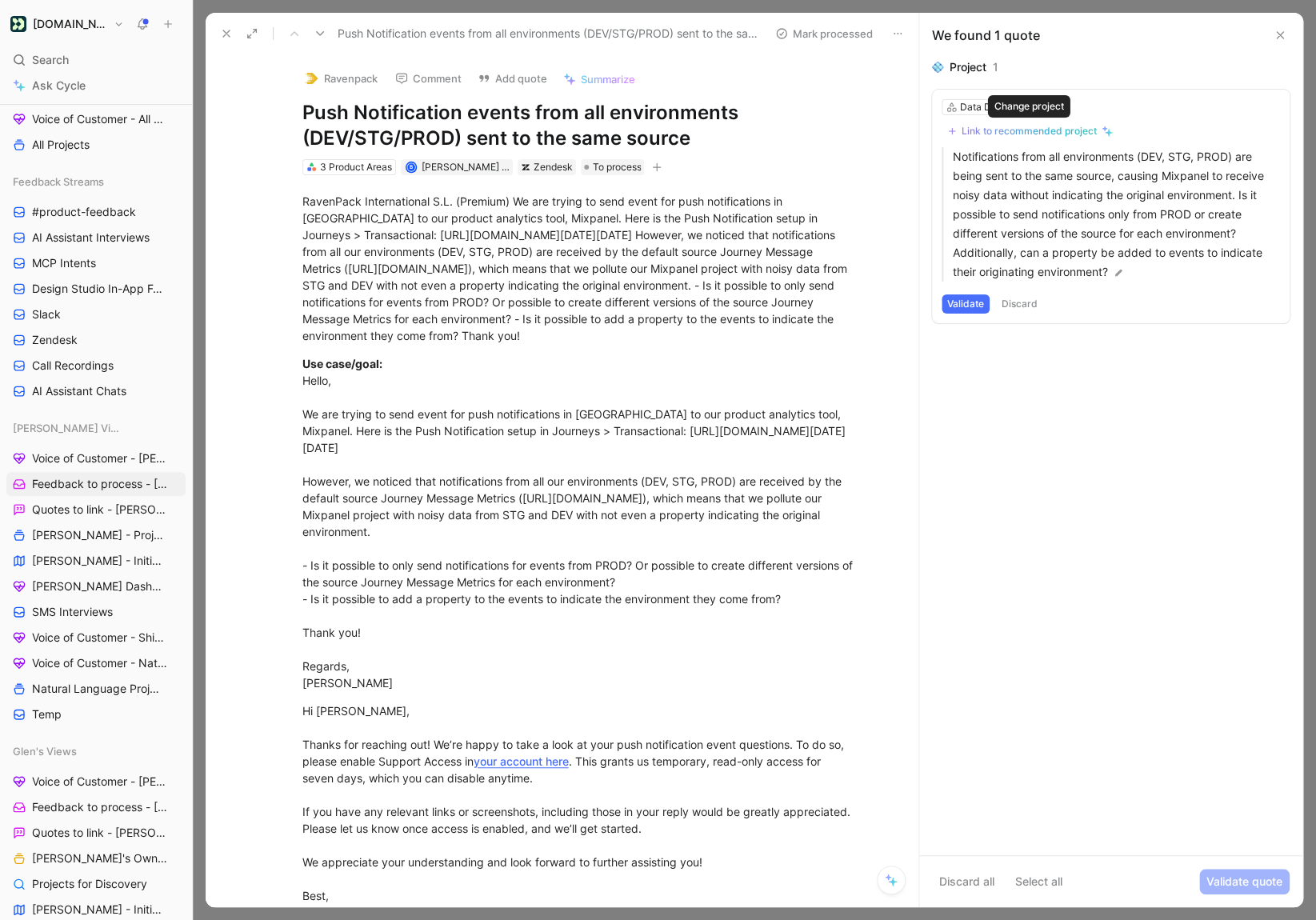
click at [981, 139] on button "Link to recommended project" at bounding box center [1030, 131] width 176 height 19
click at [997, 136] on div "Link to recommended project" at bounding box center [1030, 131] width 136 height 13
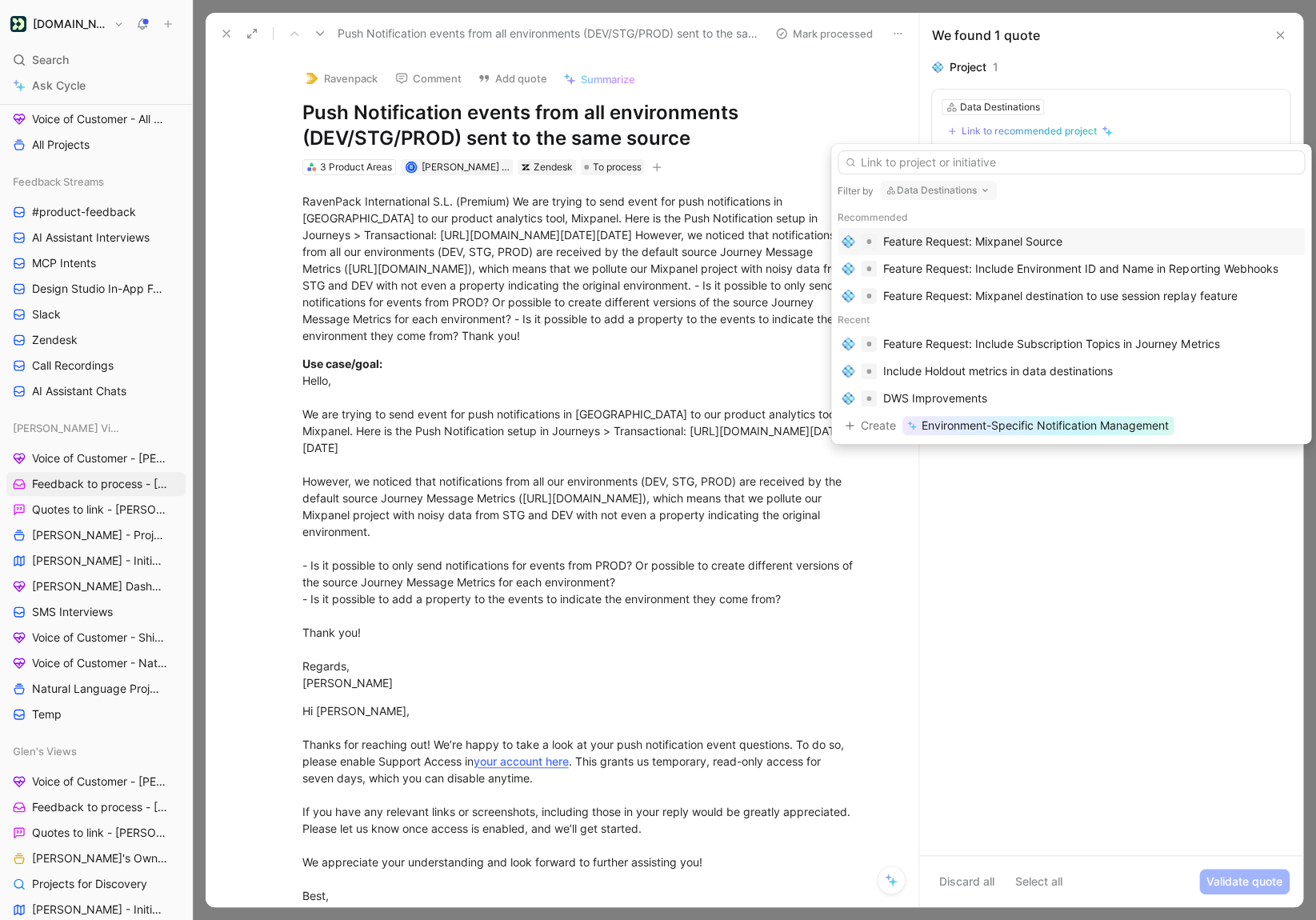
click at [959, 391] on div "DWS Improvements" at bounding box center [935, 398] width 104 height 19
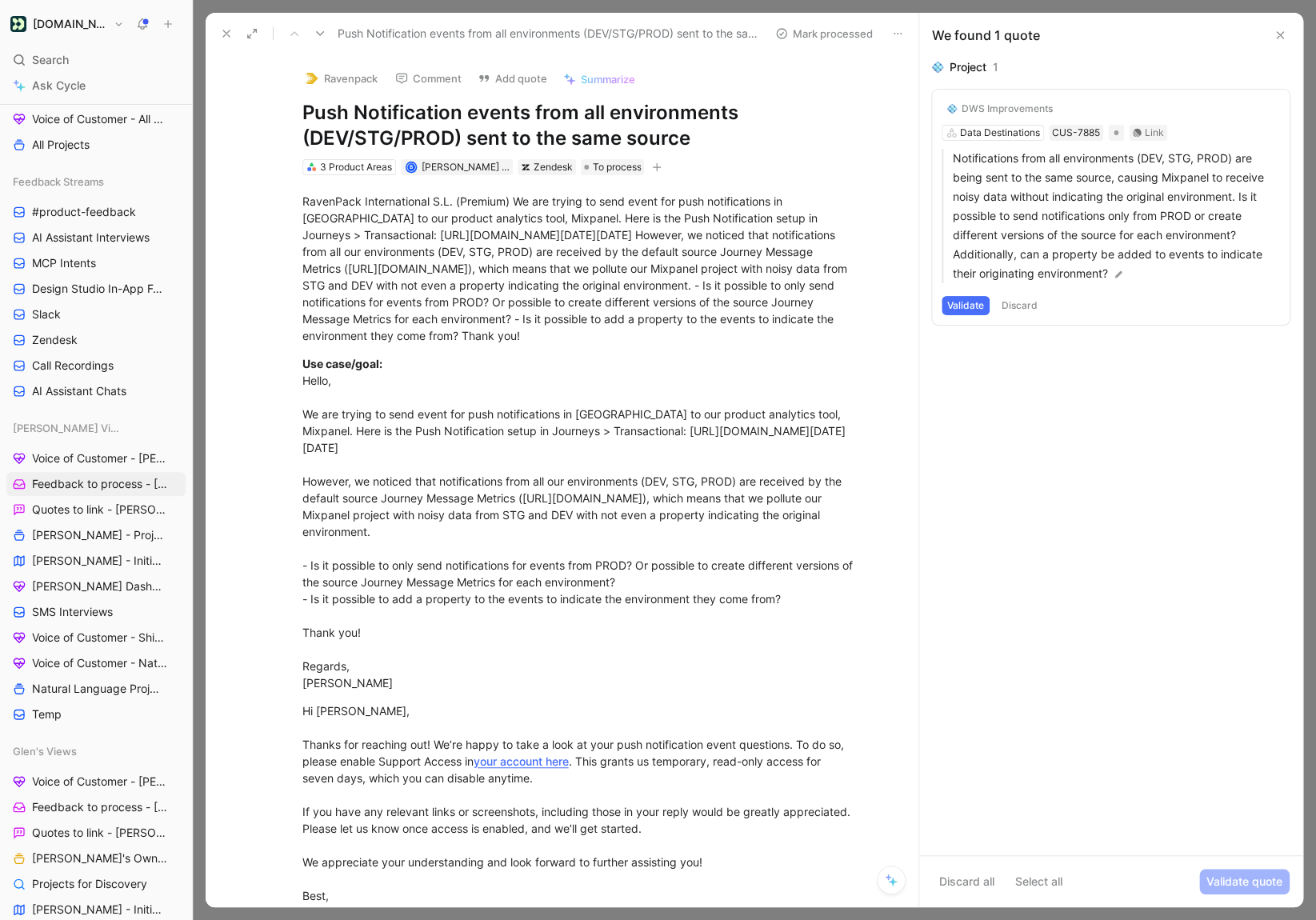
click at [996, 112] on div "DWS Improvements" at bounding box center [1008, 109] width 92 height 13
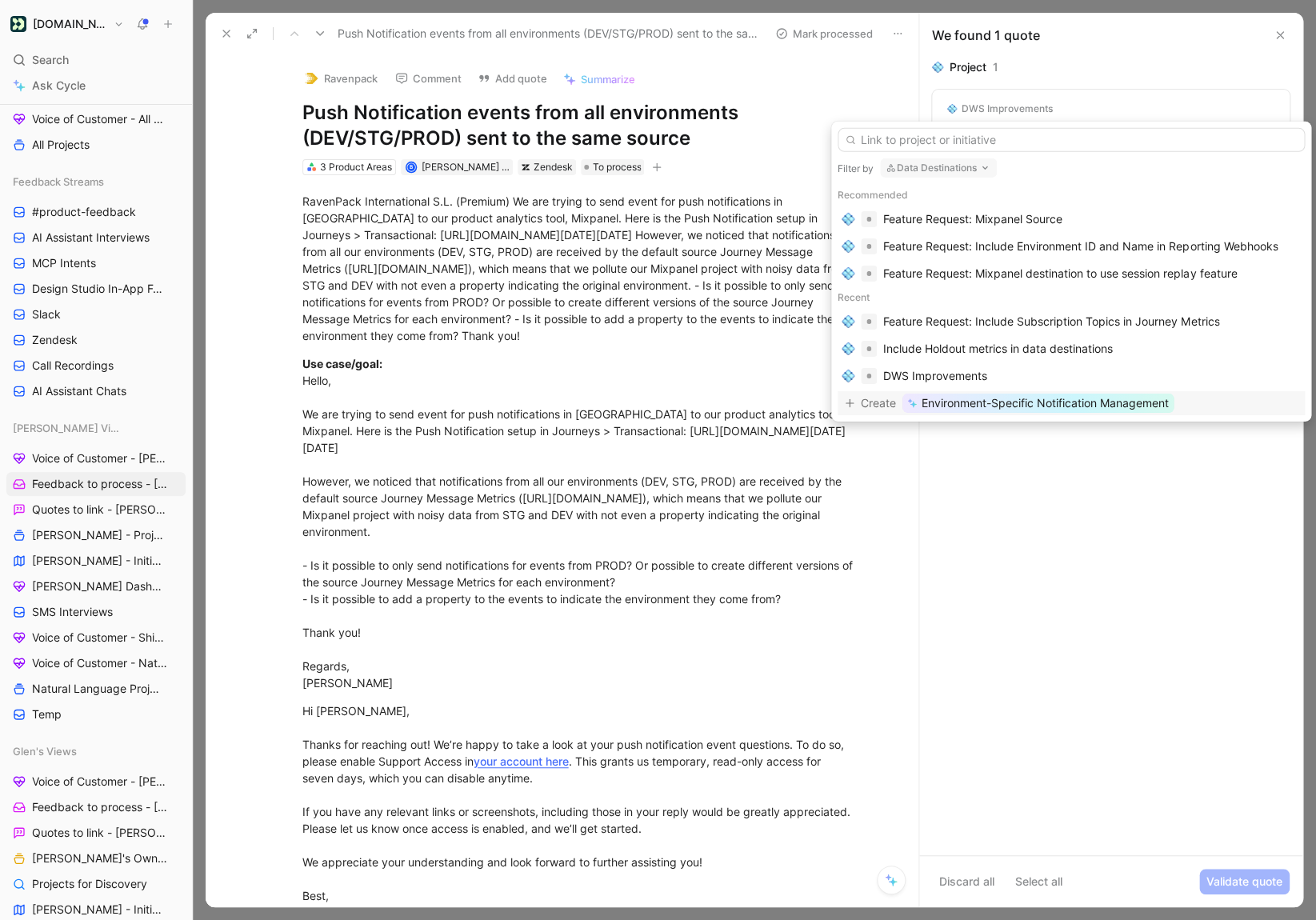
click at [970, 412] on span "Environment-Specific Notification Management" at bounding box center [1046, 403] width 247 height 19
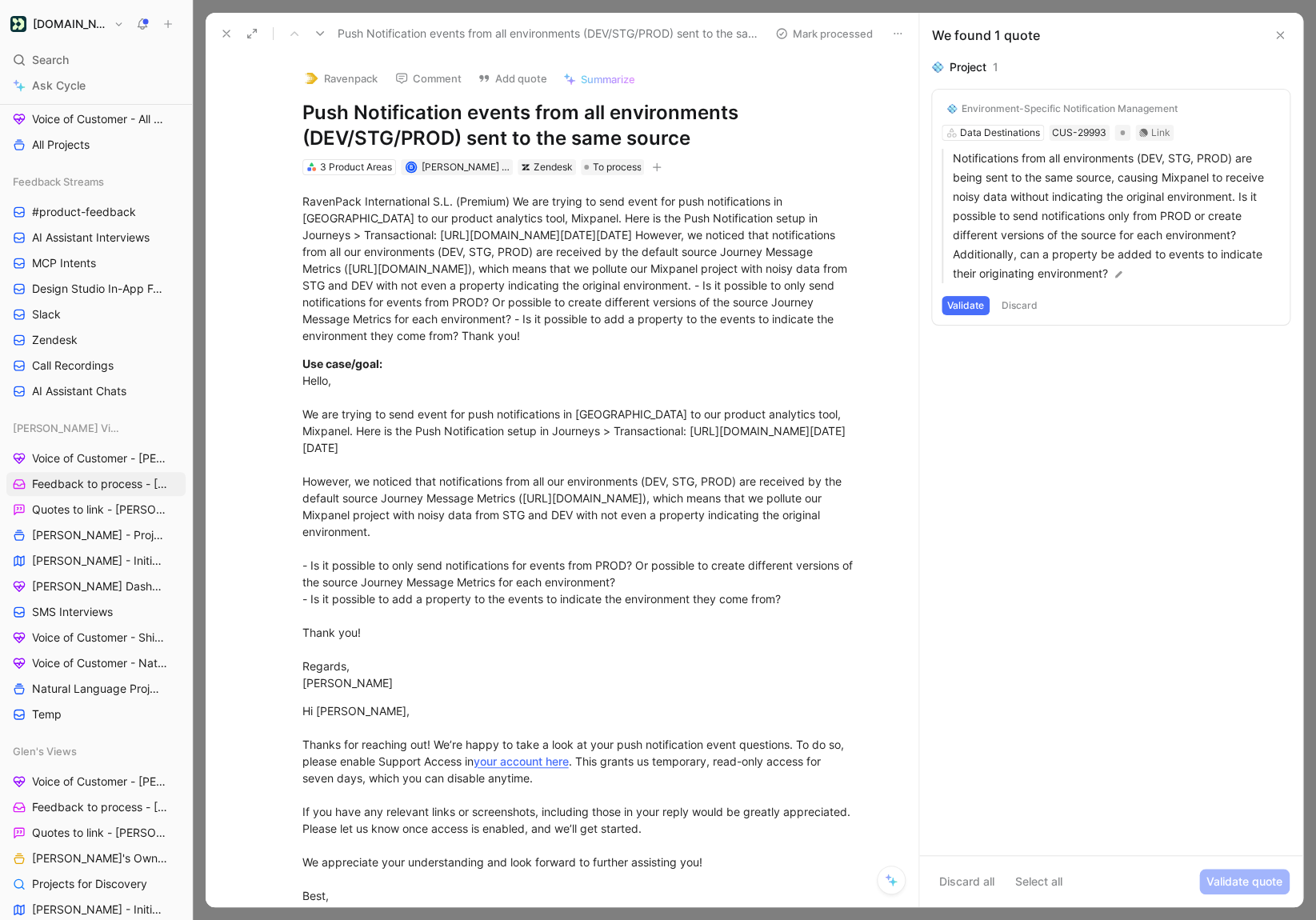
click at [963, 300] on button "Validate" at bounding box center [966, 305] width 48 height 19
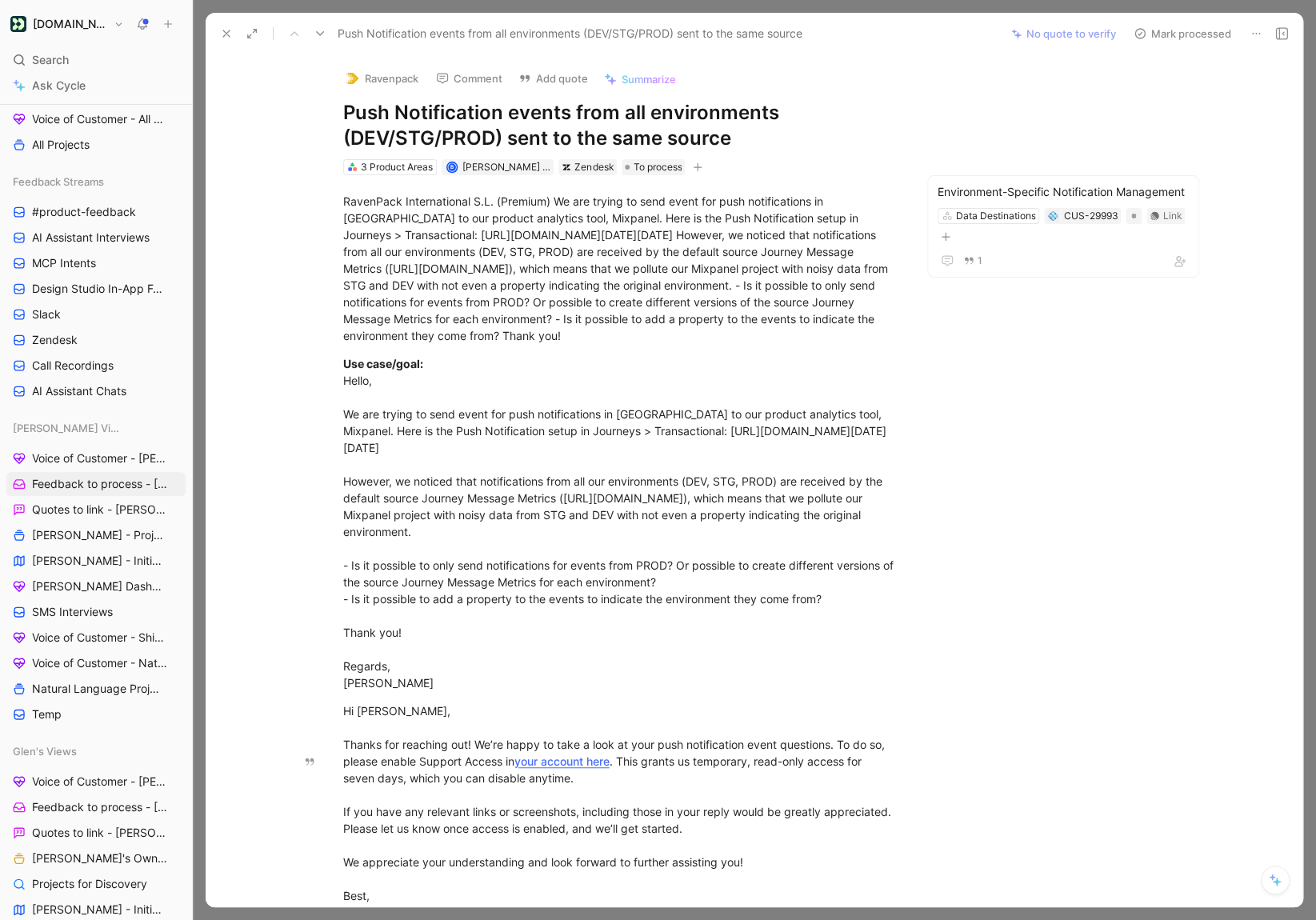
click at [1155, 43] on button "Mark processed" at bounding box center [1182, 33] width 112 height 22
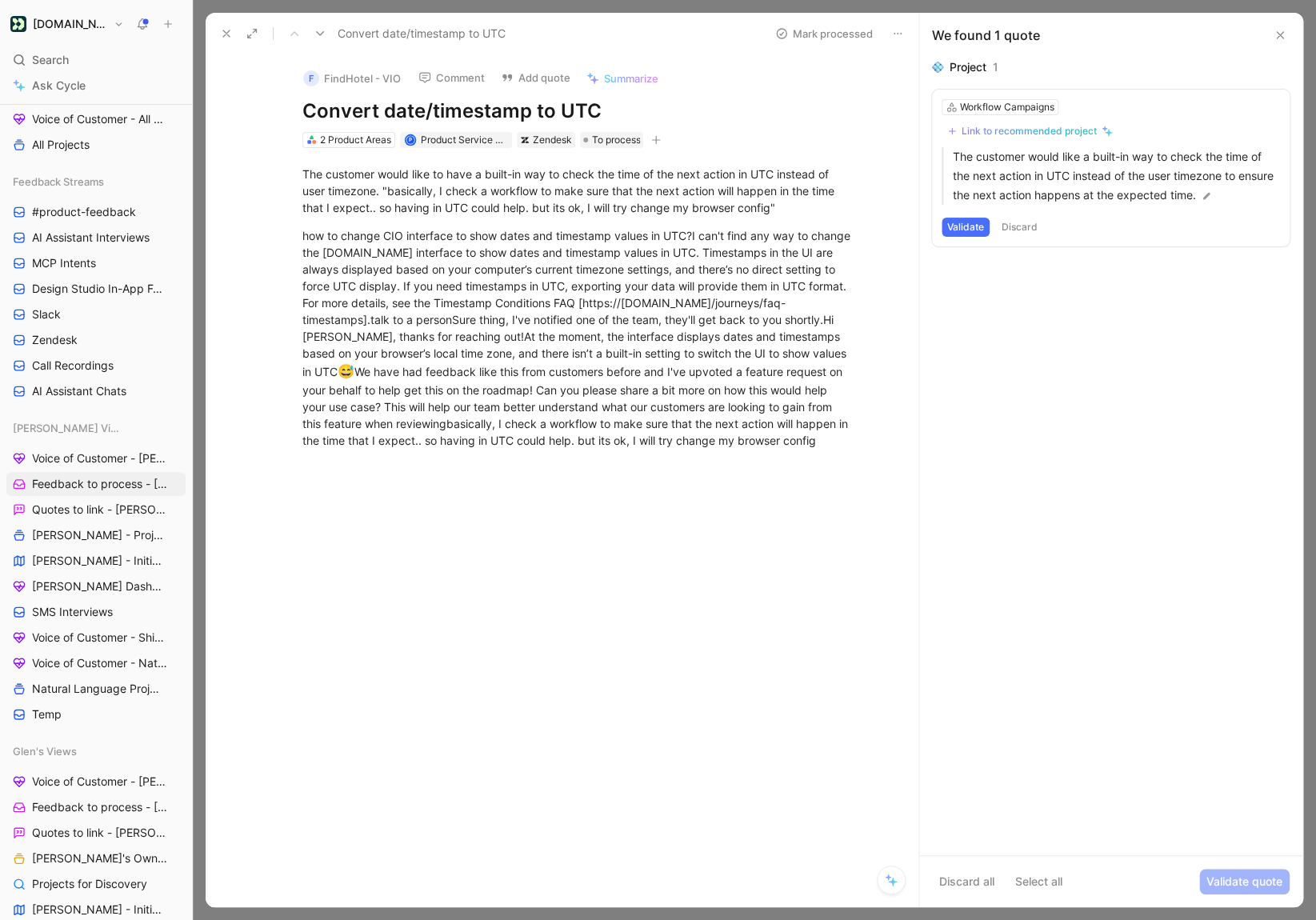
click at [891, 31] on icon at bounding box center [897, 33] width 13 height 13
click at [990, 132] on div "Link to recommended project" at bounding box center [1030, 131] width 136 height 13
click at [323, 141] on div "2 Product Areas" at bounding box center [355, 140] width 71 height 16
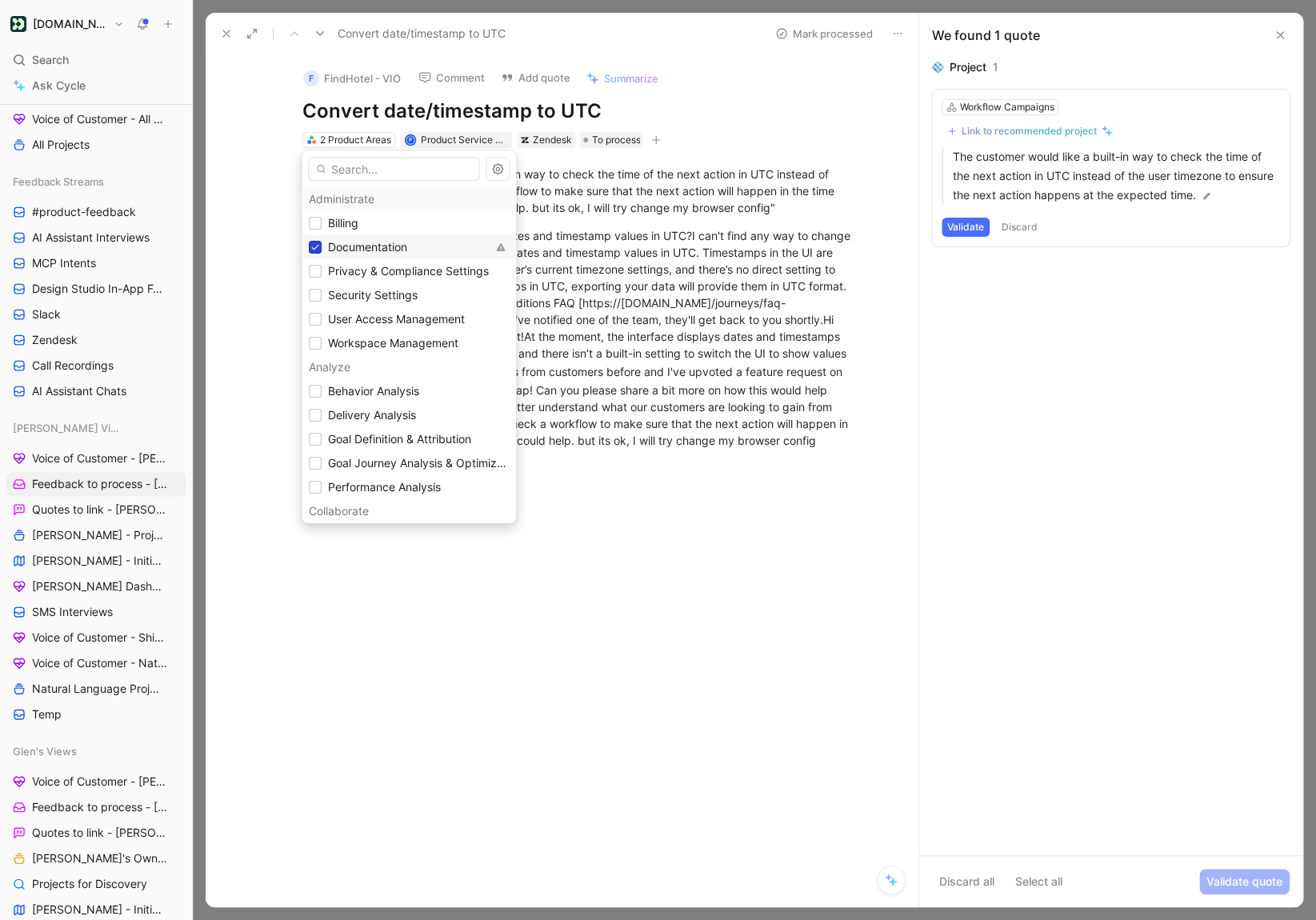
click at [317, 249] on icon at bounding box center [315, 247] width 10 height 10
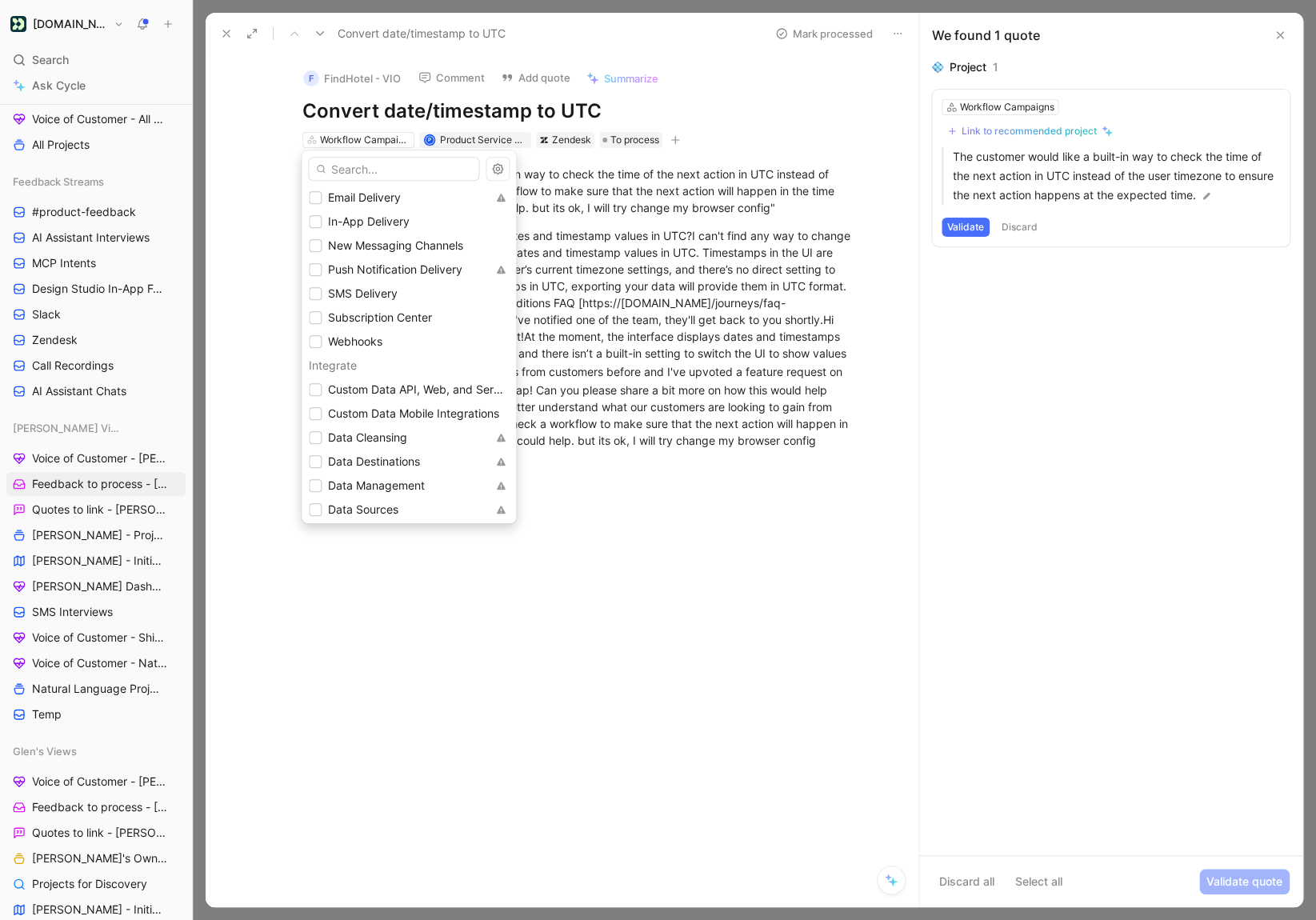
scroll to position [648, 0]
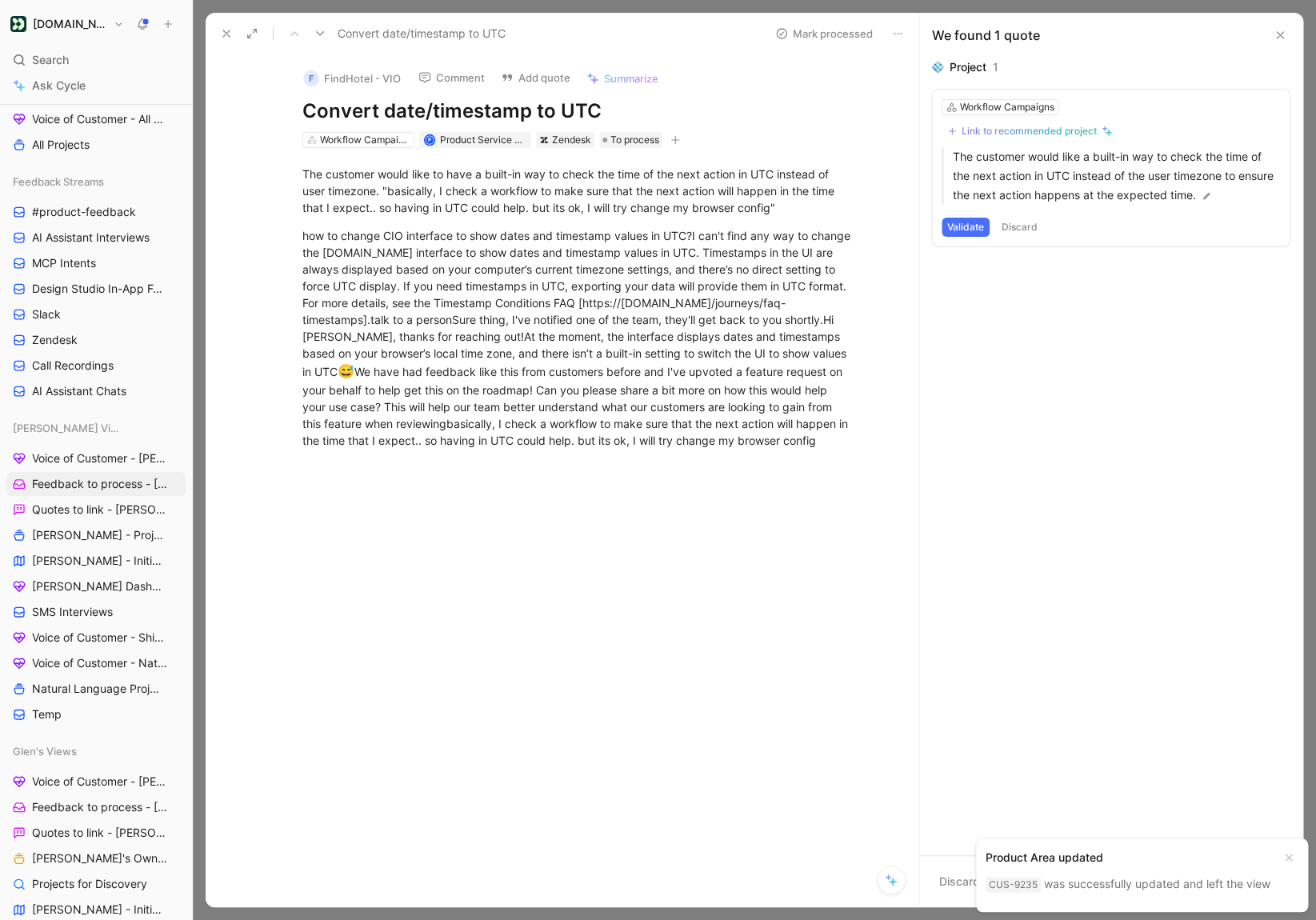
click at [1274, 43] on button at bounding box center [1280, 35] width 19 height 19
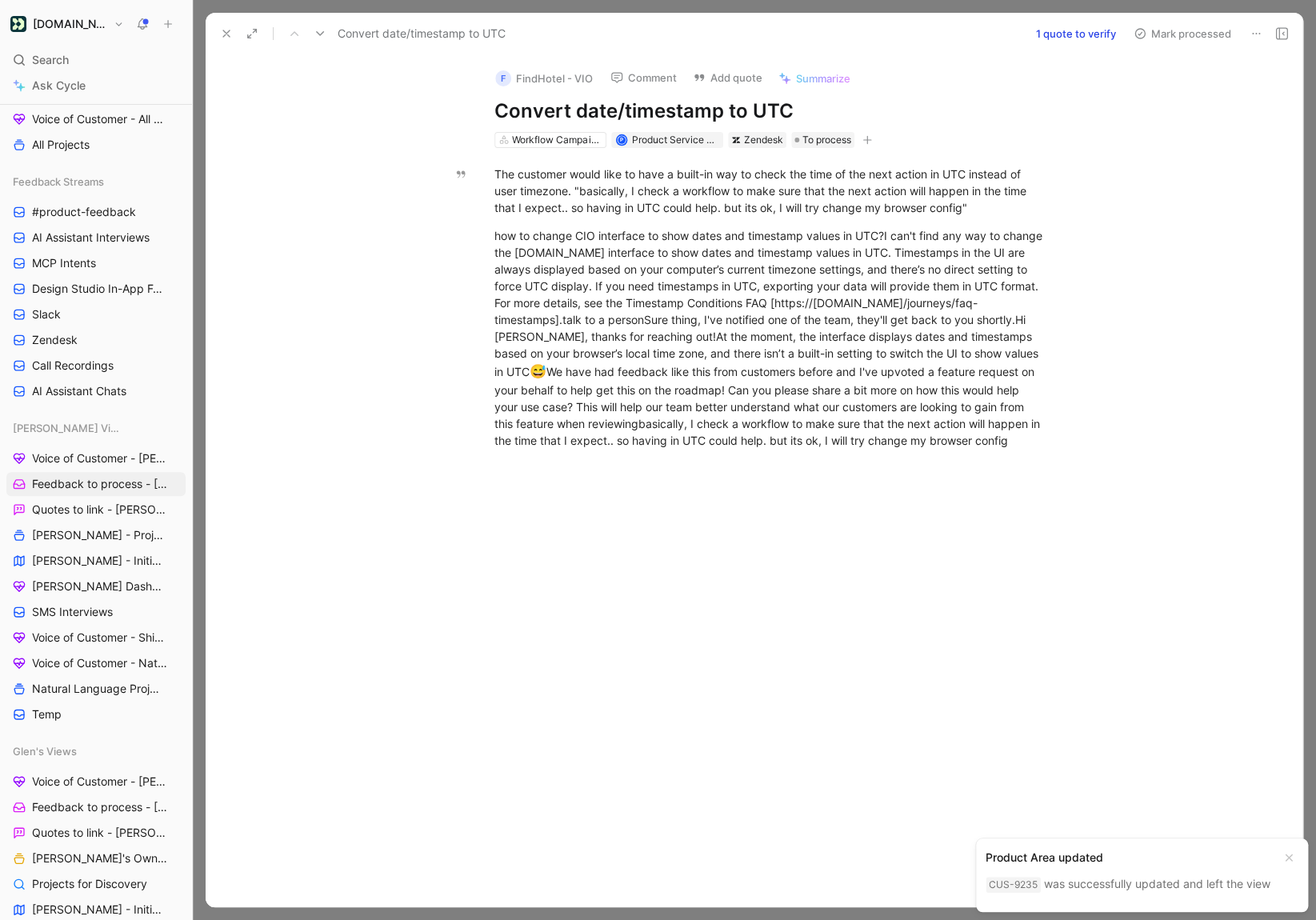
click at [225, 27] on icon at bounding box center [226, 33] width 13 height 13
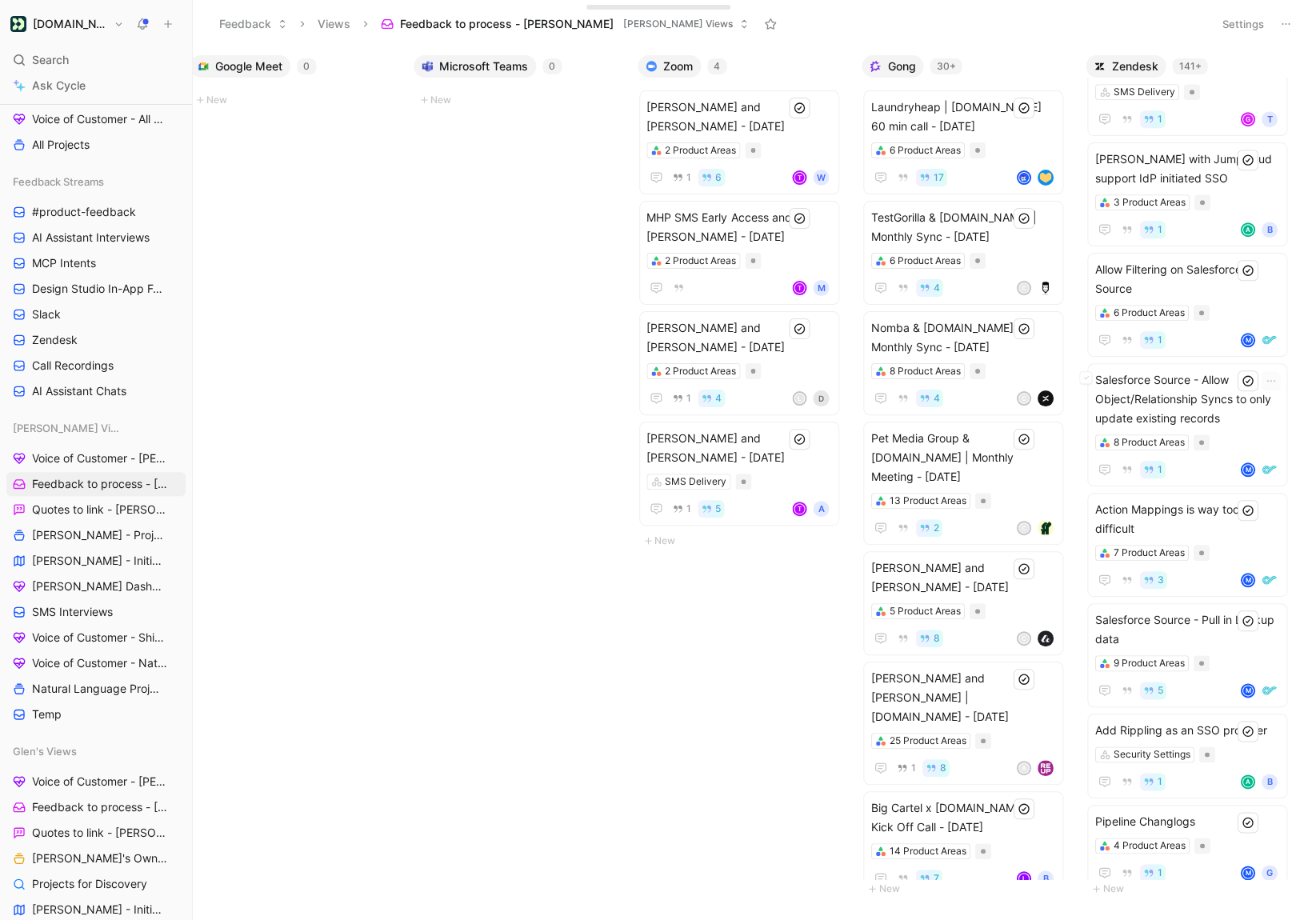
scroll to position [12753, 0]
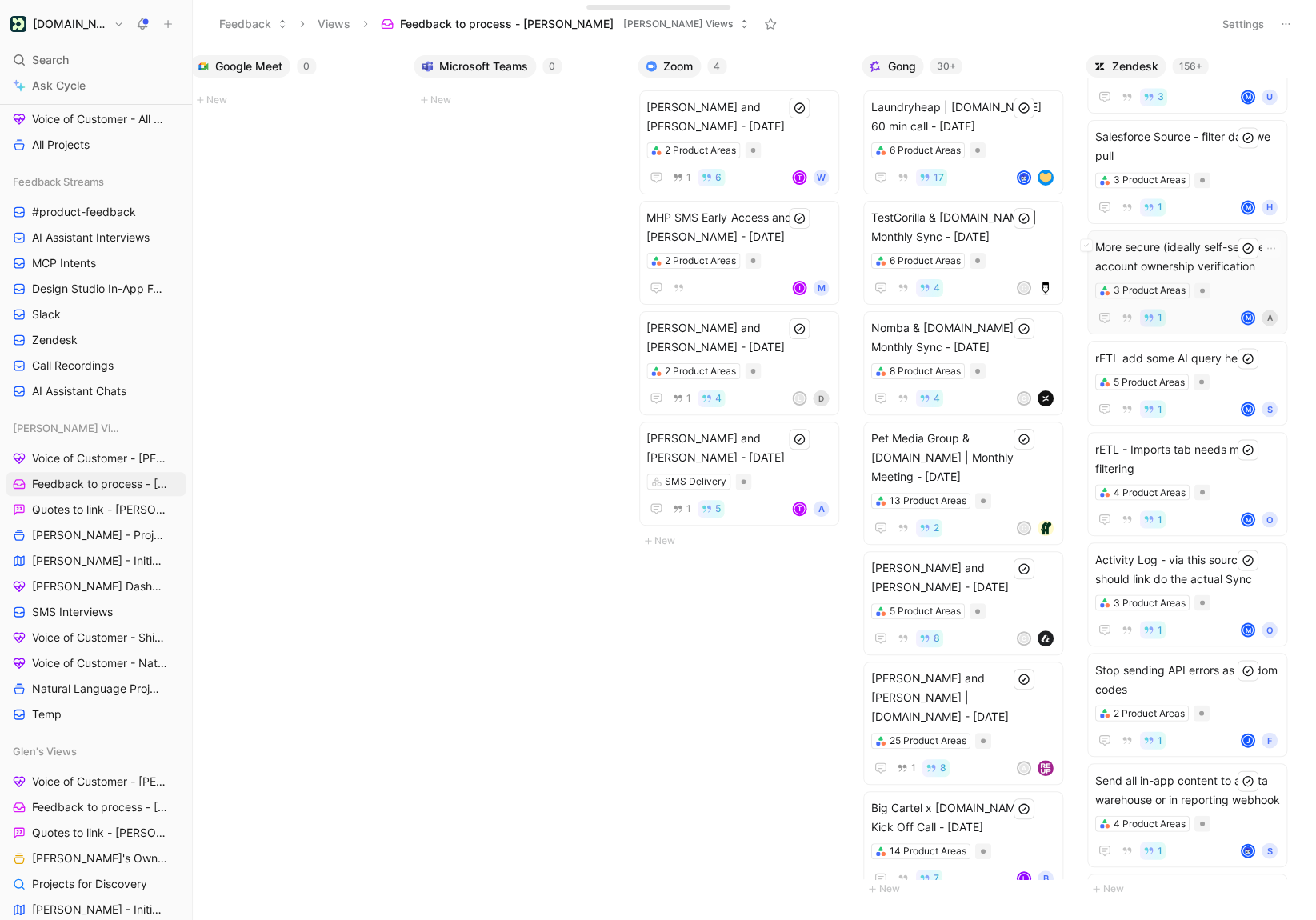
click at [1218, 319] on div "1 M A" at bounding box center [1187, 317] width 185 height 19
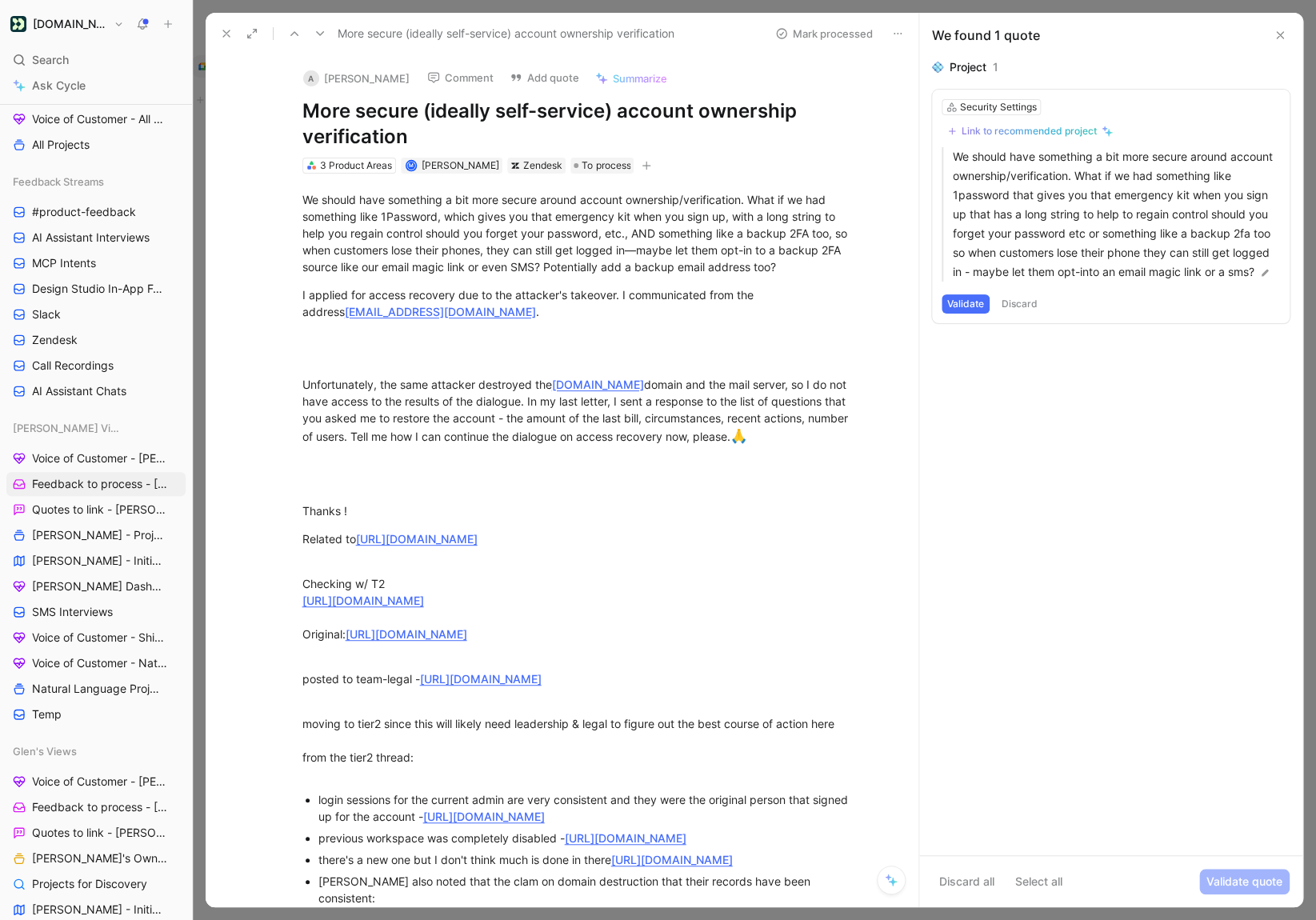
click at [902, 34] on icon at bounding box center [897, 33] width 13 height 13
click at [1288, 38] on button at bounding box center [1280, 35] width 19 height 19
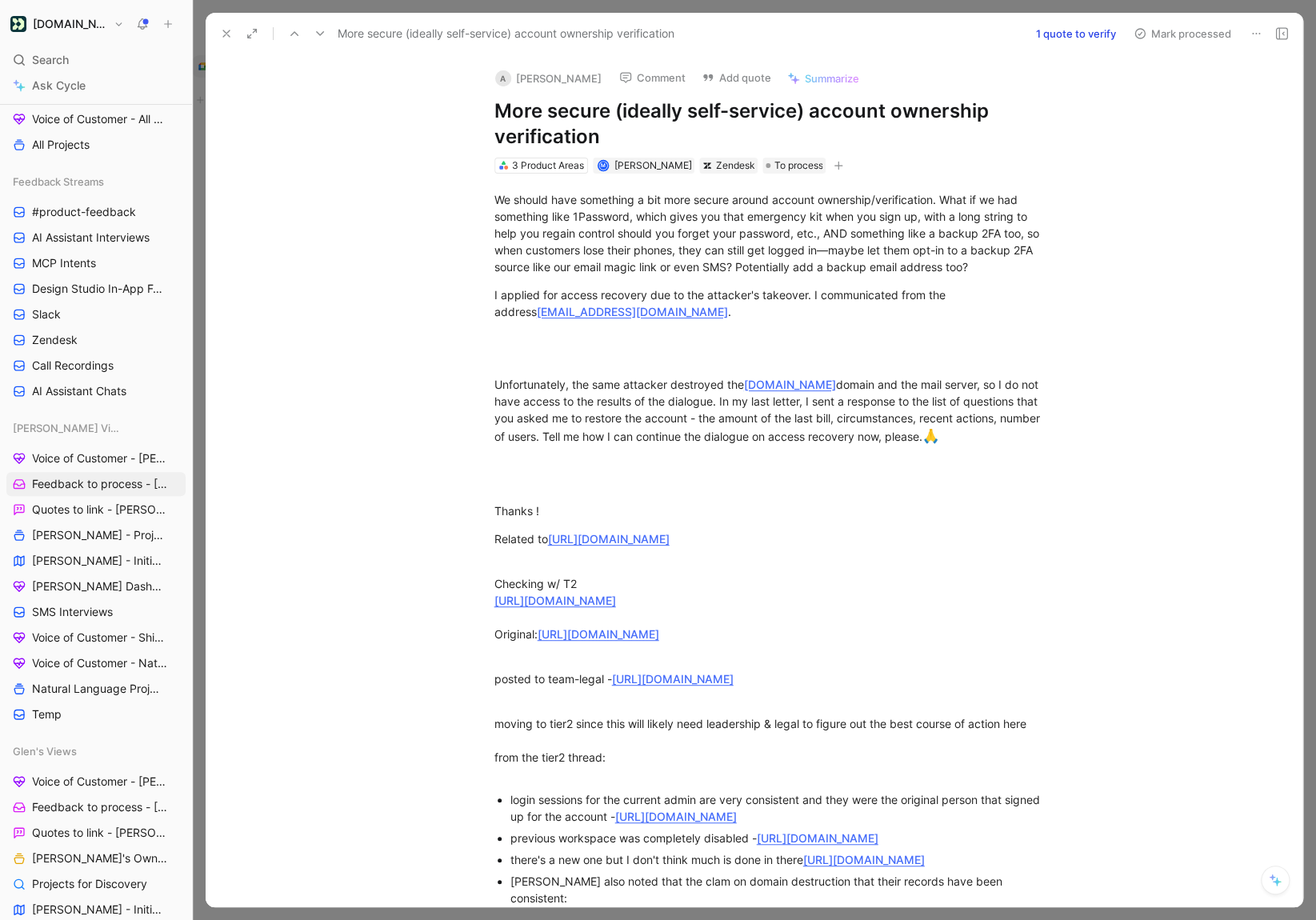
click at [229, 39] on icon at bounding box center [226, 33] width 13 height 13
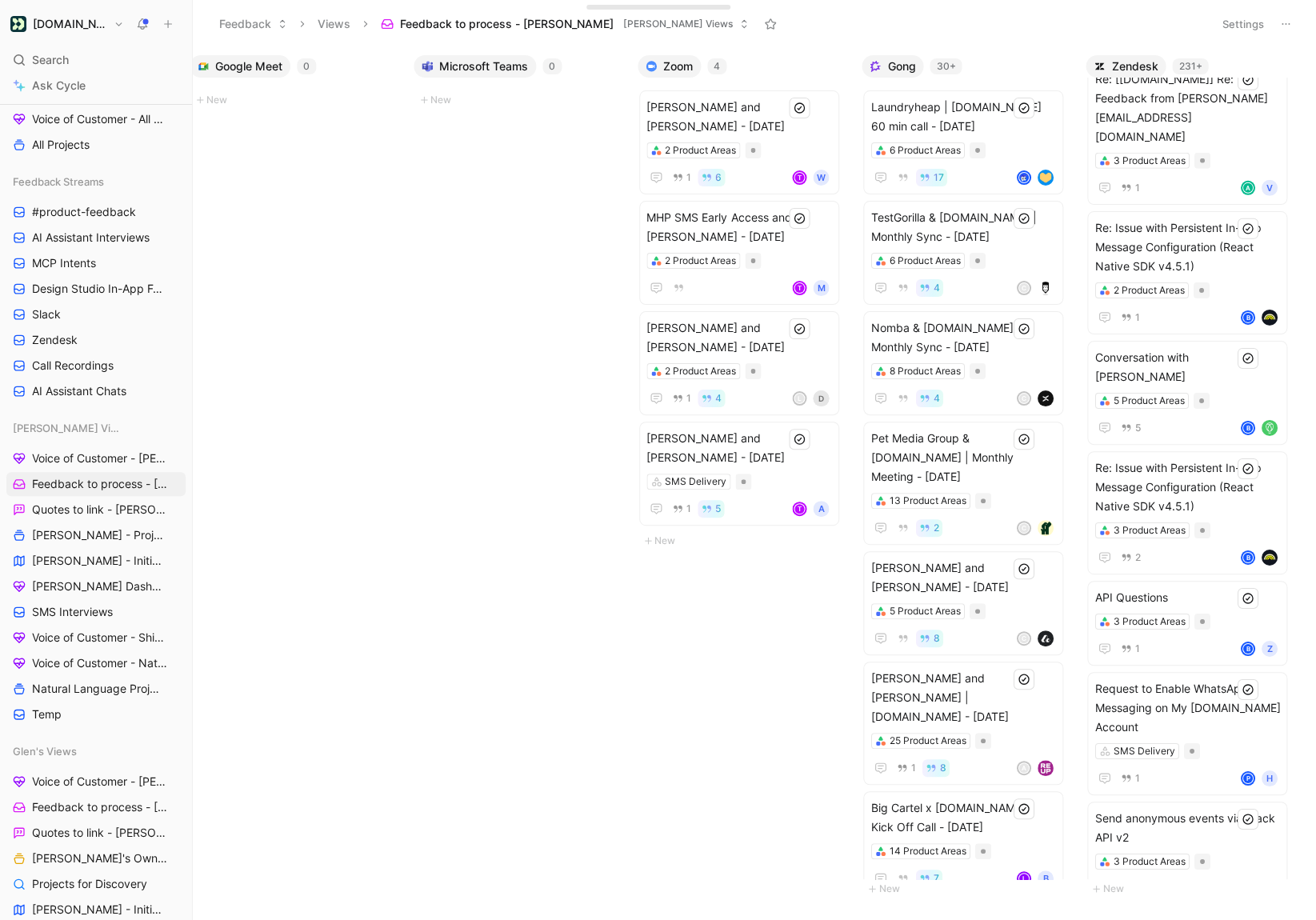
scroll to position [1207, 0]
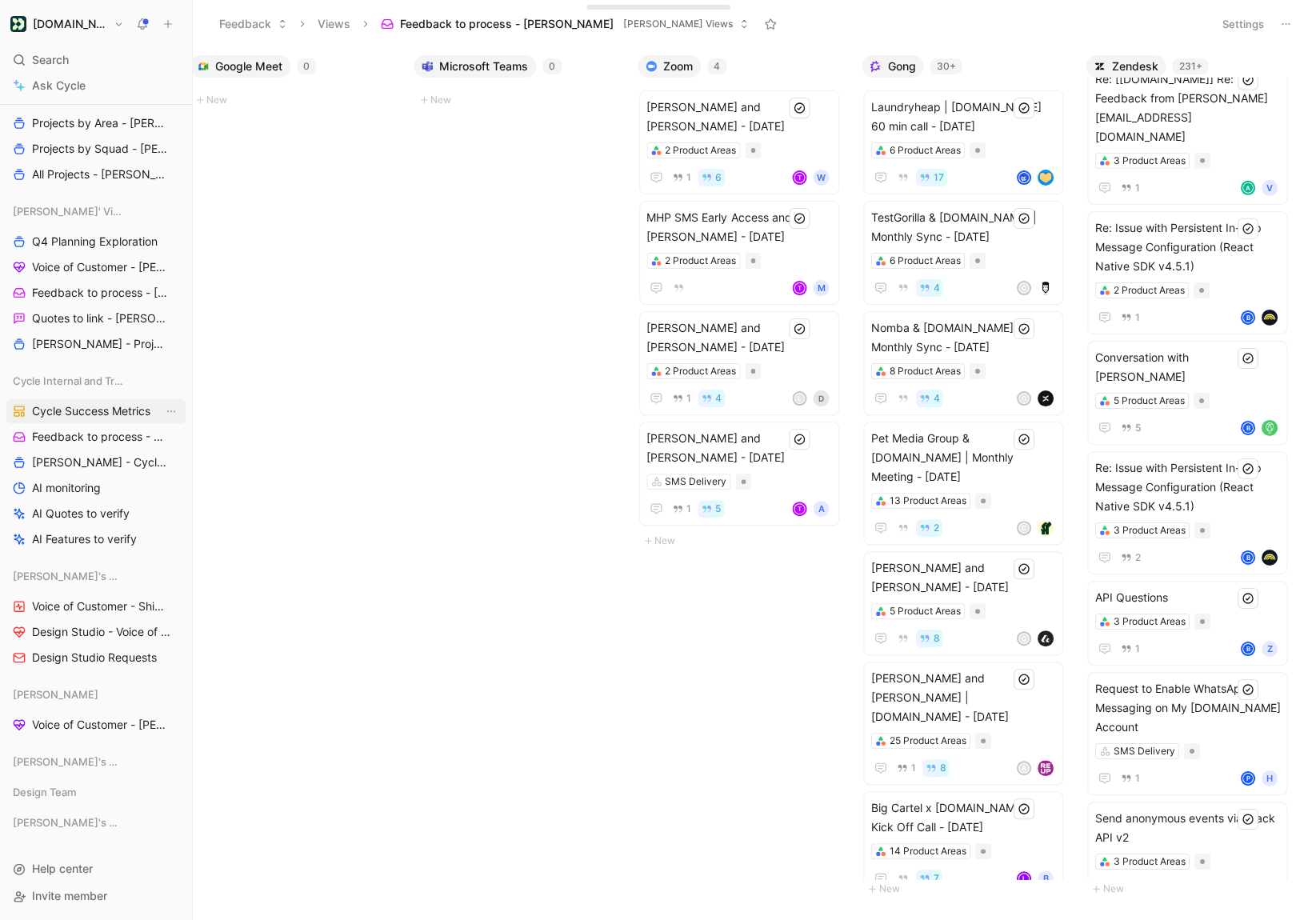
click at [96, 417] on span "Cycle Success Metrics" at bounding box center [91, 412] width 119 height 16
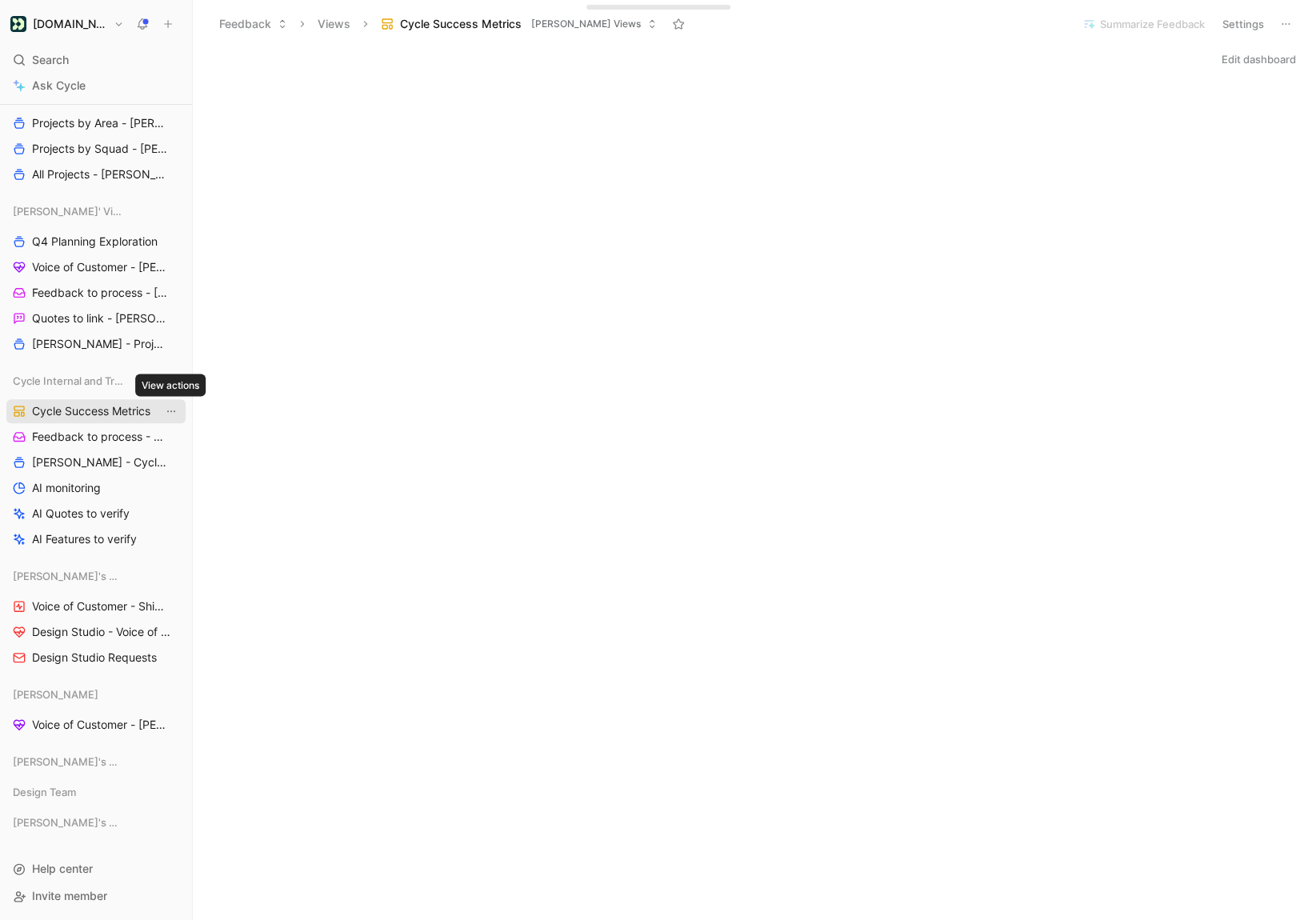
click at [169, 412] on icon "View actions" at bounding box center [170, 411] width 13 height 13
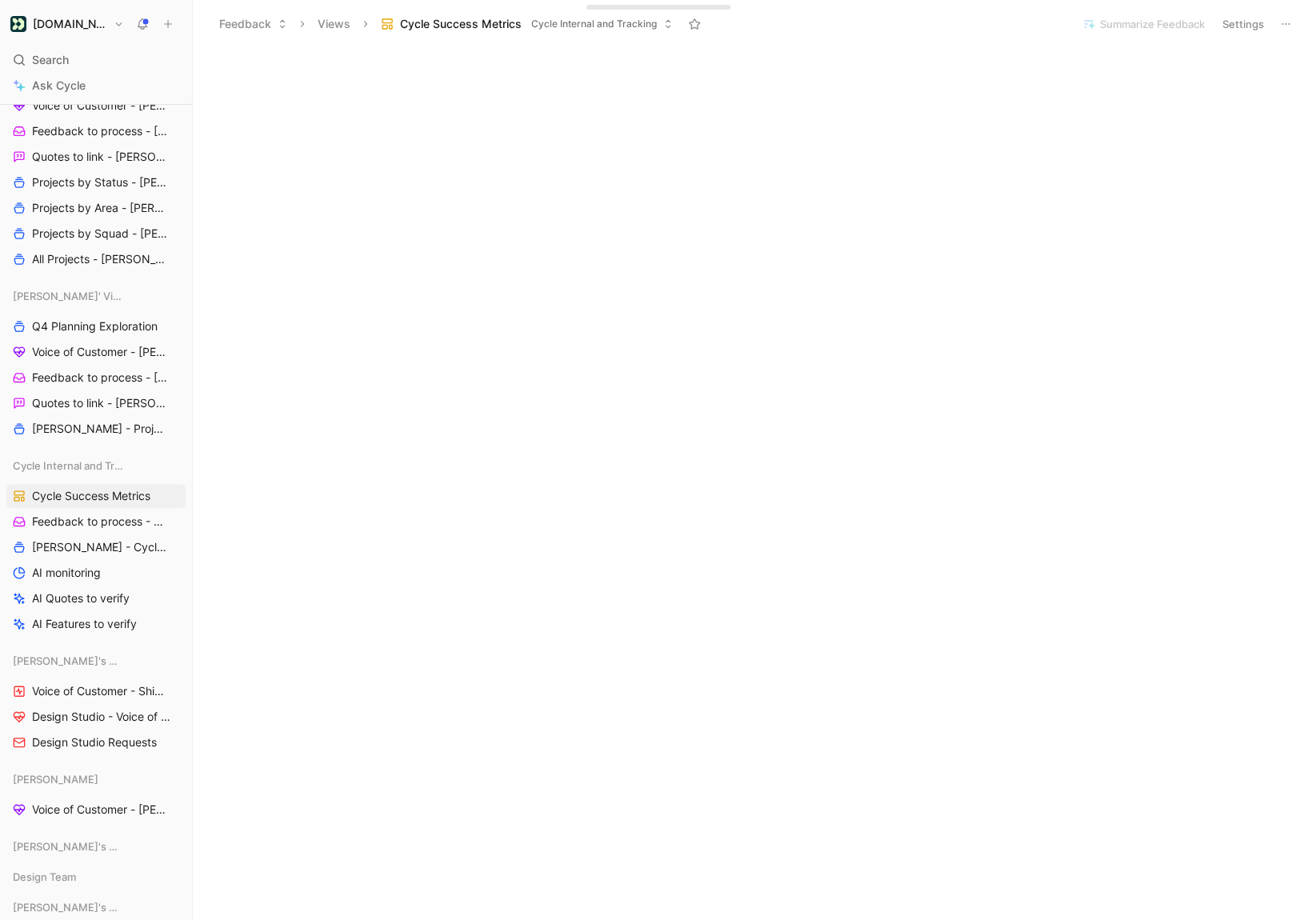
scroll to position [1115, 0]
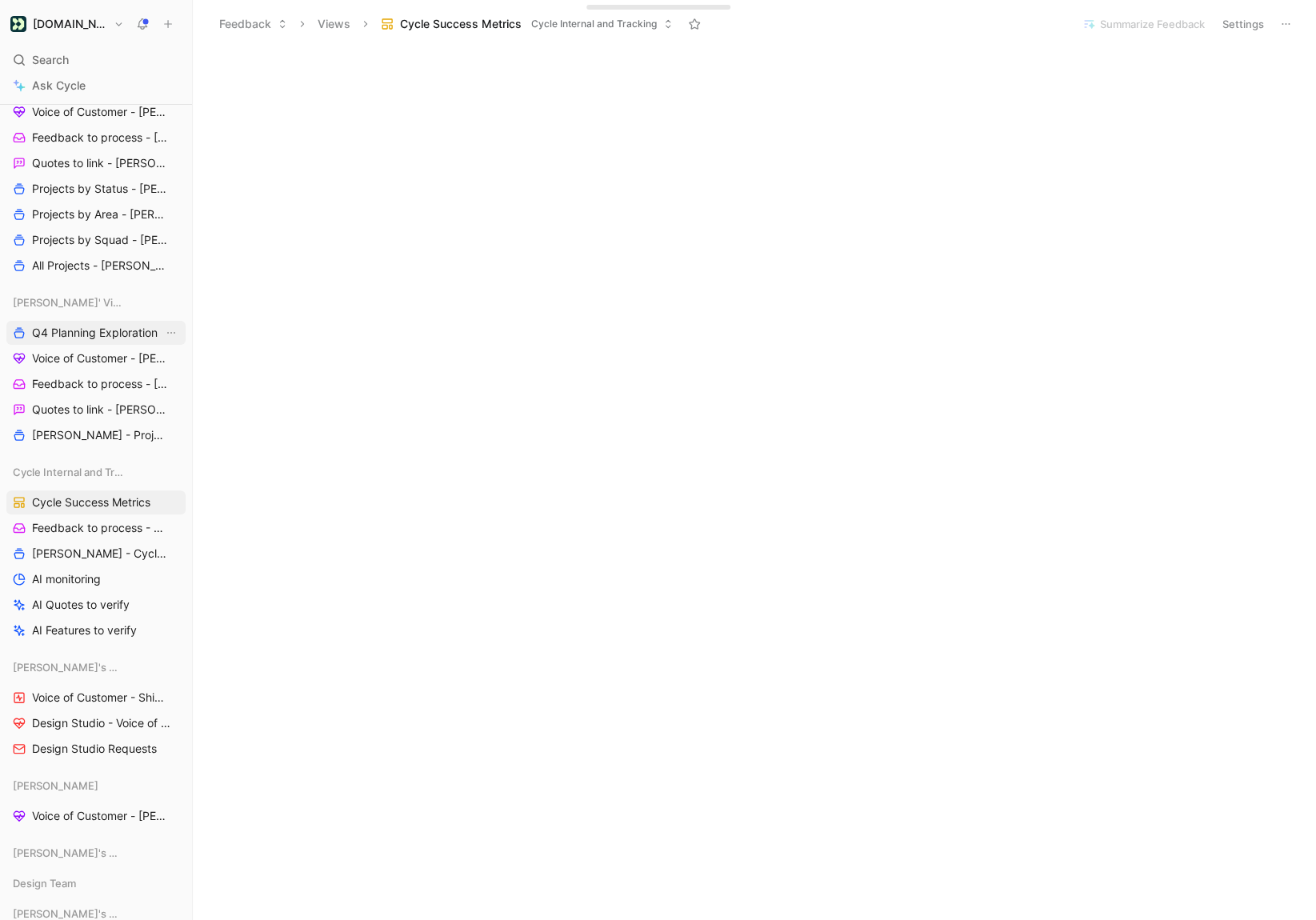
click at [104, 342] on link "Q4 Planning Exploration" at bounding box center [96, 333] width 179 height 24
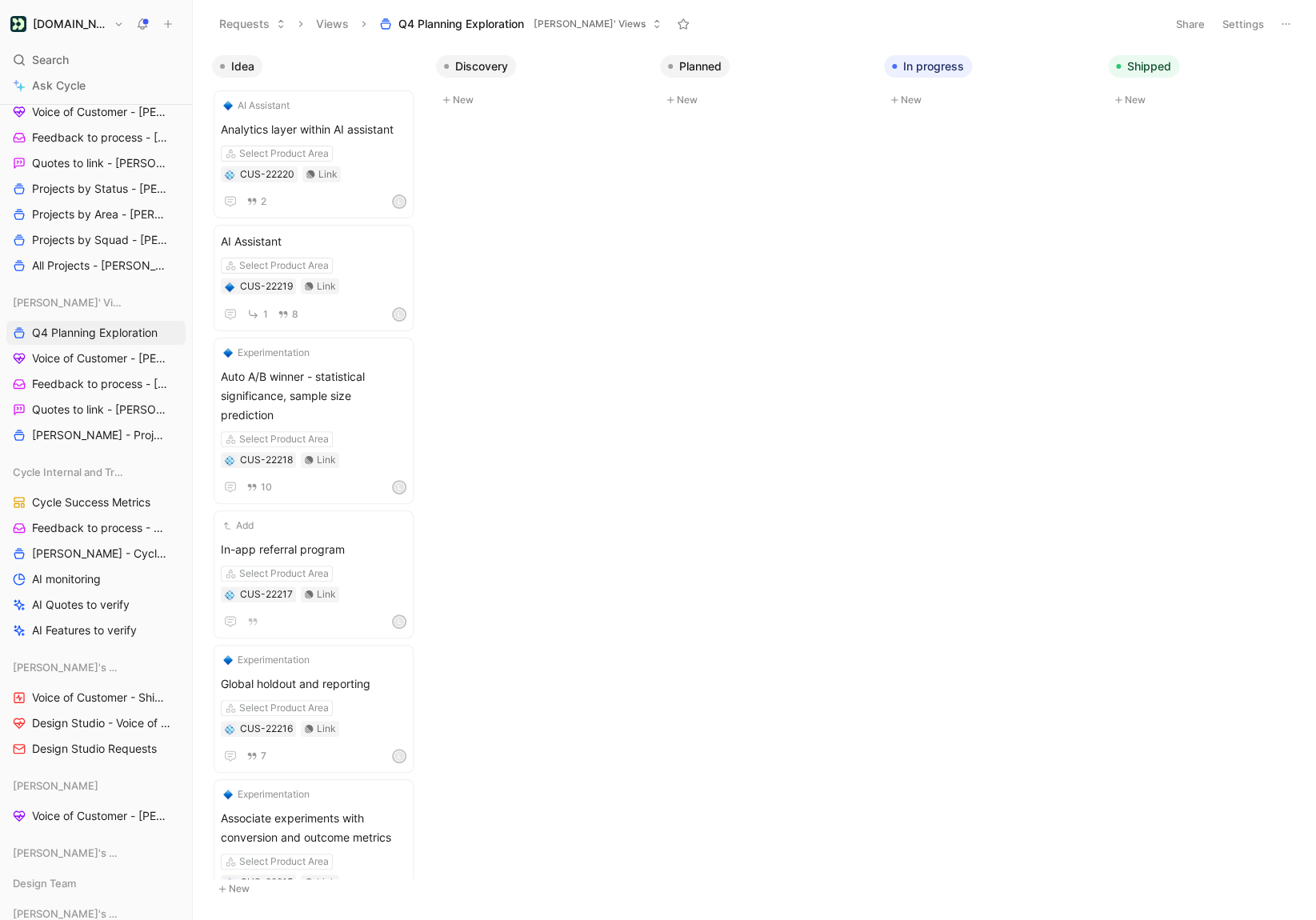
click at [1245, 26] on button "Settings" at bounding box center [1243, 24] width 56 height 22
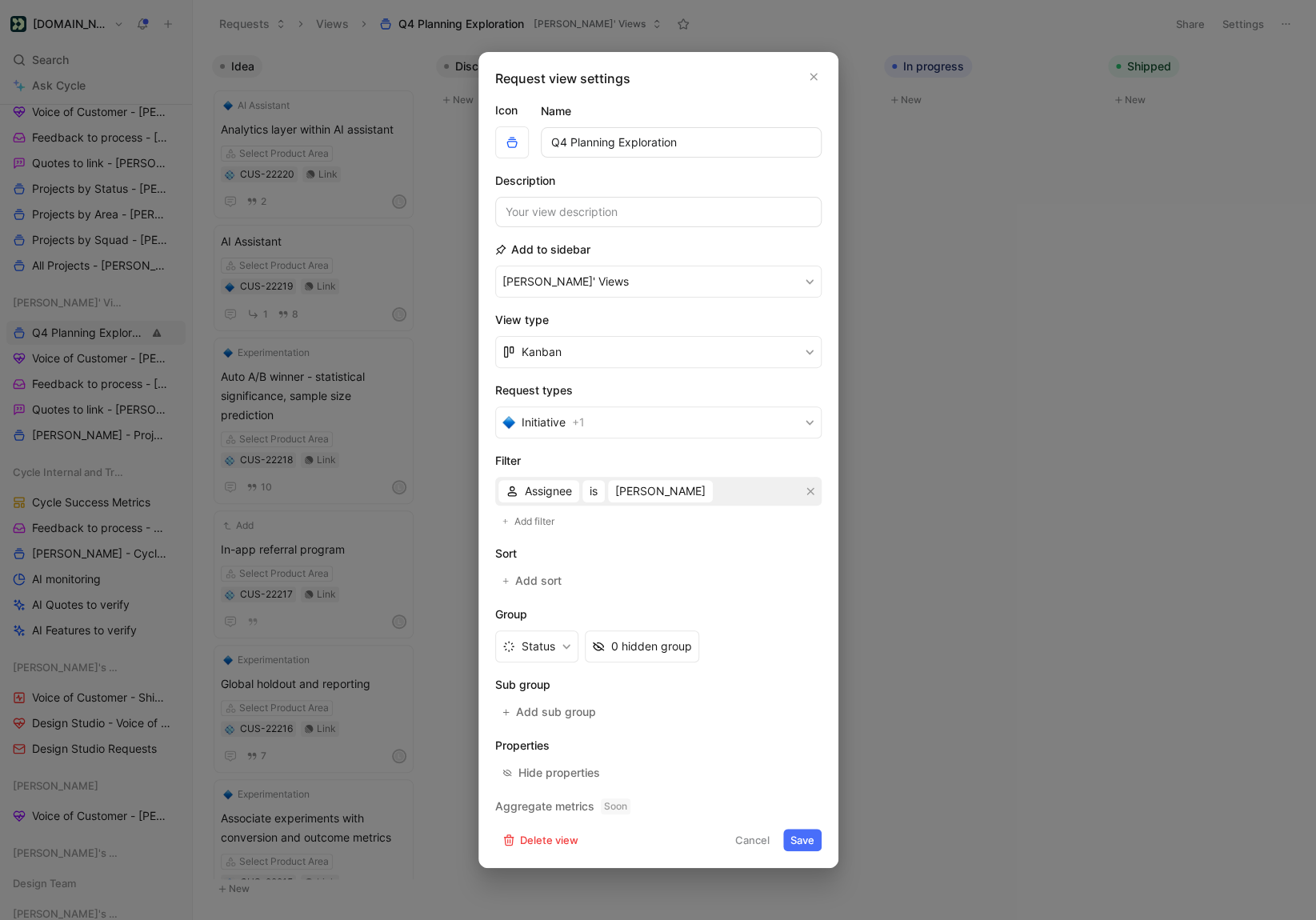
click at [763, 833] on button "Cancel" at bounding box center [752, 840] width 49 height 22
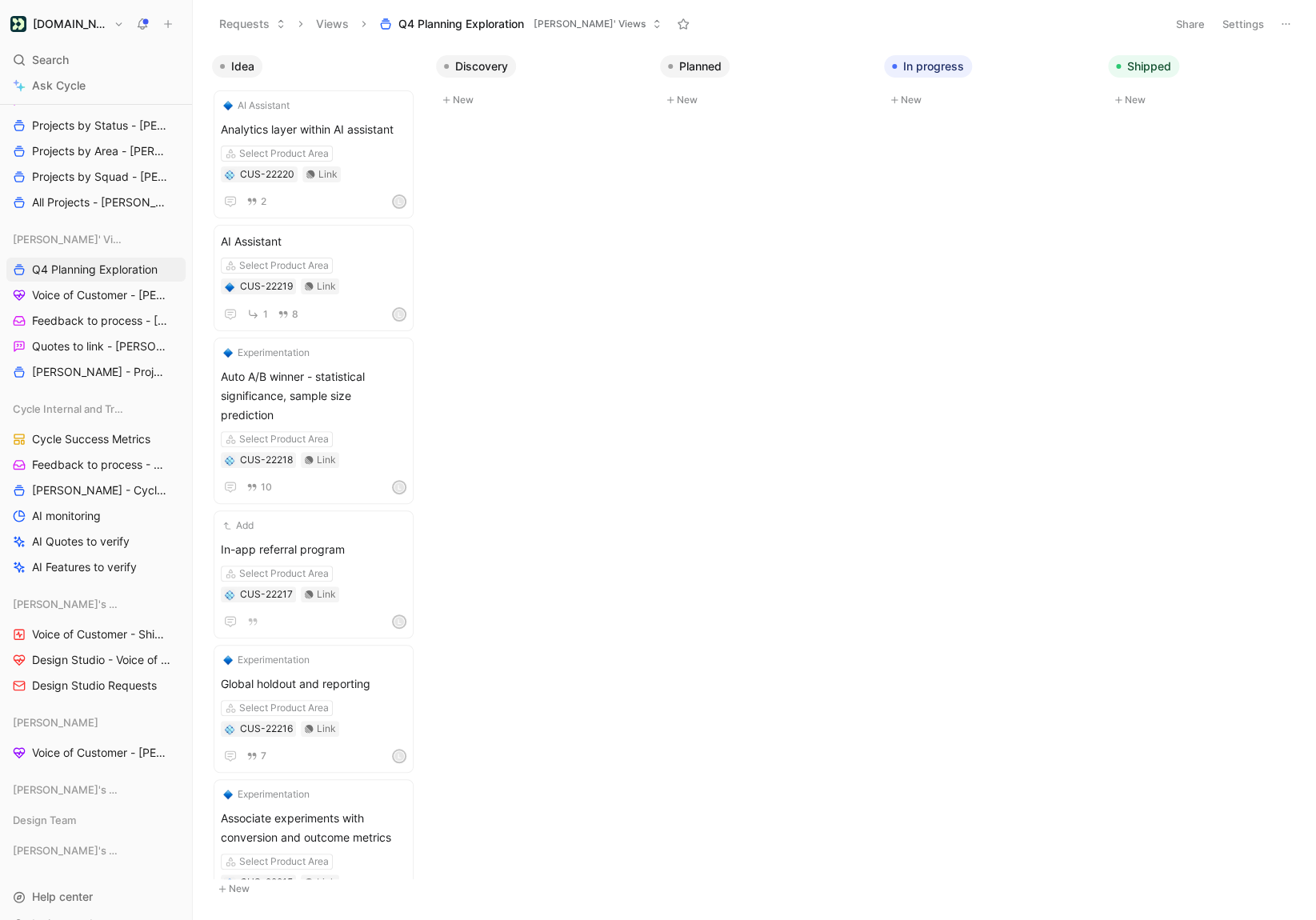
scroll to position [1207, 0]
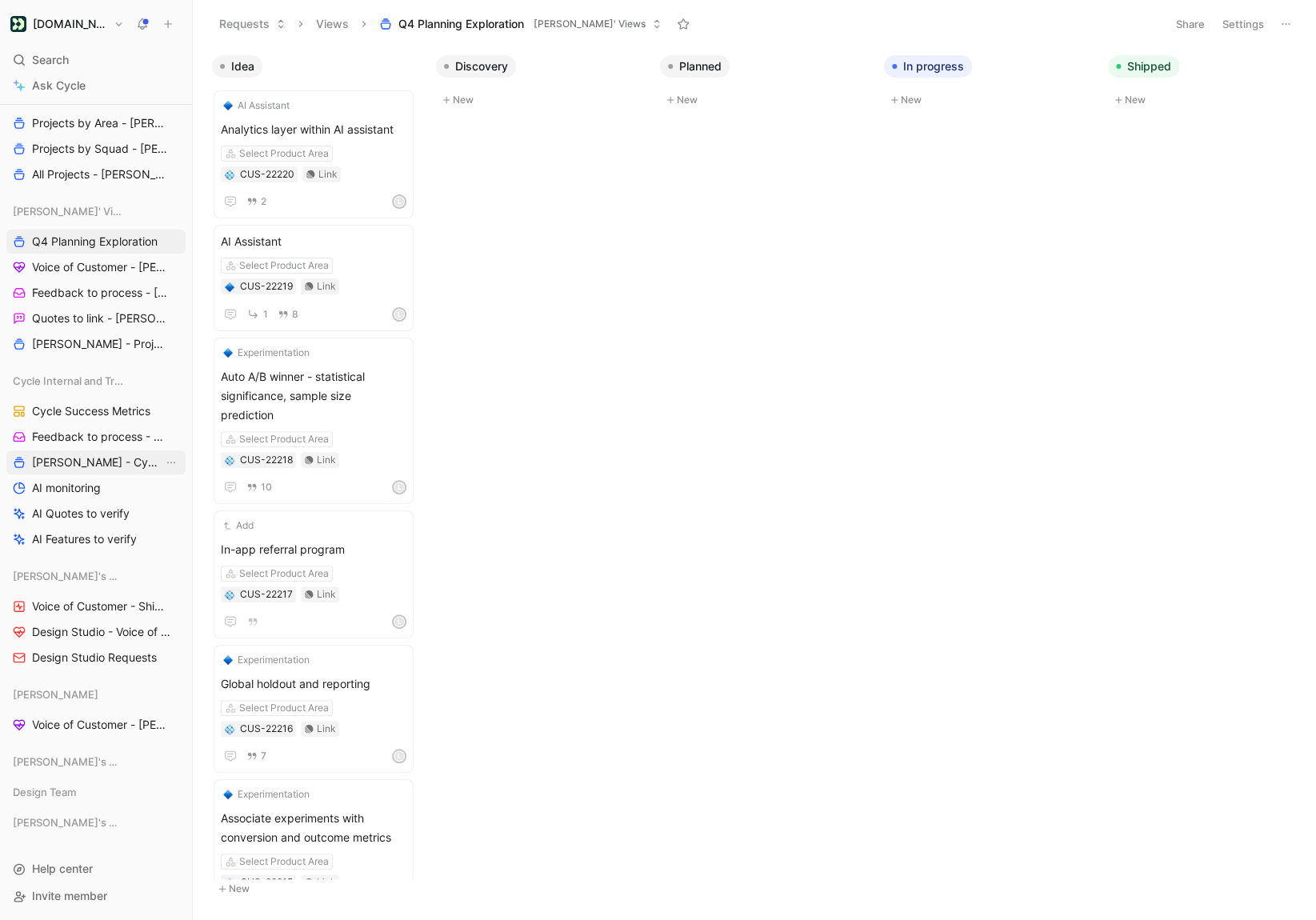
click at [102, 463] on span "[PERSON_NAME] - Cycle Internal Requests" at bounding box center [98, 462] width 132 height 16
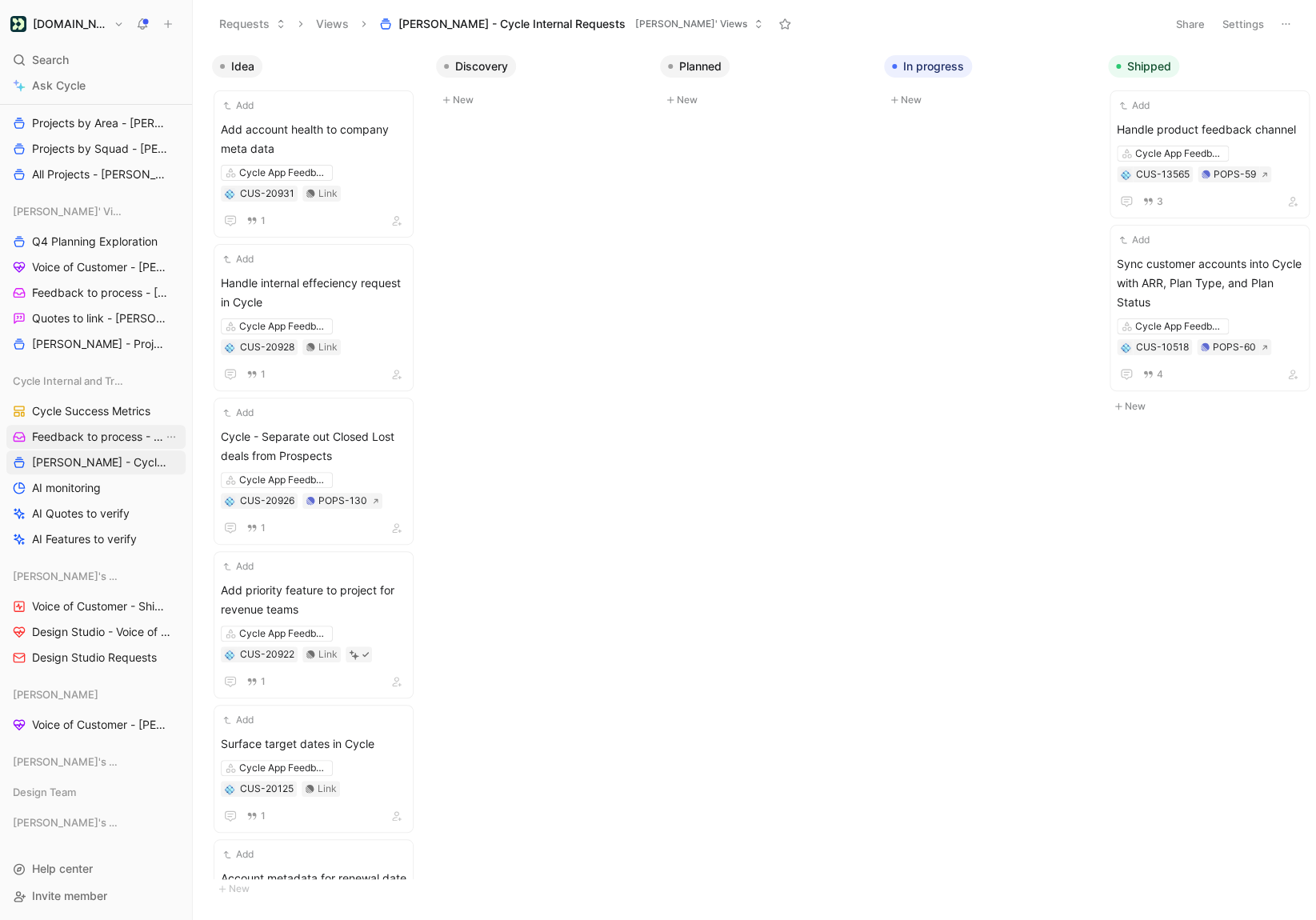
click at [98, 444] on span "Feedback to process - Cycle Internal" at bounding box center [98, 437] width 132 height 16
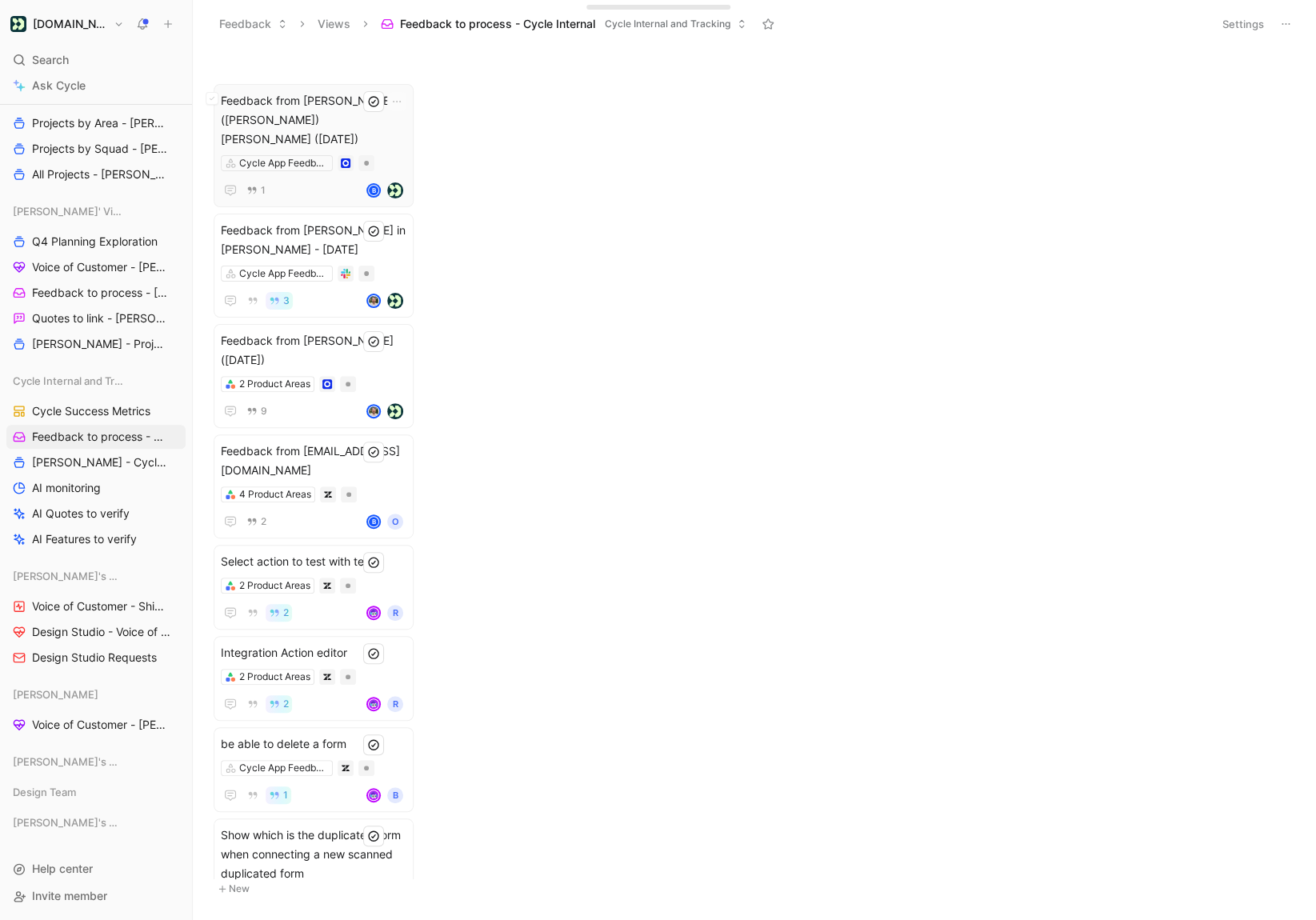
click at [306, 111] on span "Feedback from [PERSON_NAME] ([PERSON_NAME]) [PERSON_NAME] ([DATE])" at bounding box center [314, 121] width 185 height 58
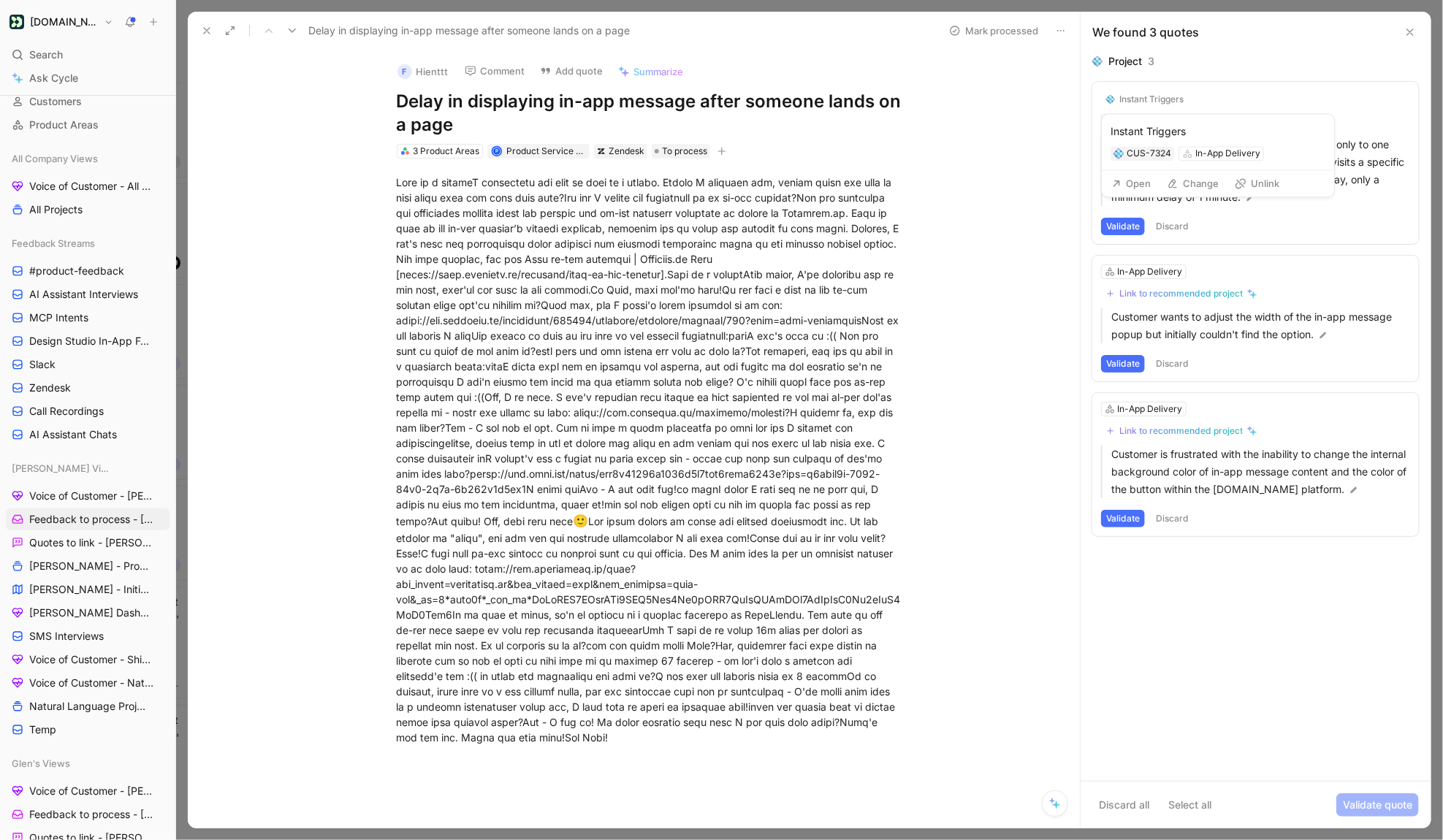
click at [1143, 101] on div "Instant Triggers" at bounding box center [1152, 99] width 65 height 12
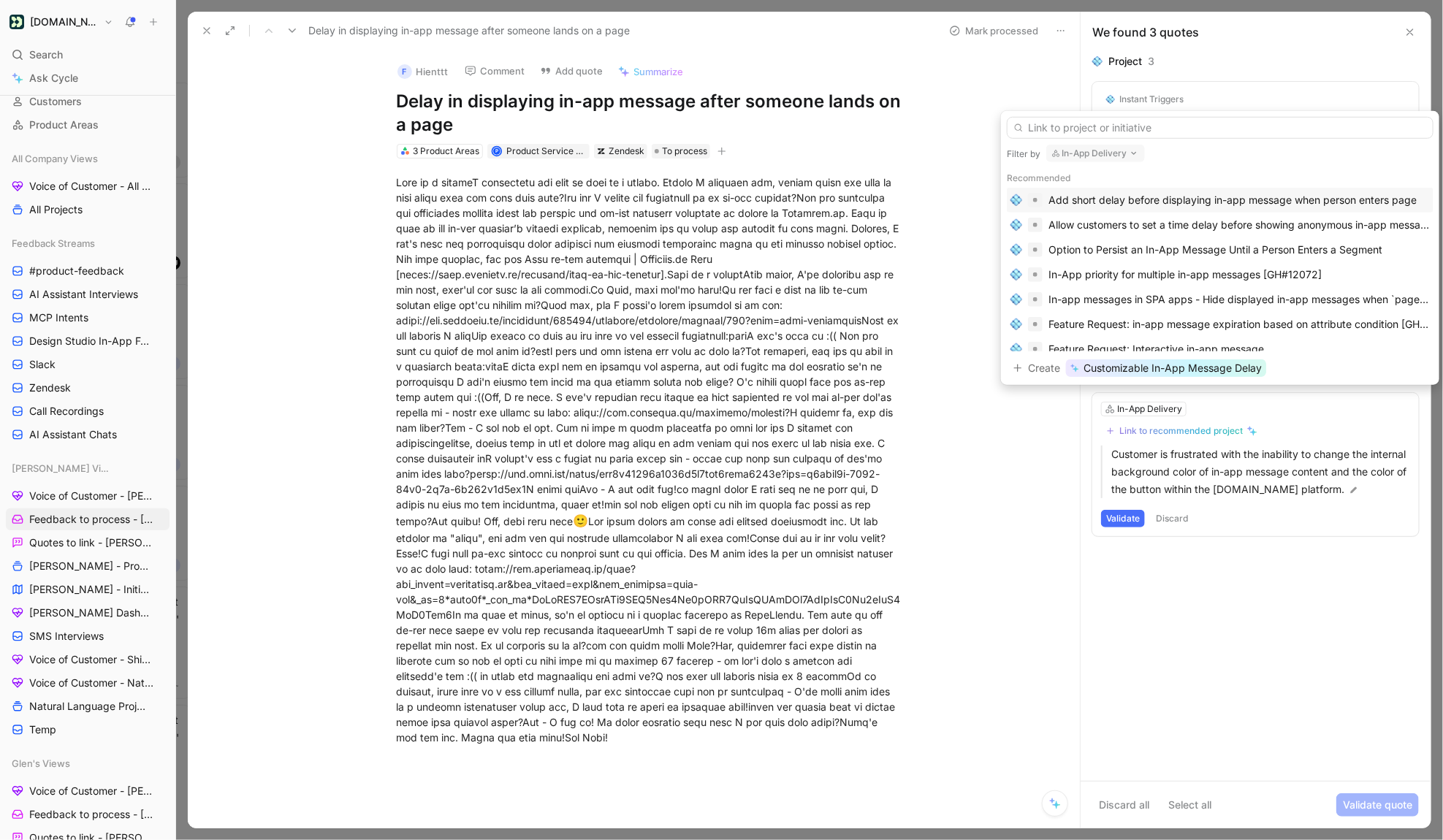
click at [1186, 202] on div "Add short delay before displaying in-app message when person enters page" at bounding box center [1233, 199] width 369 height 17
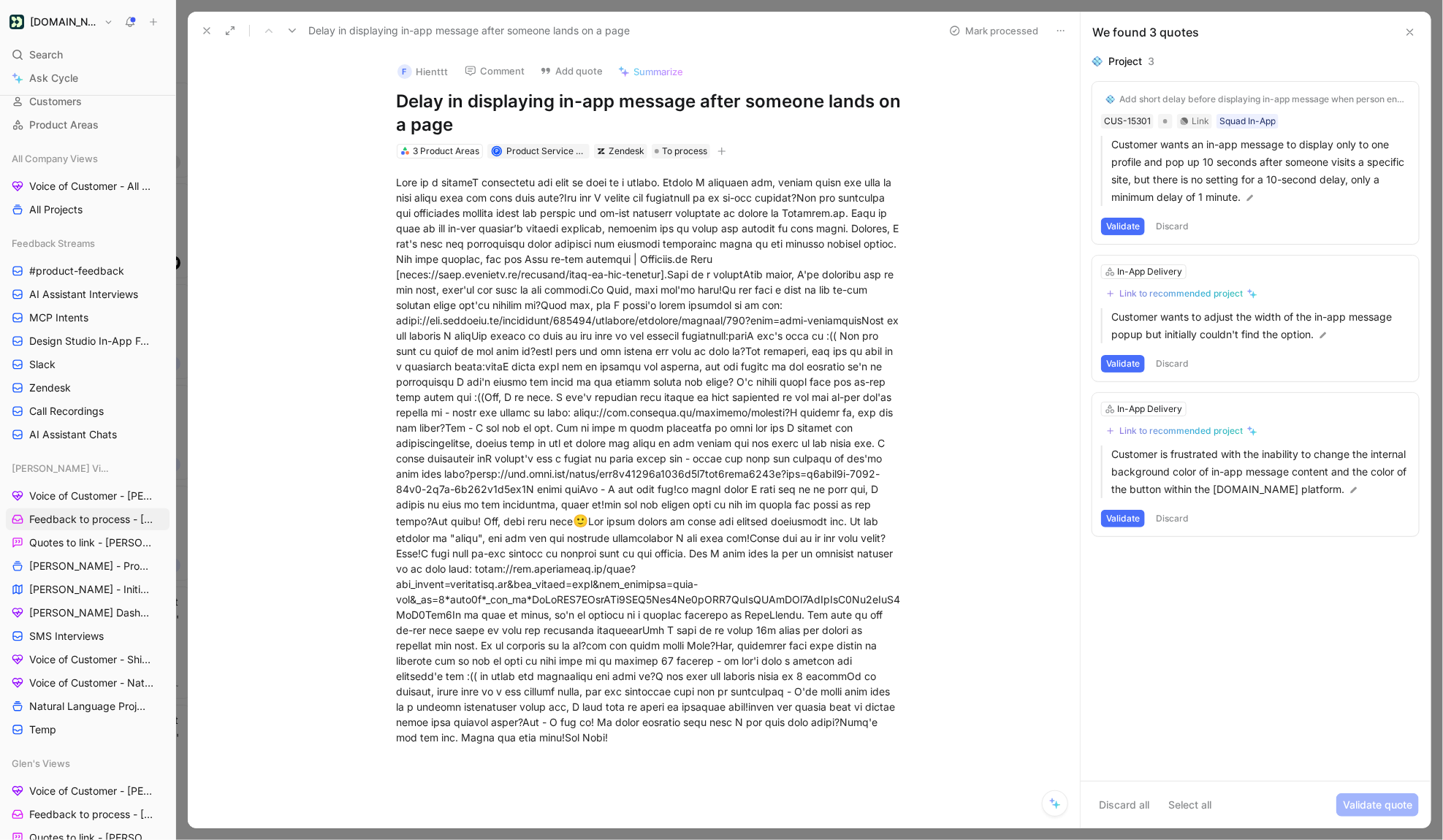
click at [1124, 227] on button "Validate" at bounding box center [1123, 226] width 44 height 17
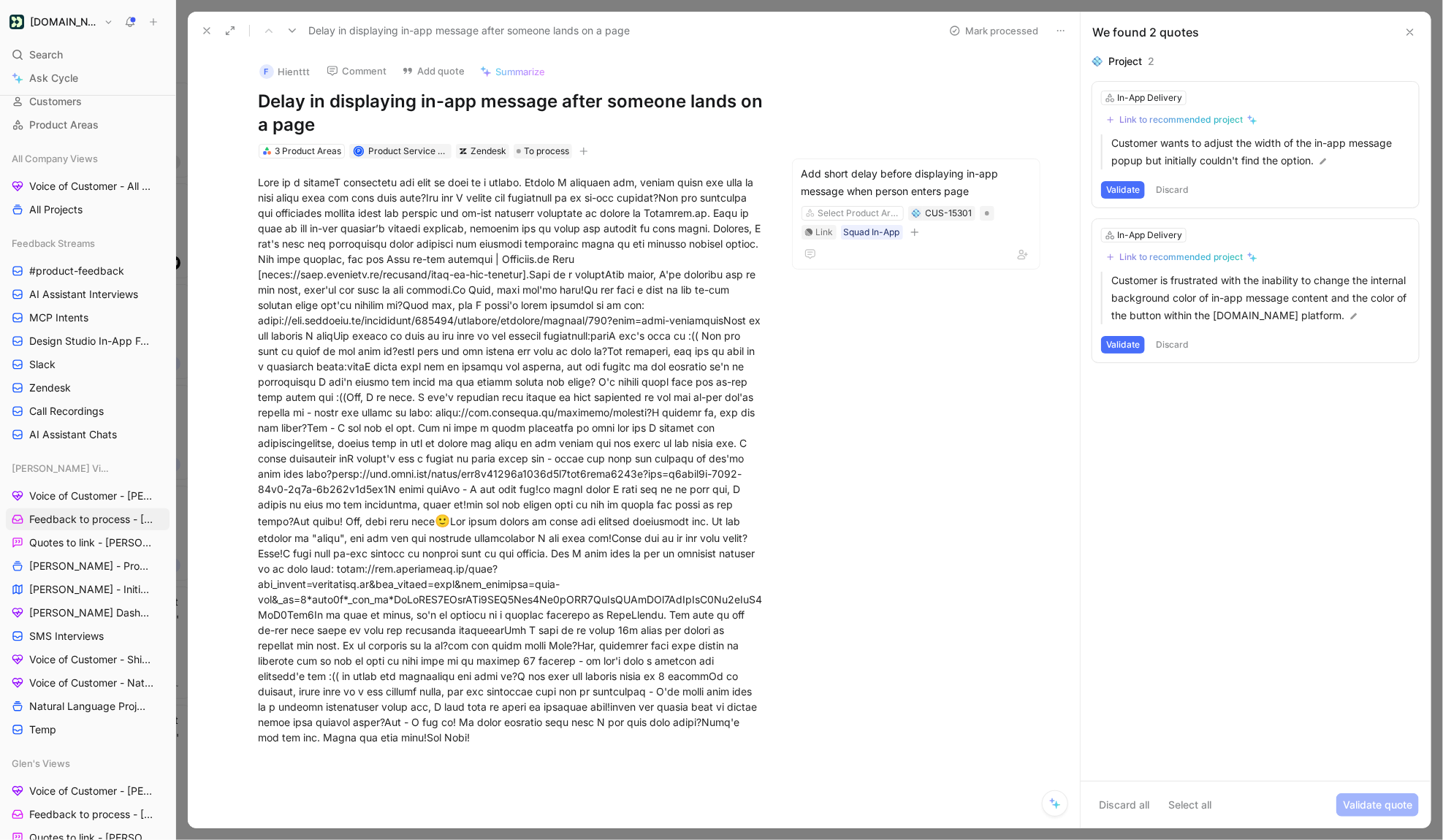
click at [1120, 195] on button "Validate" at bounding box center [1123, 189] width 44 height 17
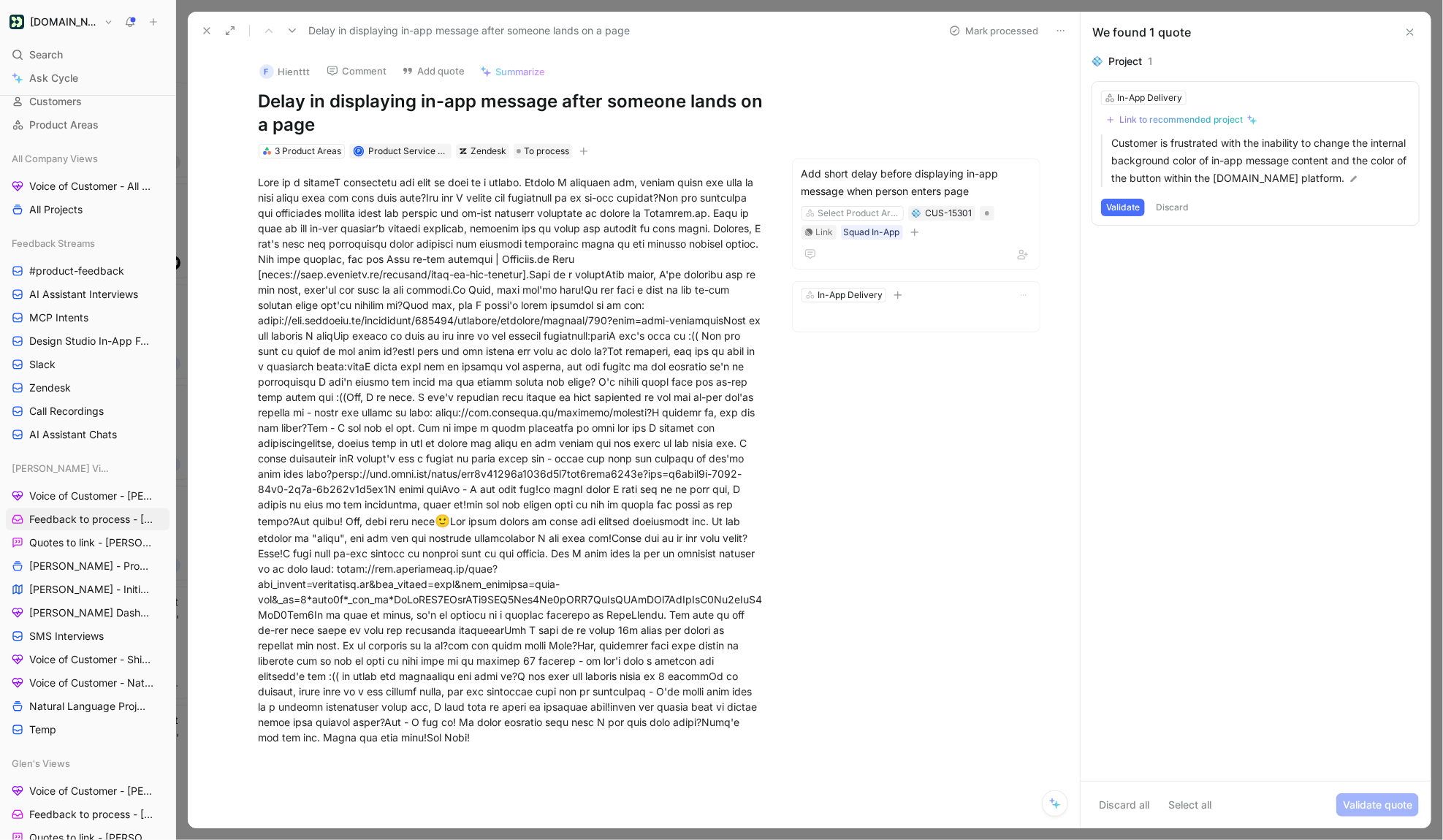
drag, startPoint x: 1121, startPoint y: 205, endPoint x: 1332, endPoint y: 46, distance: 264.2
click at [1121, 205] on button "Validate" at bounding box center [1123, 207] width 44 height 17
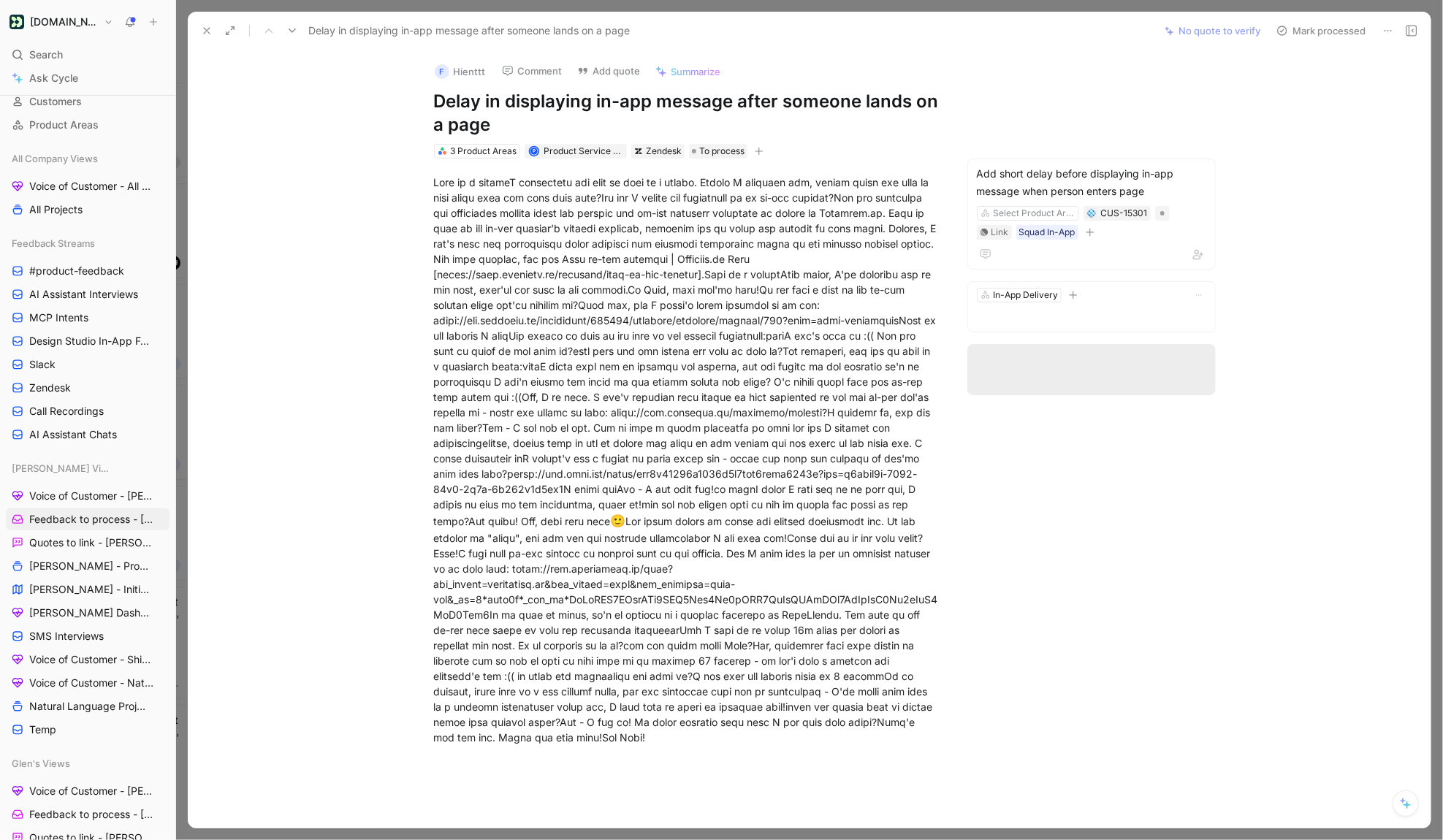
drag, startPoint x: 1300, startPoint y: 29, endPoint x: 786, endPoint y: 811, distance: 935.8
click at [1202, 29] on button "Mark processed" at bounding box center [1321, 30] width 102 height 20
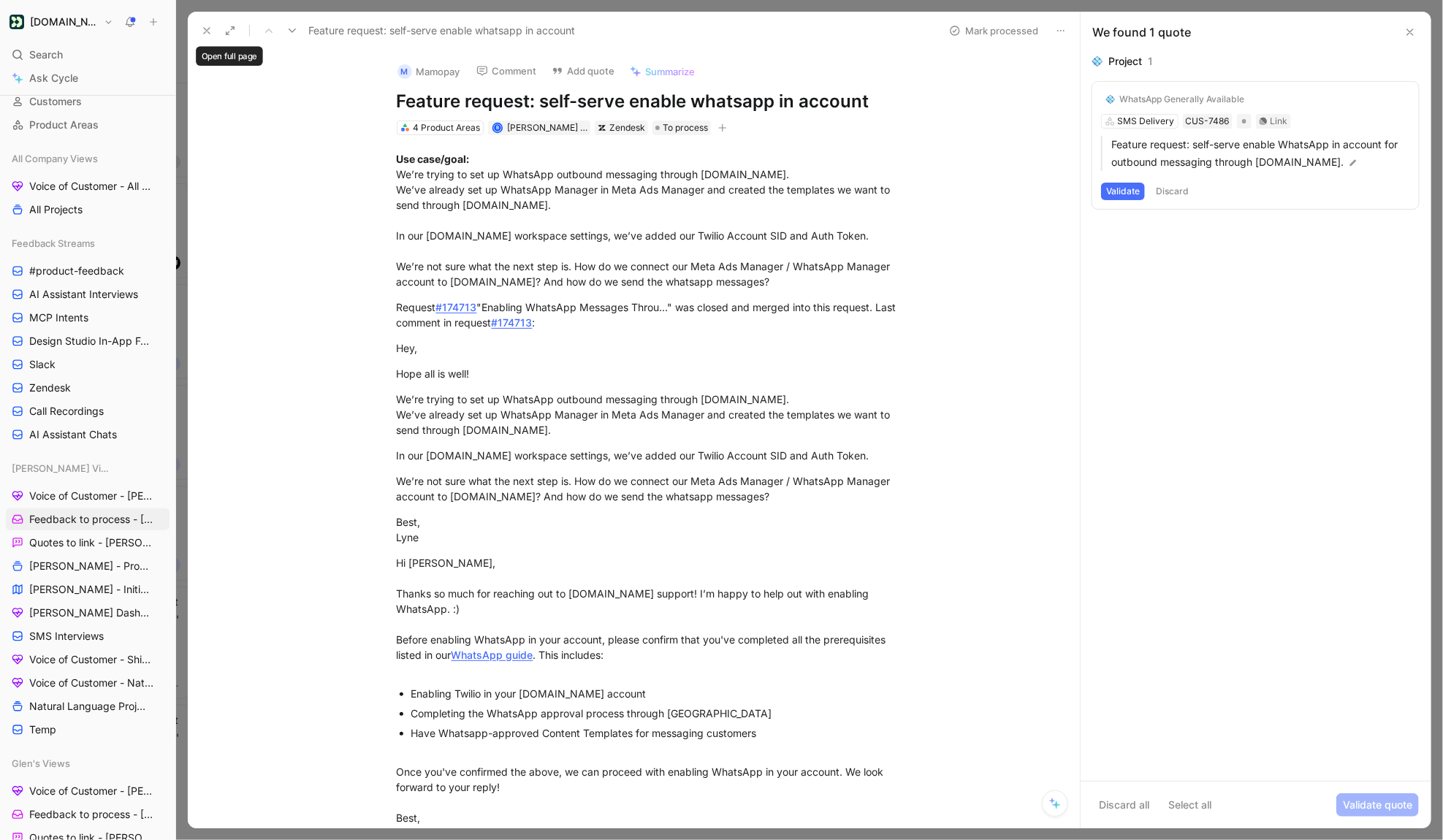
click at [209, 25] on icon at bounding box center [207, 30] width 12 height 12
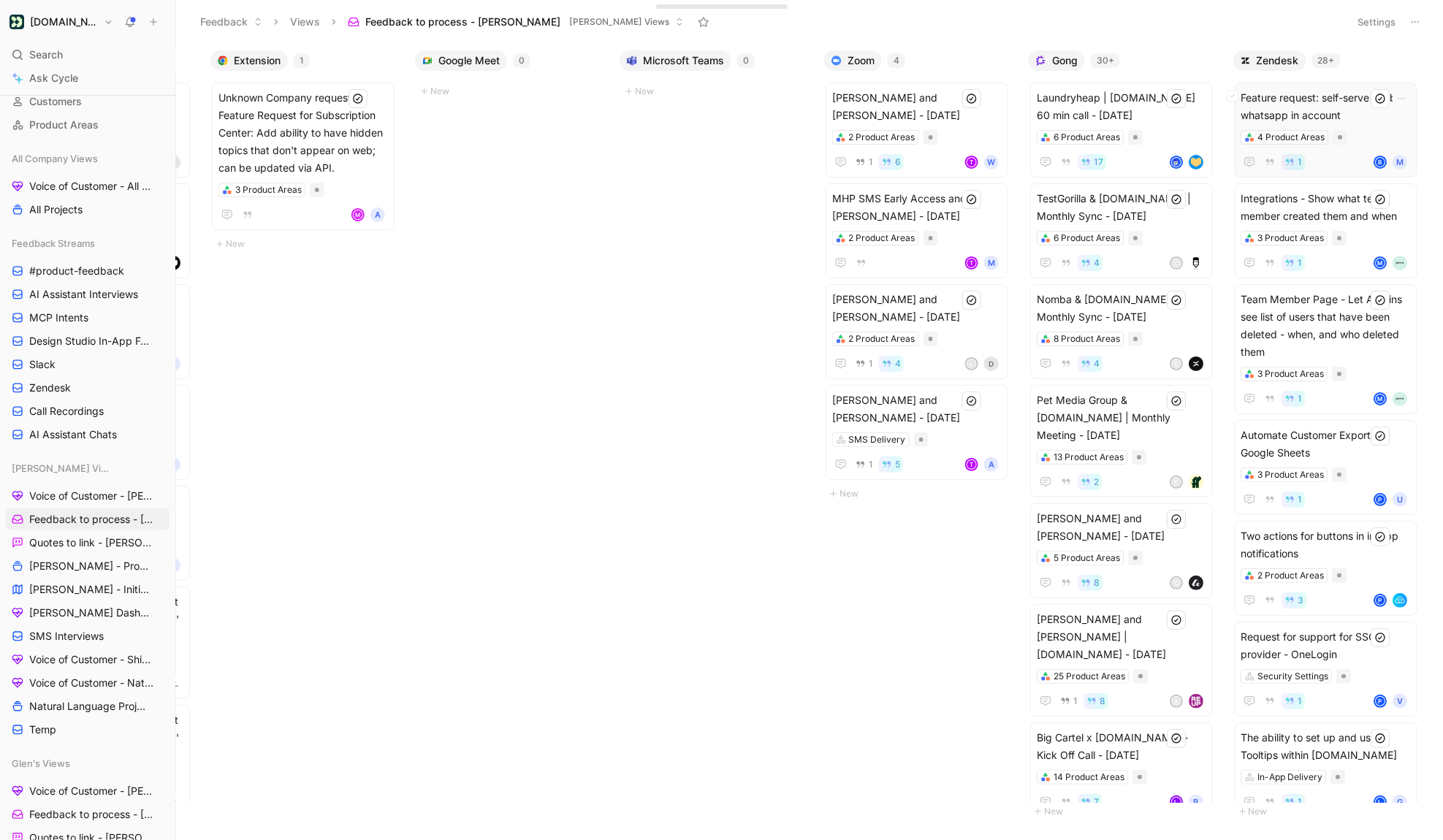
click at [1202, 106] on span "Feature request: self-serve enable whatsapp in account" at bounding box center [1326, 106] width 169 height 35
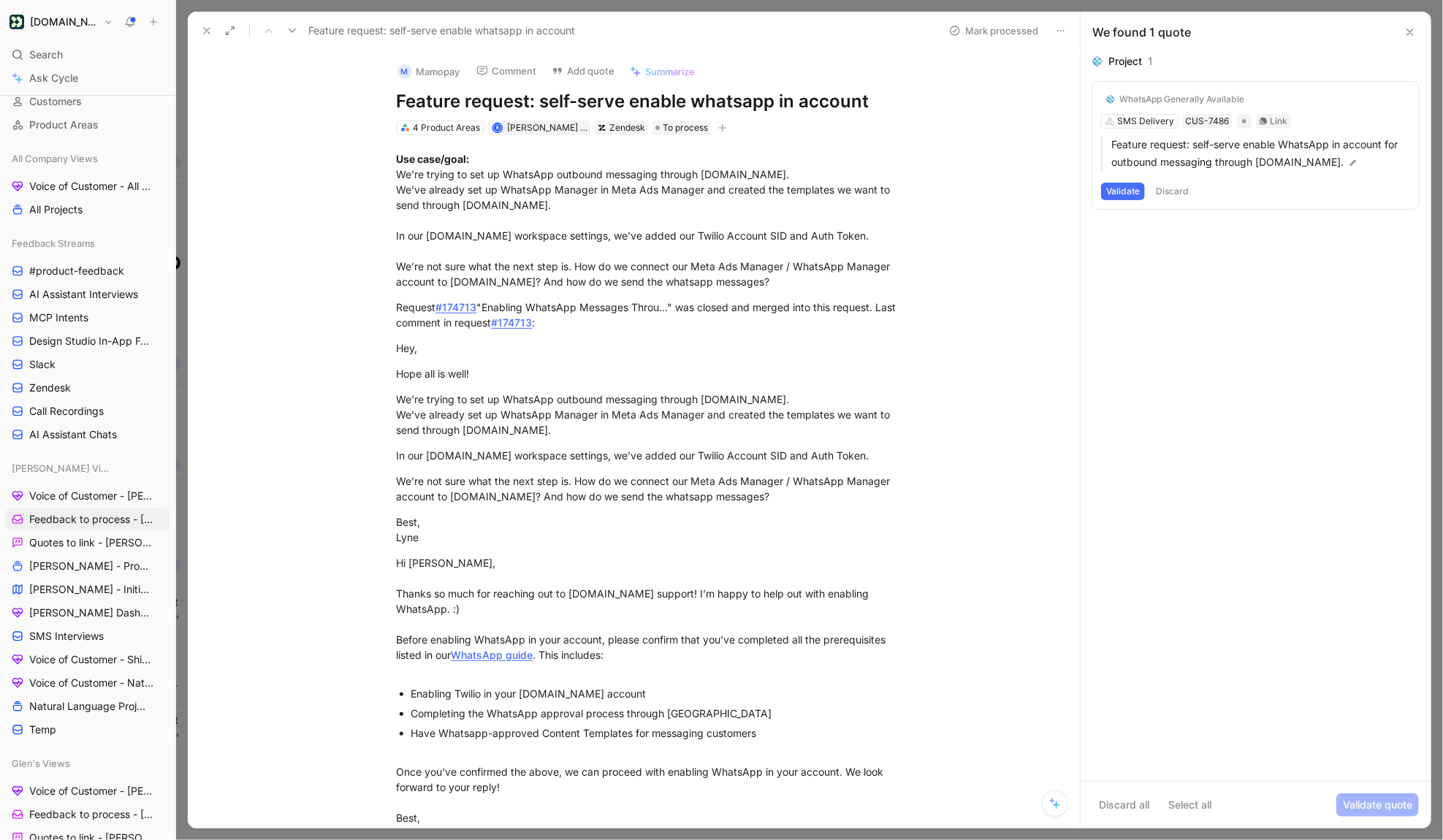
click at [208, 27] on icon at bounding box center [207, 30] width 12 height 12
click at [199, 31] on button at bounding box center [207, 30] width 20 height 20
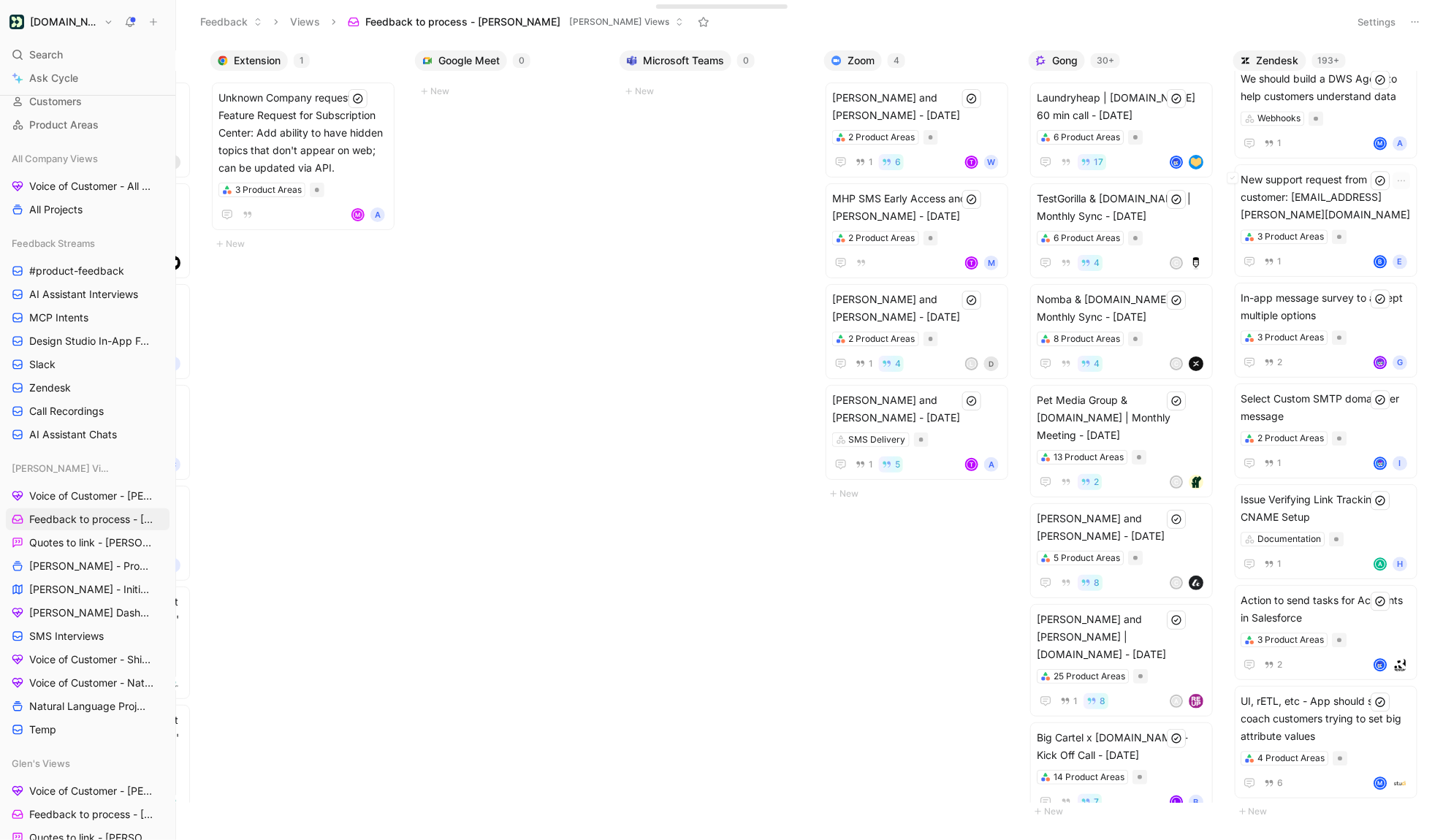
scroll to position [14578, 0]
click at [72, 20] on h1 "[DOMAIN_NAME]" at bounding box center [64, 22] width 68 height 13
click at [86, 156] on div "Workspace settings G then S" at bounding box center [98, 151] width 179 height 24
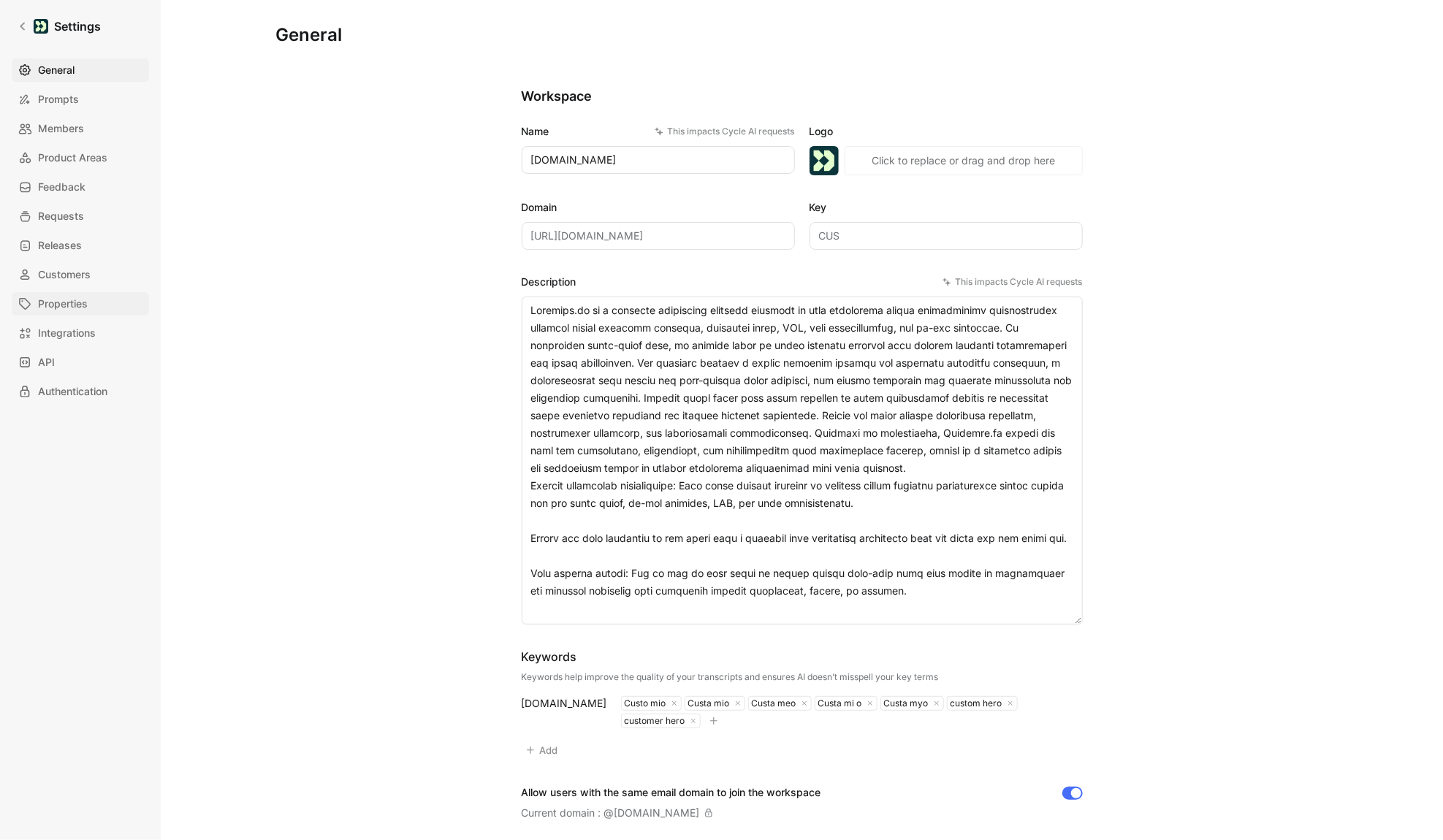
click at [70, 300] on span "Properties" at bounding box center [63, 303] width 50 height 17
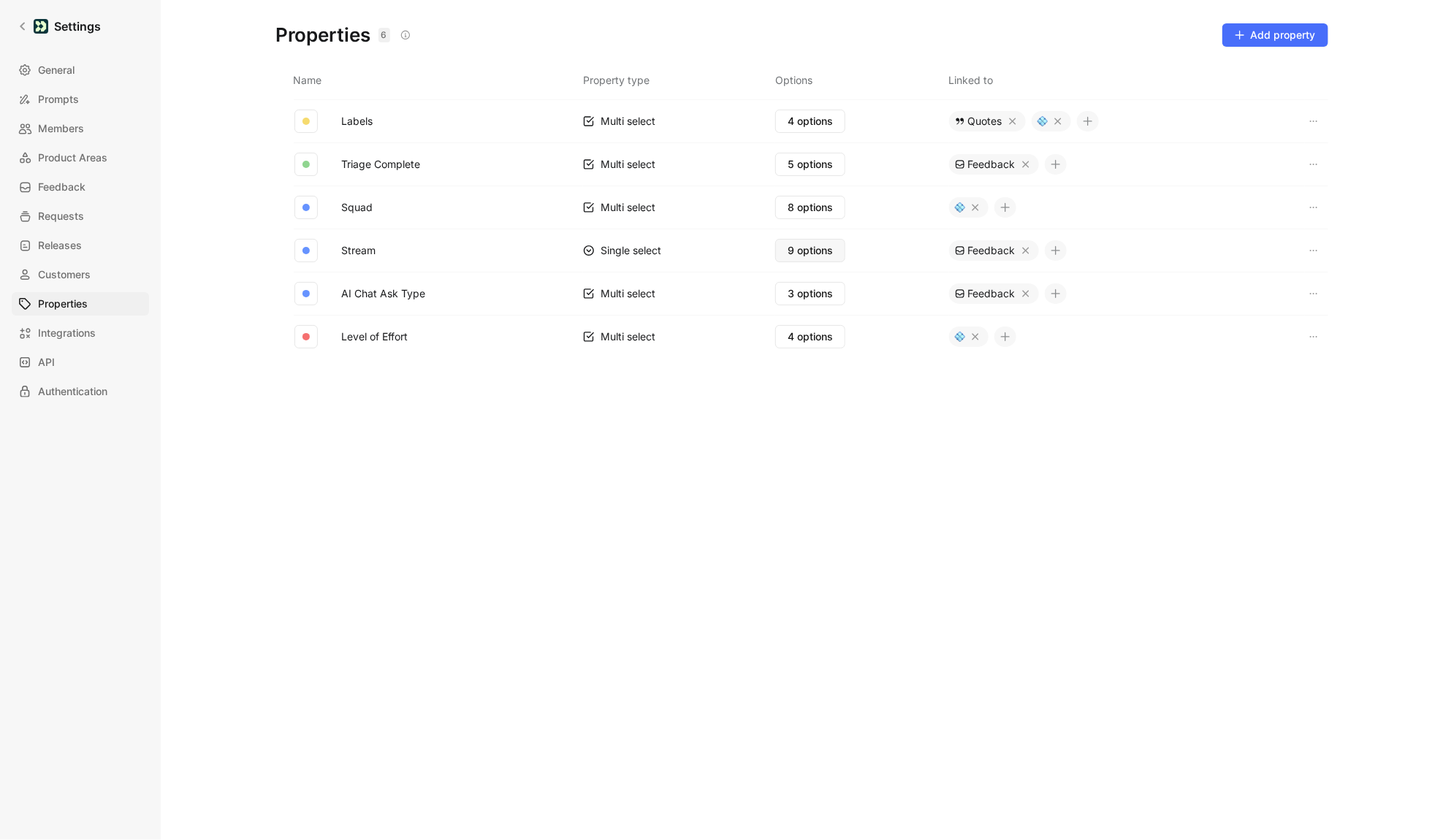
click at [798, 259] on button "9 options" at bounding box center [810, 250] width 70 height 24
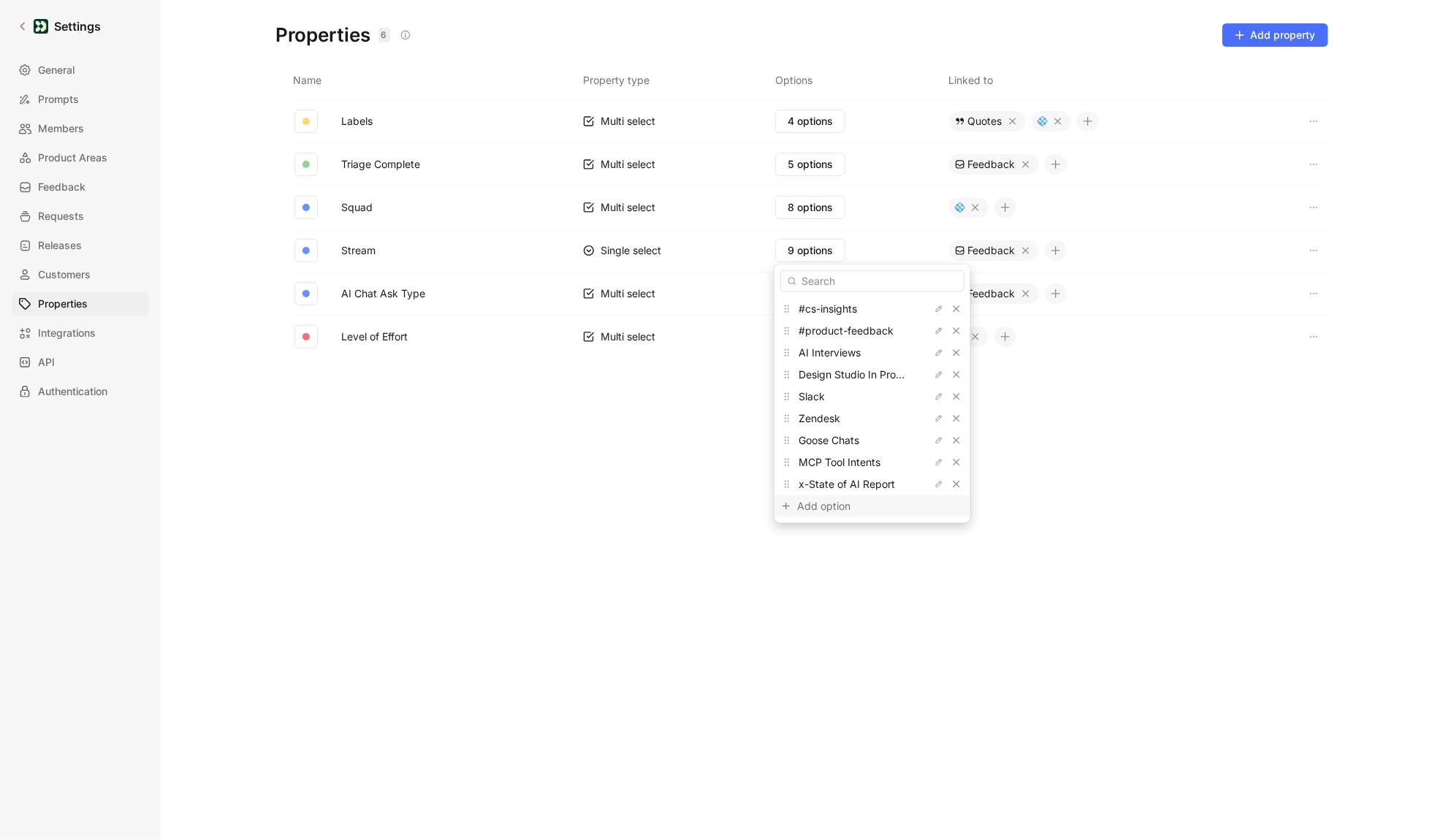
click at [832, 505] on div "Add option" at bounding box center [852, 506] width 109 height 17
type input "Self-serve interviews"
drag, startPoint x: 784, startPoint y: 506, endPoint x: 782, endPoint y: 461, distance: 45.0
click at [782, 461] on icon at bounding box center [781, 461] width 12 height 12
drag, startPoint x: 786, startPoint y: 419, endPoint x: 787, endPoint y: 479, distance: 60.0
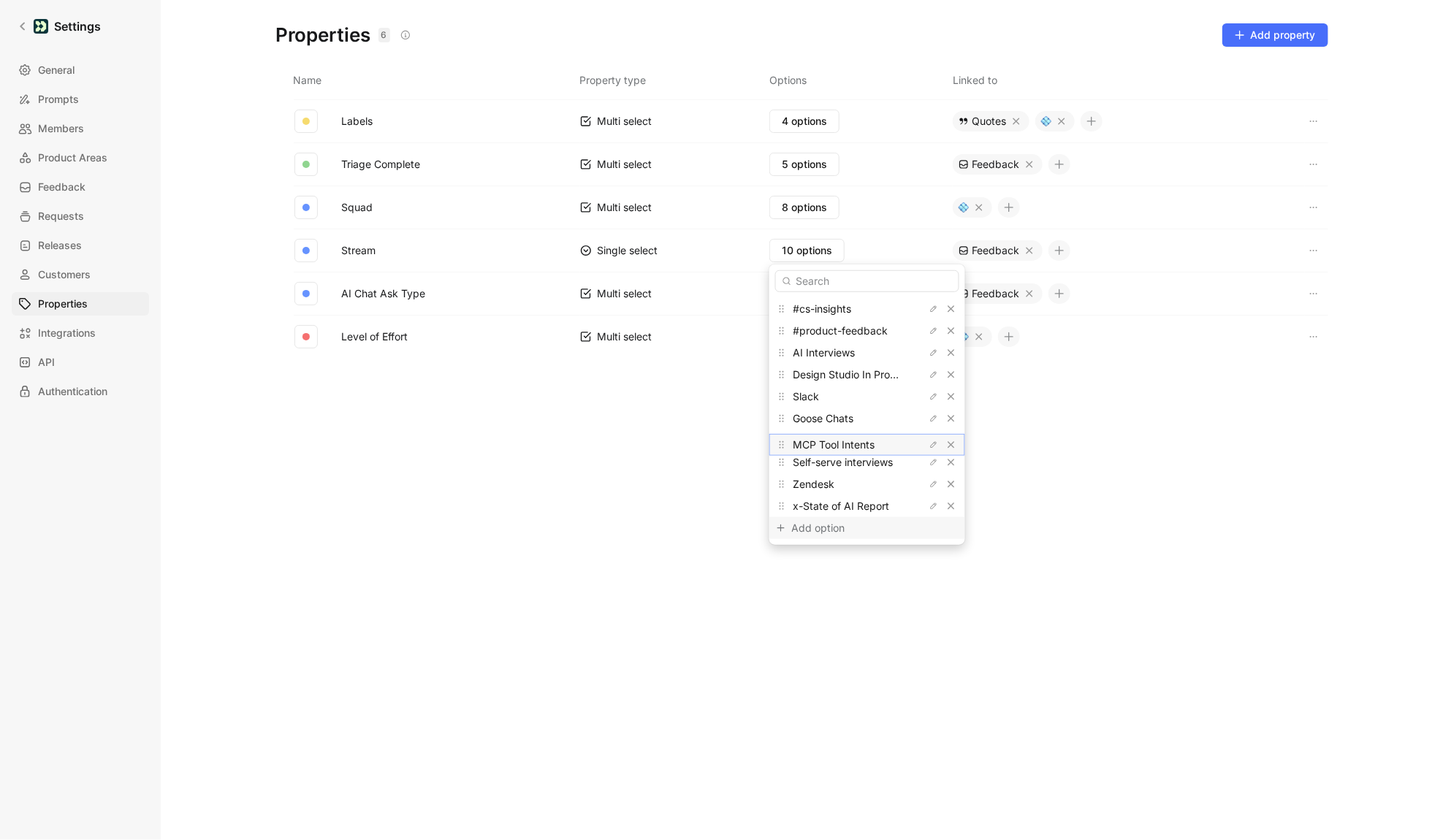
drag, startPoint x: 784, startPoint y: 466, endPoint x: 784, endPoint y: 449, distance: 17.0
click at [784, 449] on icon at bounding box center [781, 444] width 12 height 12
drag, startPoint x: 784, startPoint y: 420, endPoint x: 782, endPoint y: 403, distance: 17.1
click at [782, 403] on icon at bounding box center [781, 400] width 12 height 12
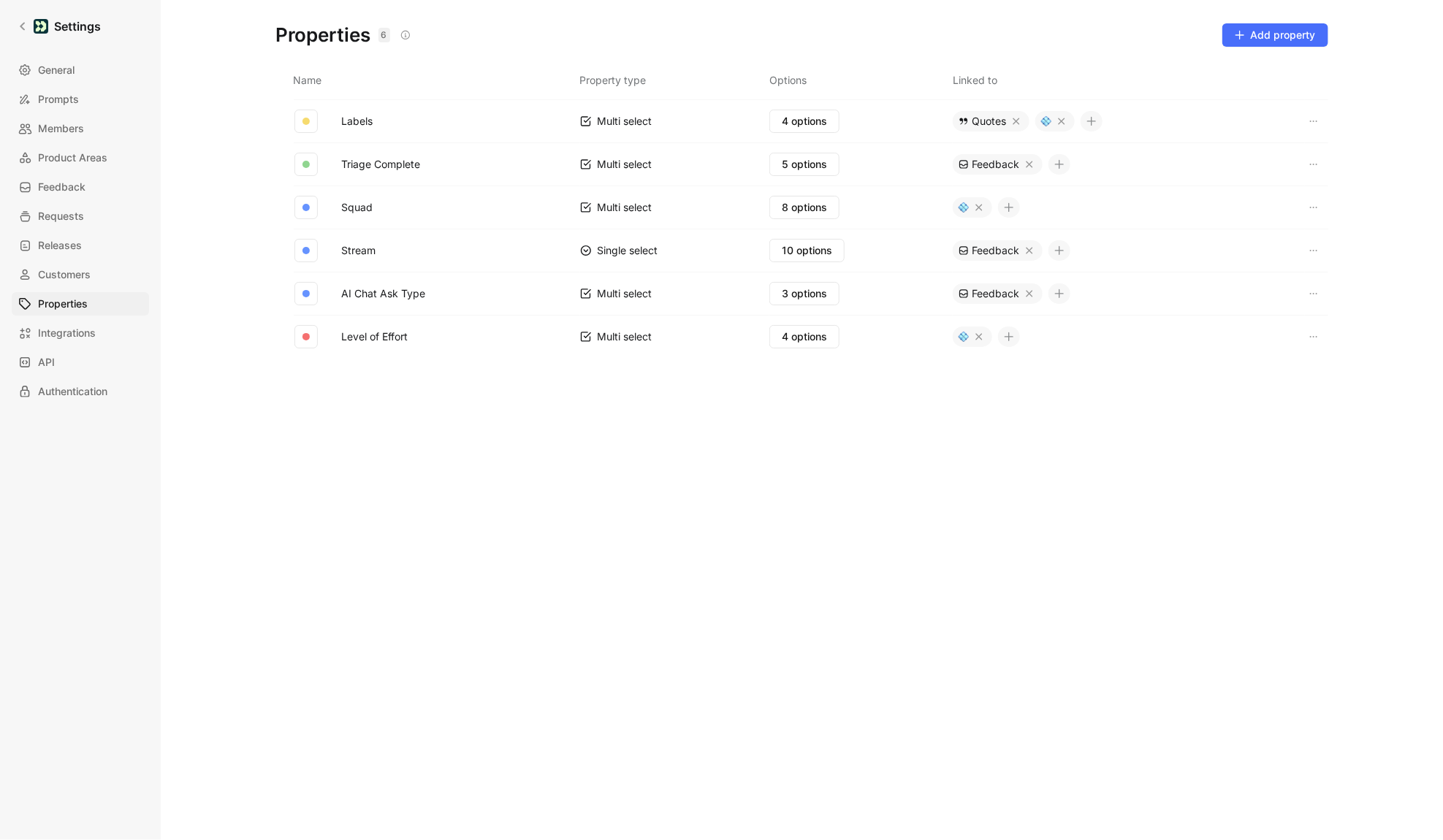
click at [1050, 248] on button at bounding box center [1060, 250] width 22 height 20
click at [1031, 283] on div "Quote" at bounding box center [1069, 279] width 98 height 17
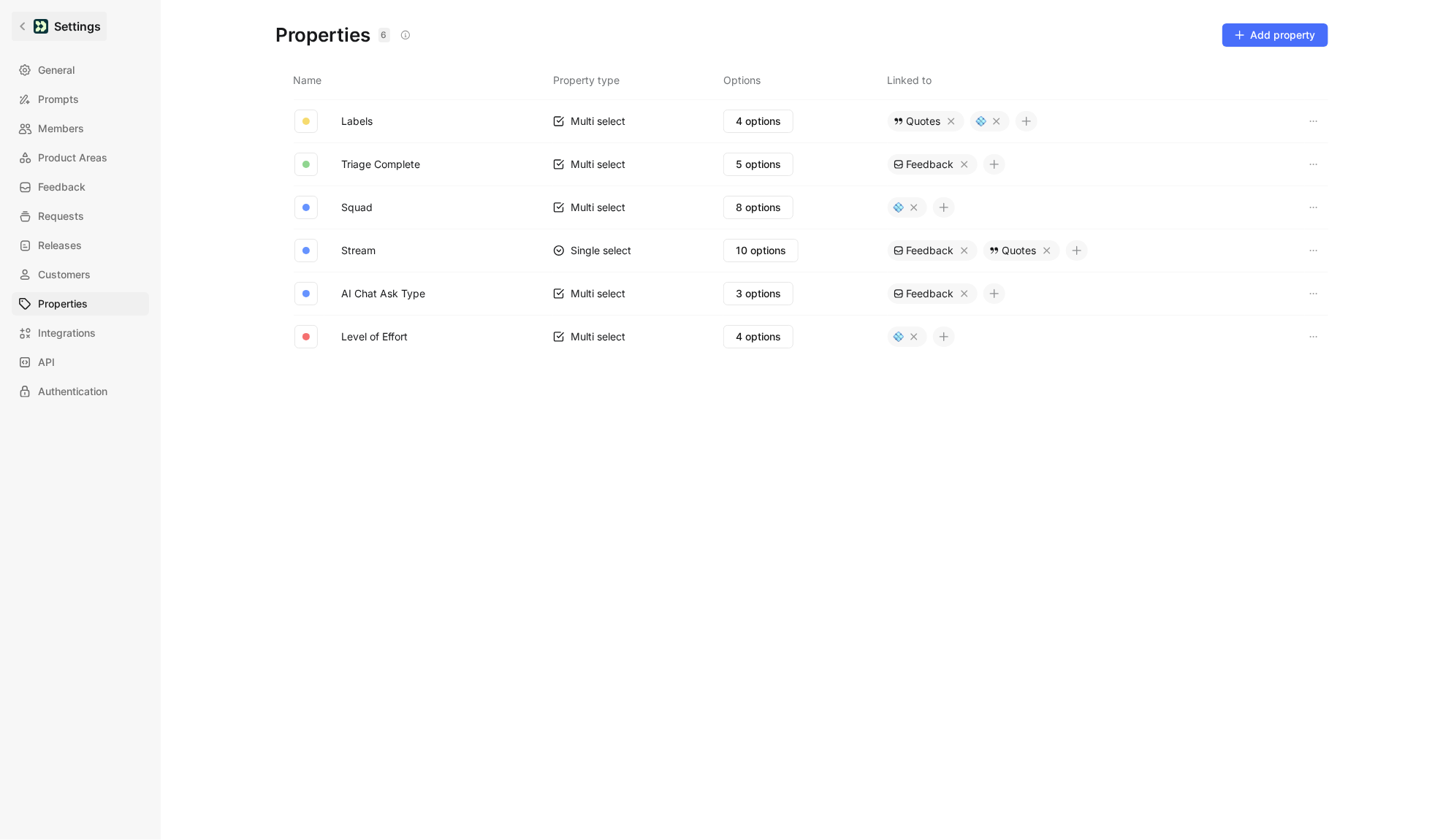
click at [25, 32] on link "Settings" at bounding box center [59, 26] width 95 height 29
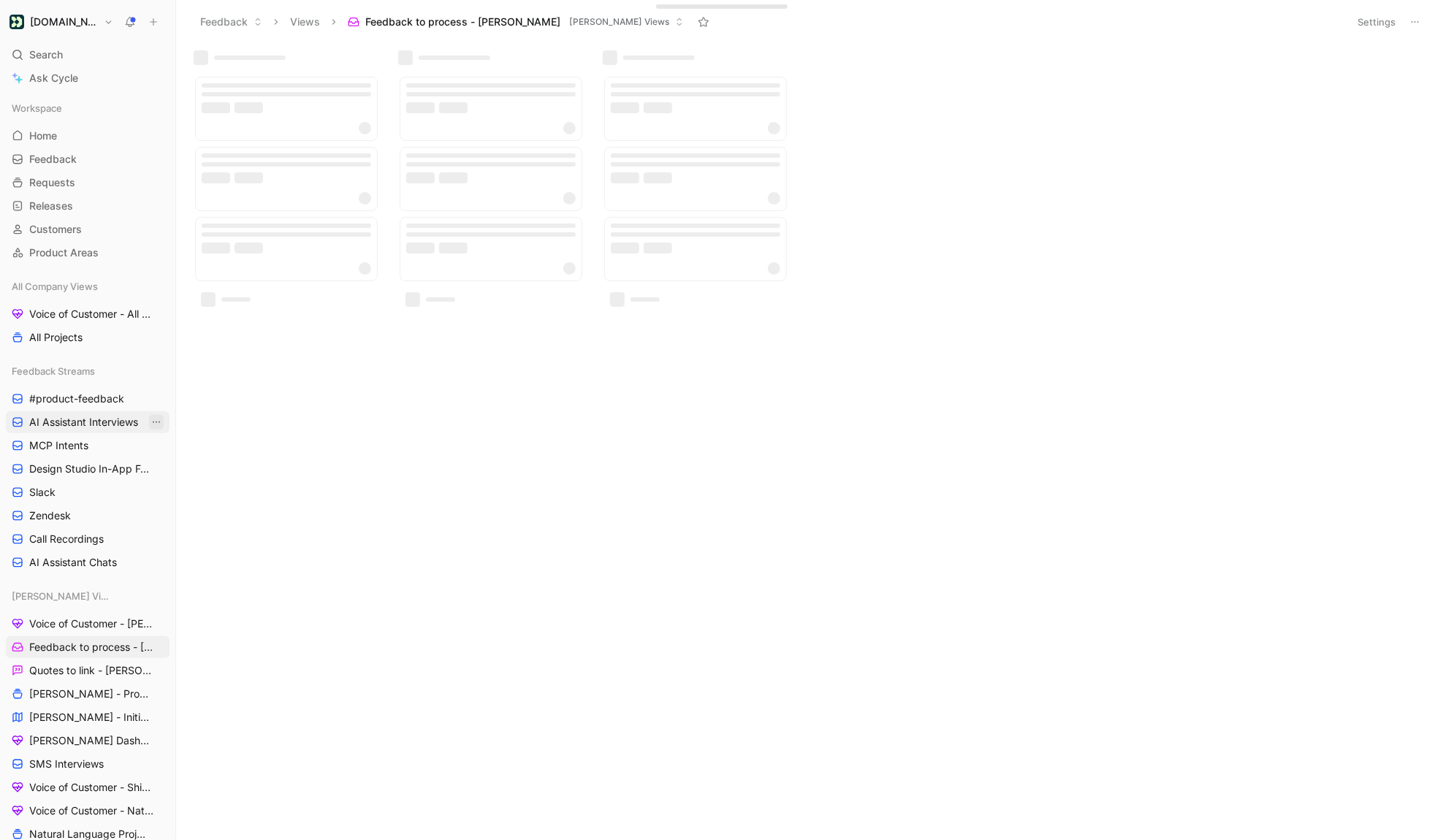
click at [151, 422] on icon "View actions" at bounding box center [156, 422] width 12 height 12
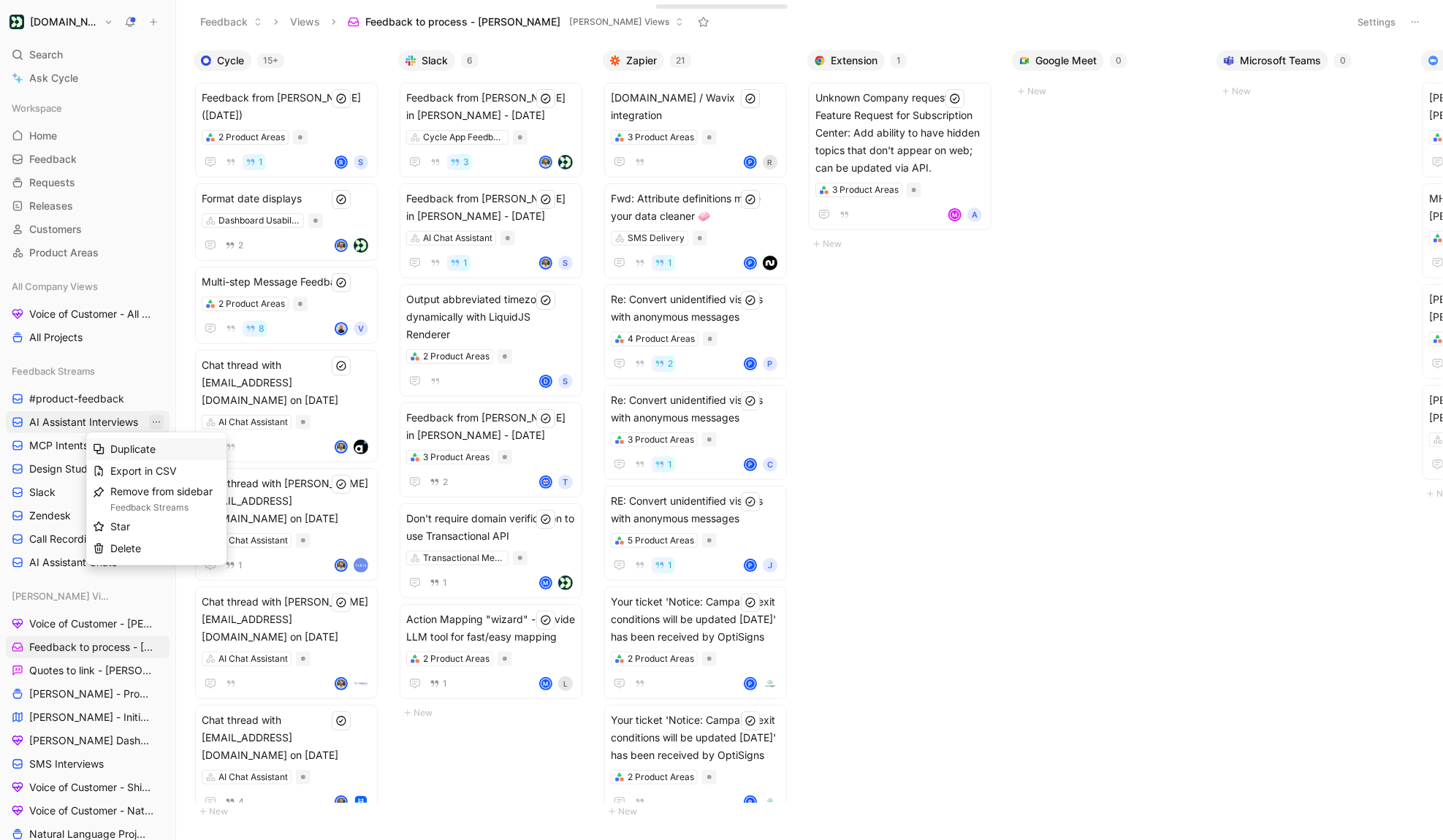
click at [158, 453] on div "Duplicate" at bounding box center [165, 449] width 109 height 17
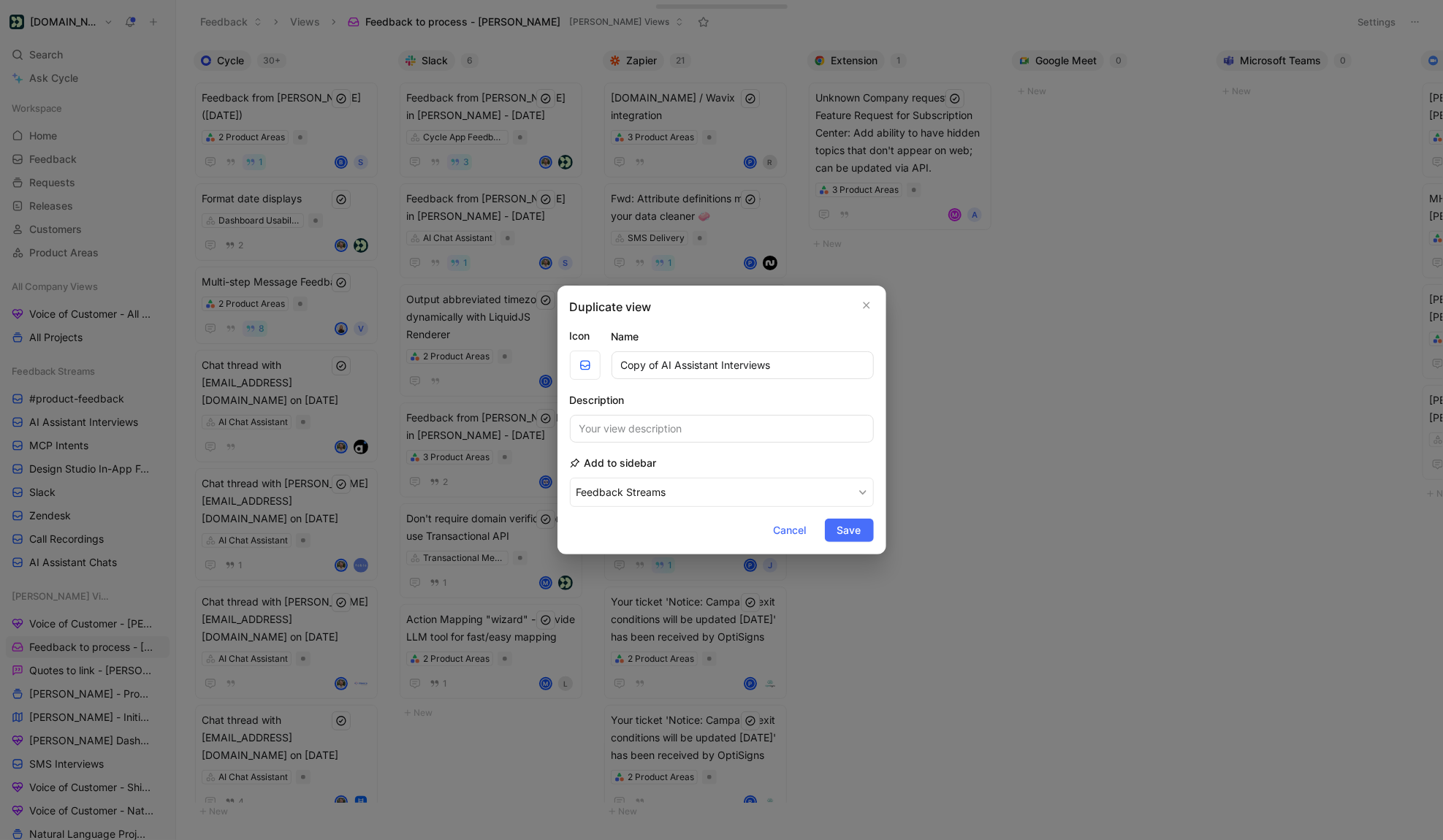
click at [676, 364] on input "Copy of AI Assistant Interviews" at bounding box center [743, 365] width 262 height 28
type input "Self-serve interviews"
click at [864, 526] on button "Save" at bounding box center [849, 531] width 49 height 24
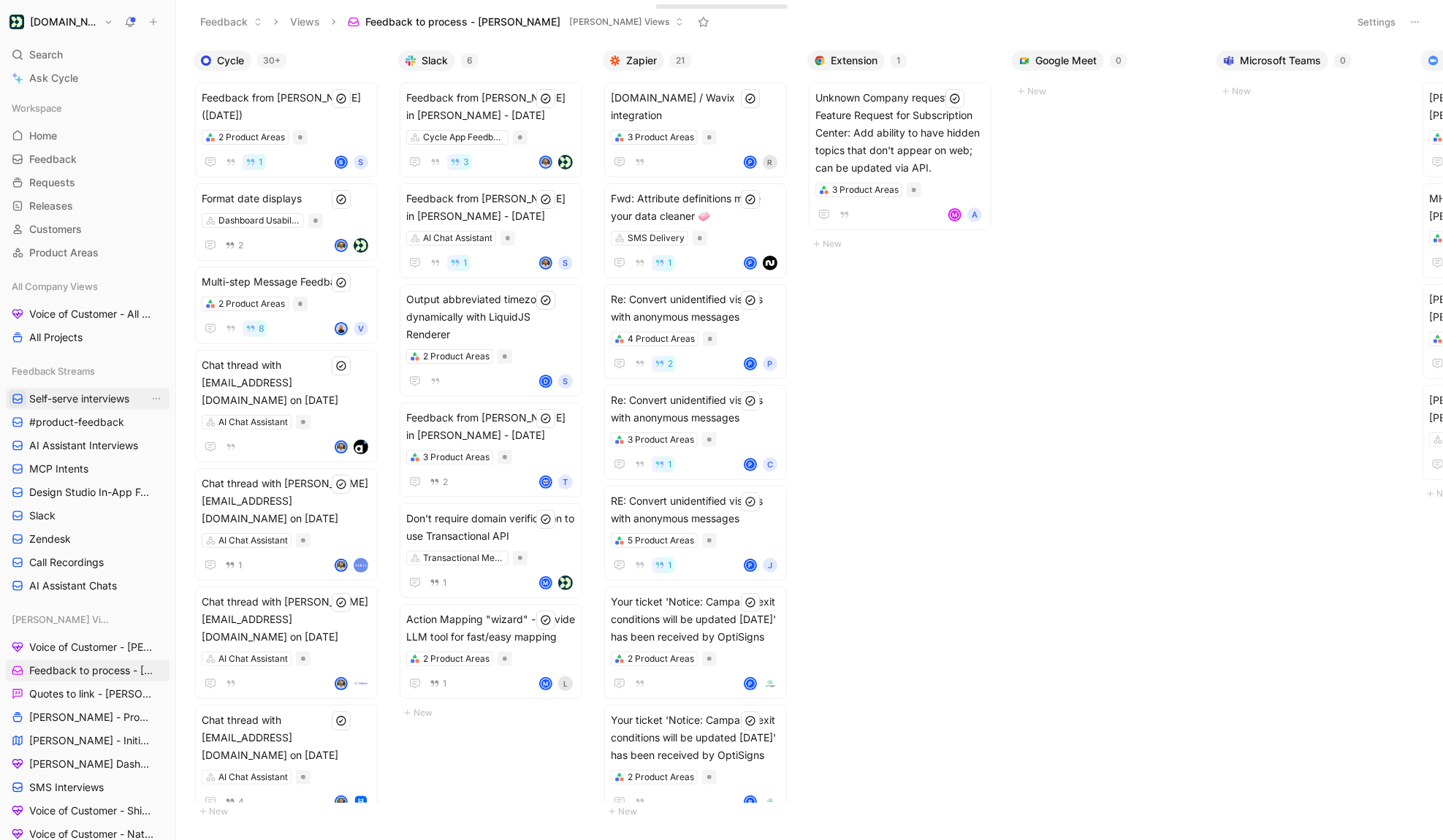
click at [20, 407] on button "button" at bounding box center [17, 399] width 17 height 17
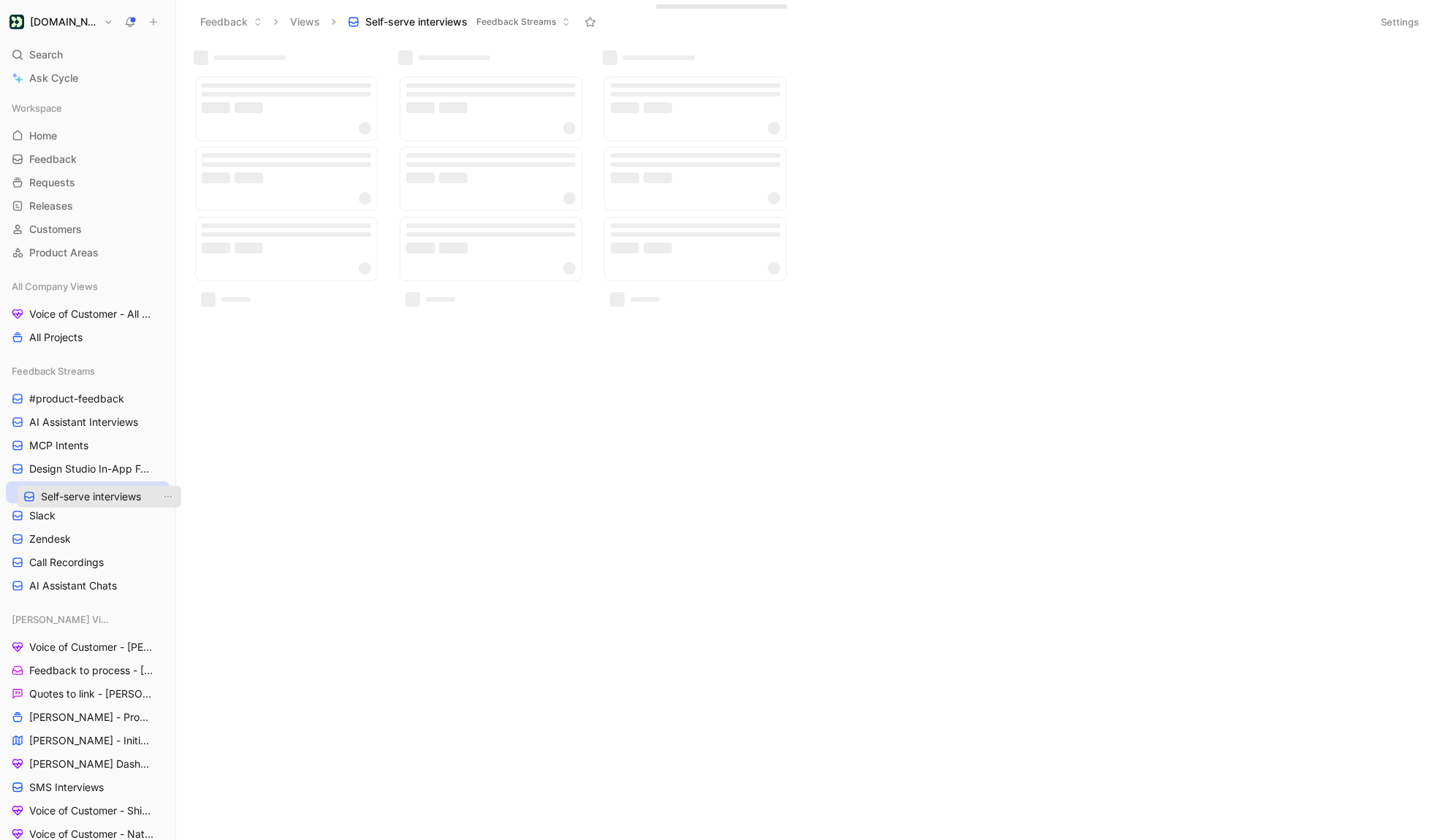
drag, startPoint x: 12, startPoint y: 400, endPoint x: 24, endPoint y: 498, distance: 98.7
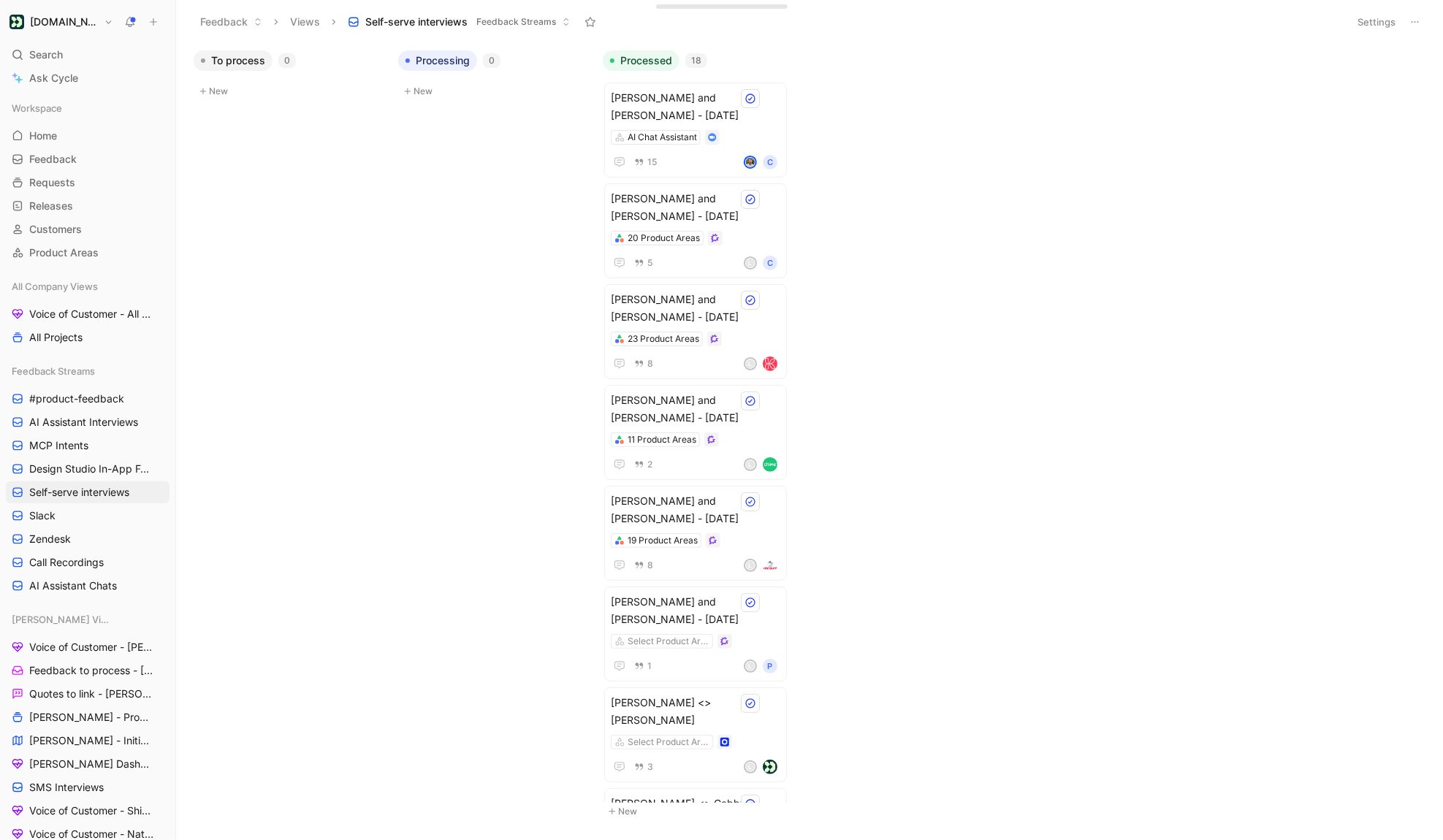
click at [1202, 20] on button "Settings" at bounding box center [1377, 22] width 51 height 20
click at [1202, 18] on button "Settings" at bounding box center [1377, 22] width 51 height 20
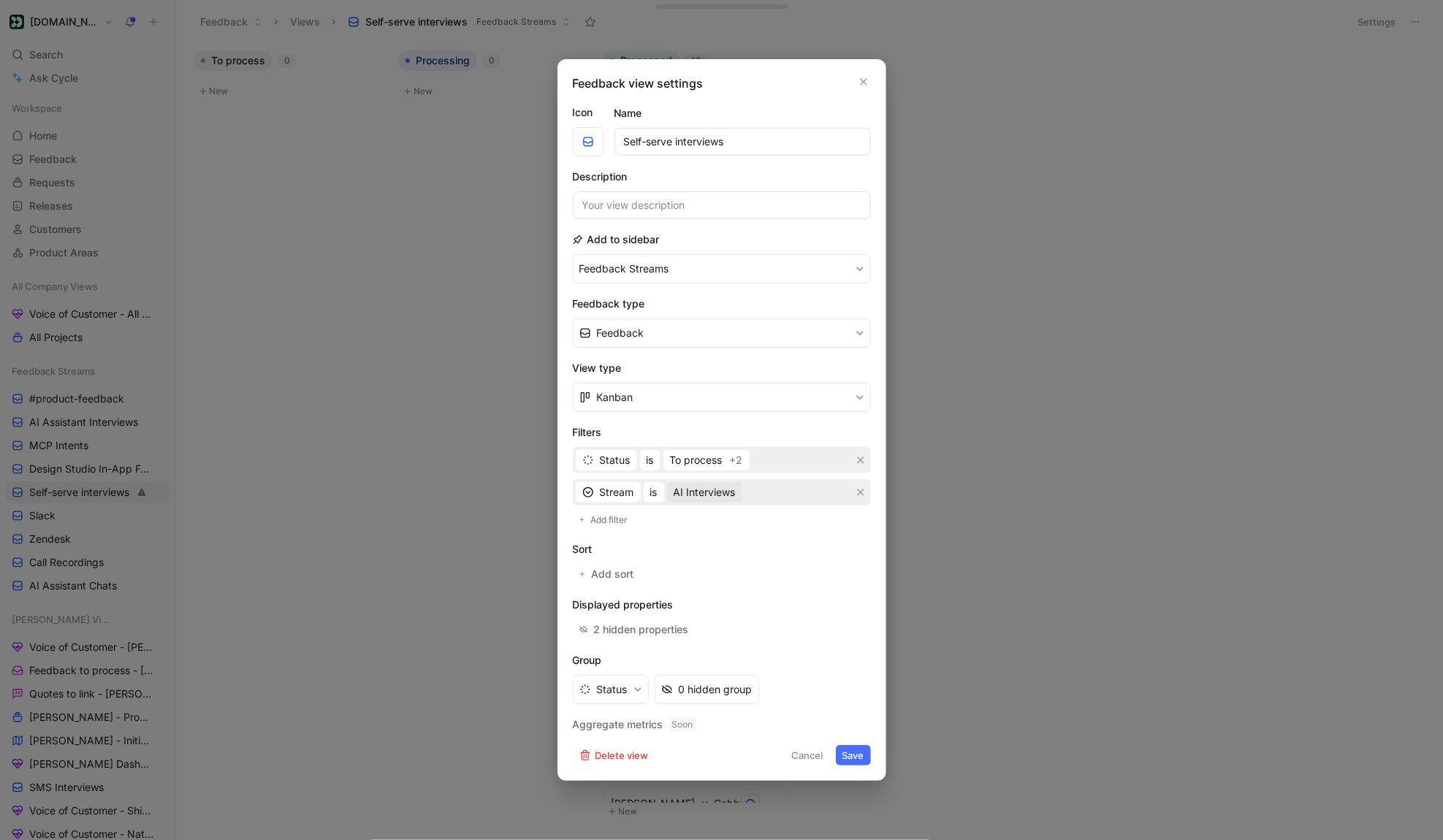
click at [702, 495] on span "AI Interviews" at bounding box center [705, 491] width 62 height 17
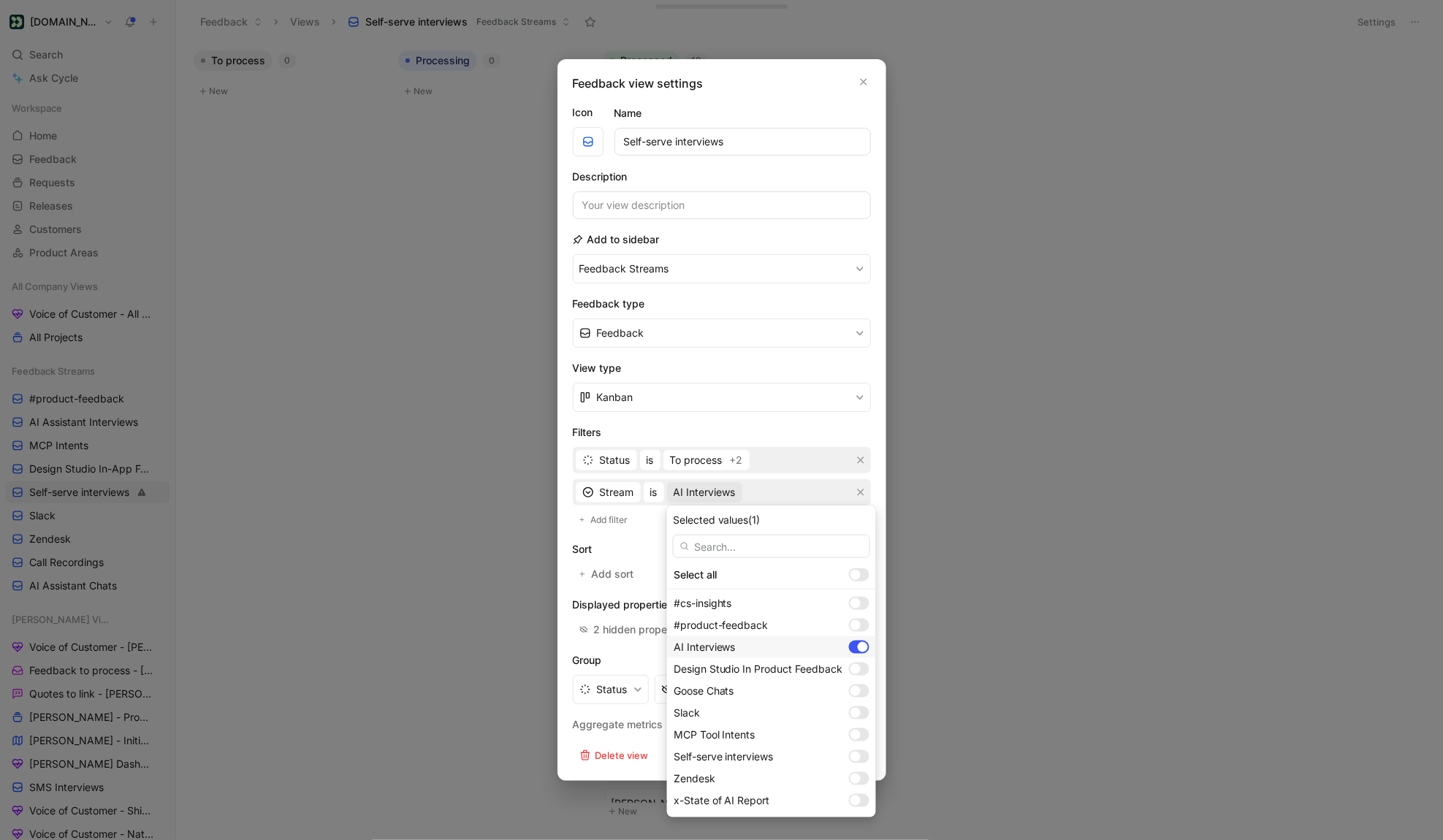
click at [861, 649] on div at bounding box center [862, 647] width 10 height 10
click at [863, 758] on div at bounding box center [859, 756] width 20 height 13
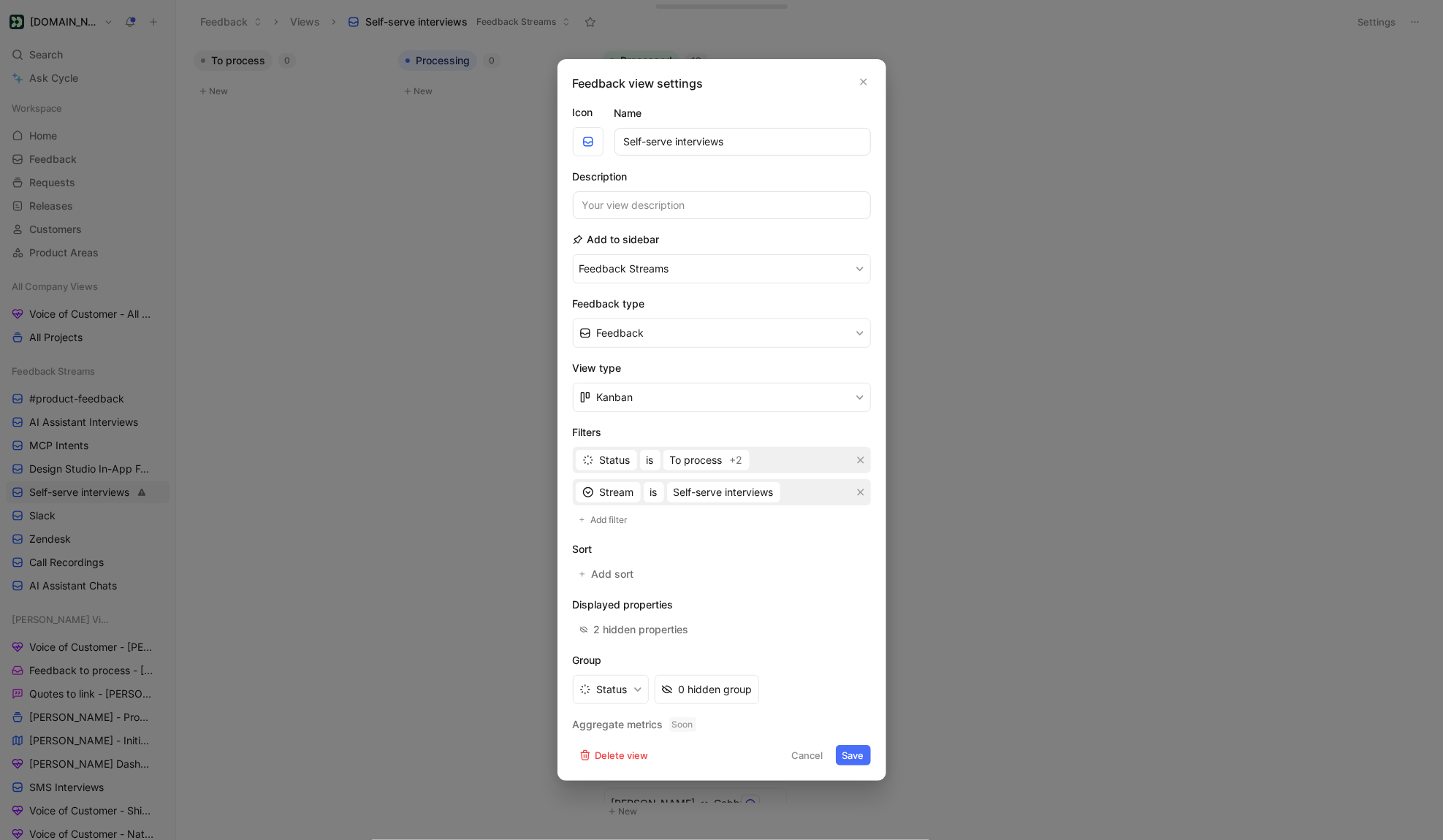
click at [847, 761] on button "Save" at bounding box center [853, 755] width 36 height 20
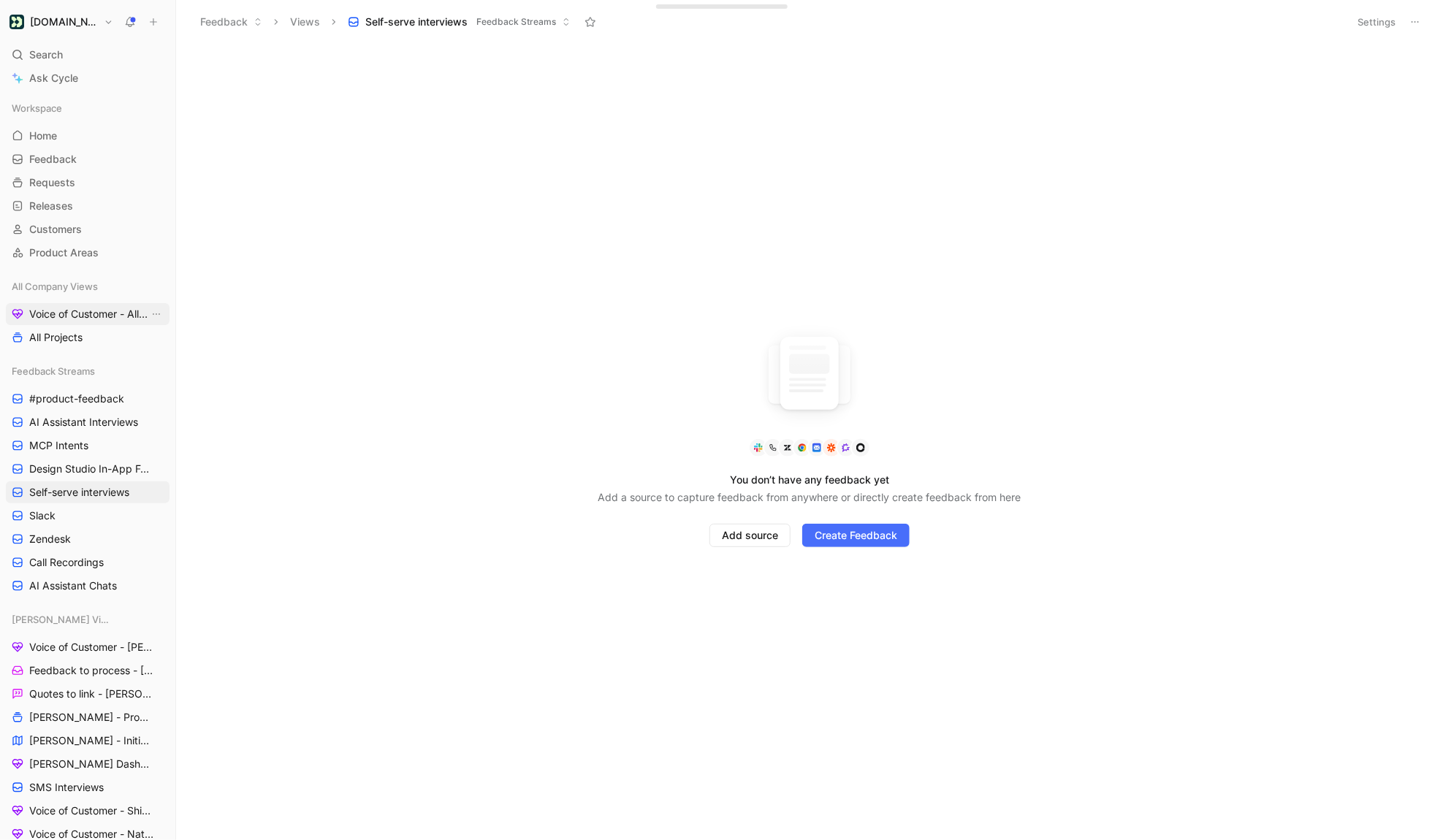
click at [80, 304] on link "Voice of Customer - All Areas" at bounding box center [87, 314] width 164 height 22
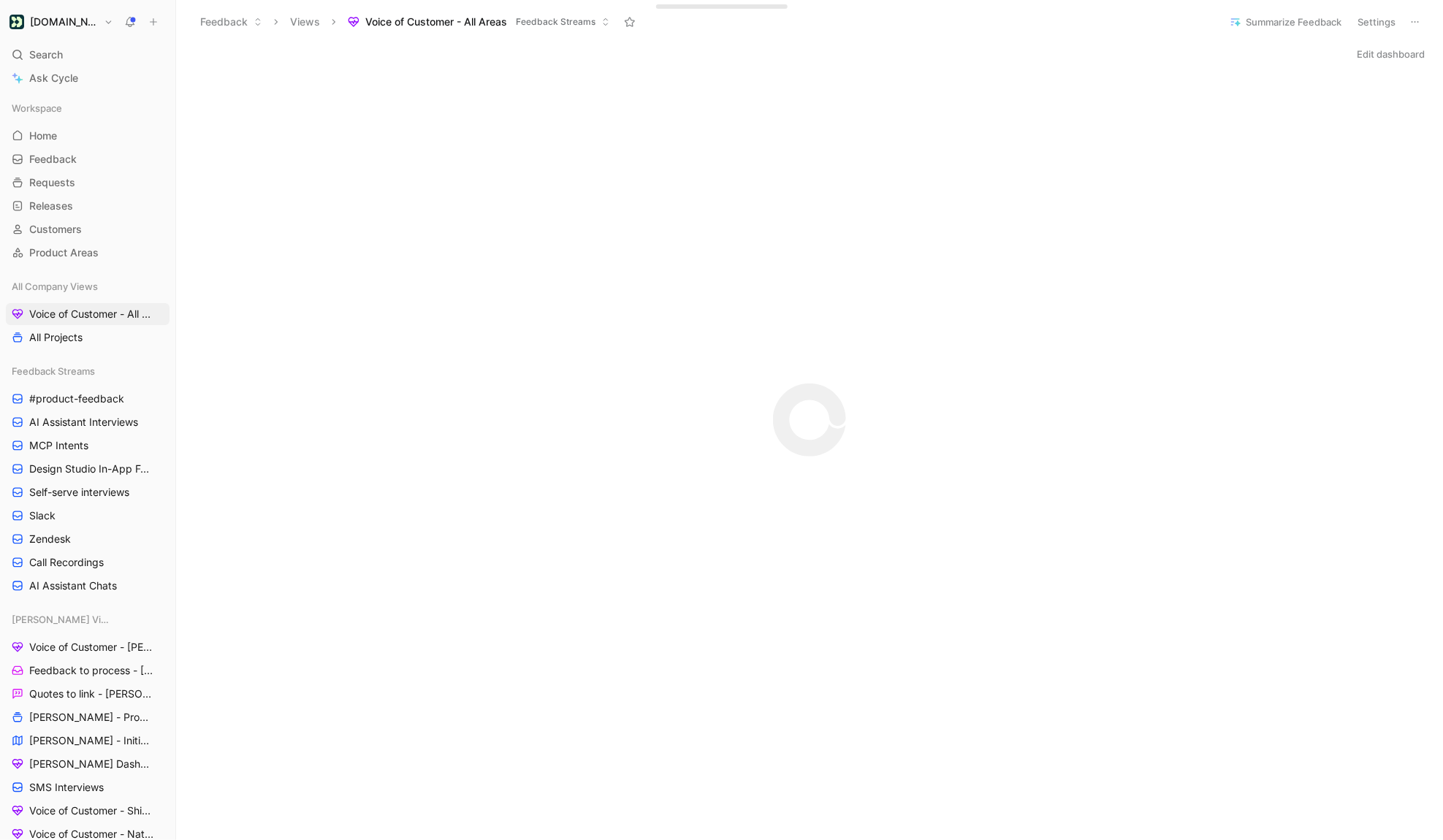
click at [1202, 52] on button "Edit dashboard" at bounding box center [1390, 54] width 81 height 20
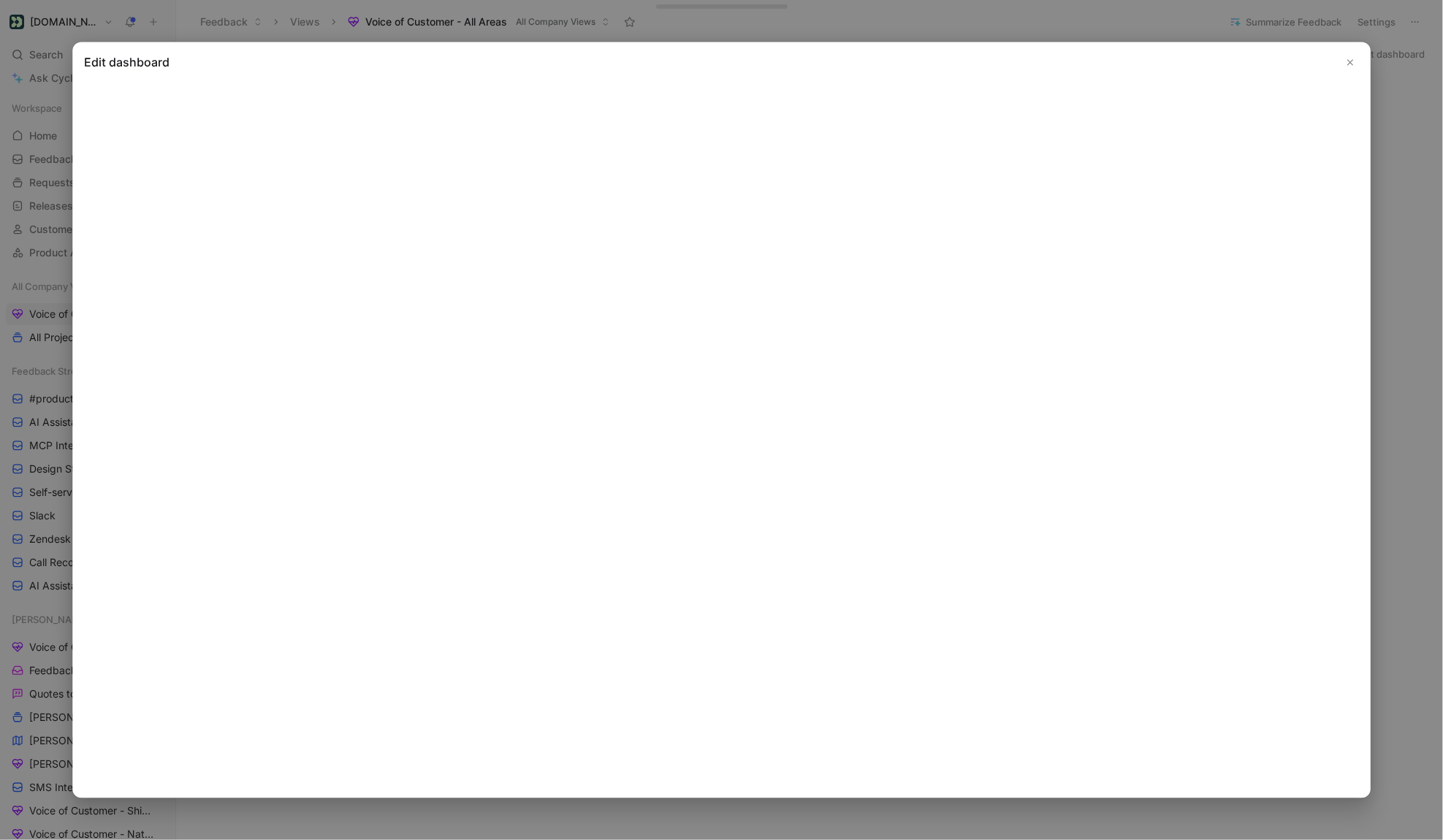
click at [1202, 66] on icon "Close" at bounding box center [1350, 62] width 10 height 10
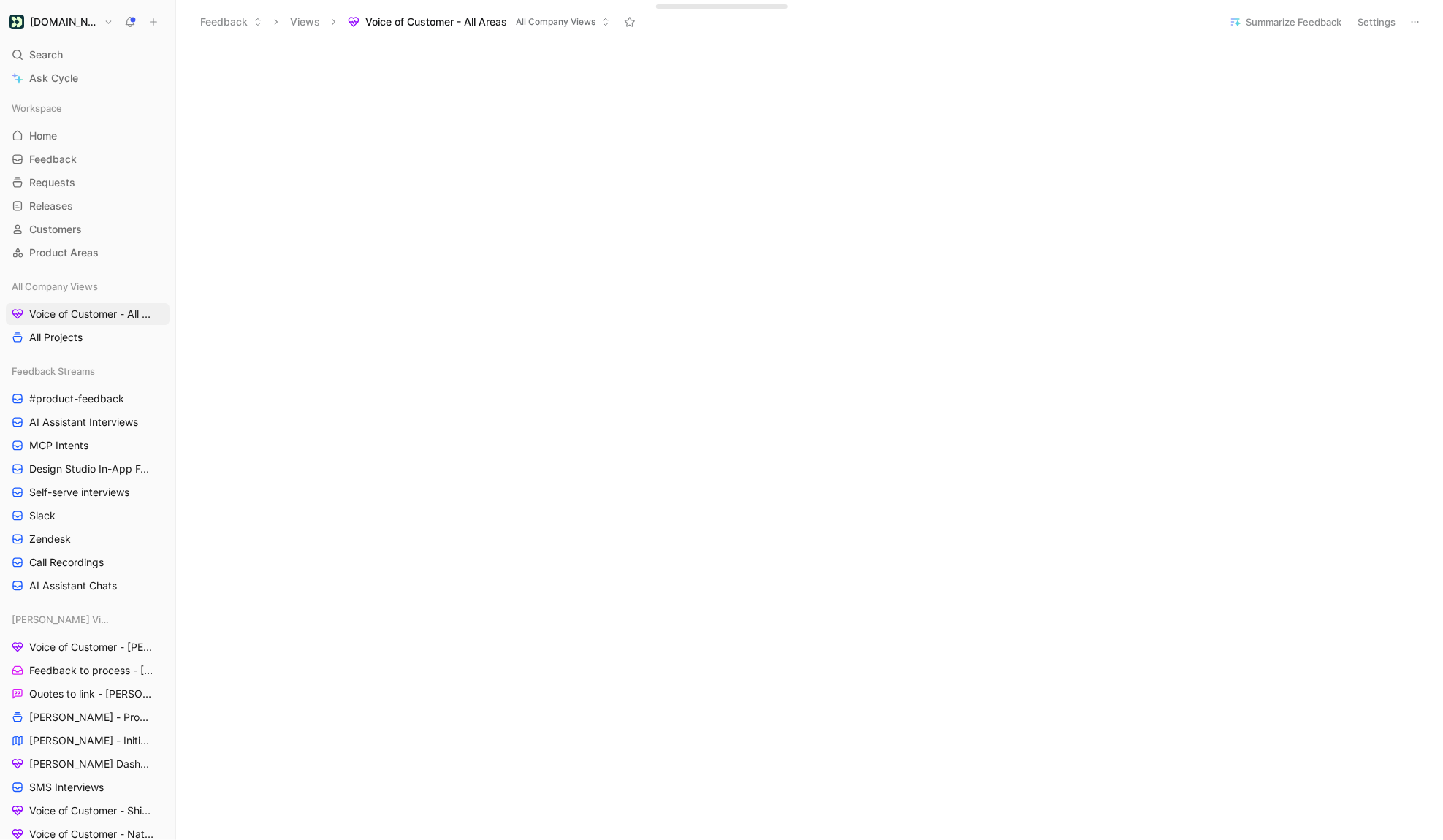
scroll to position [1591, 0]
click at [84, 314] on span "Voice of Customer - All Areas" at bounding box center [89, 314] width 120 height 15
